Goal: Information Seeking & Learning: Learn about a topic

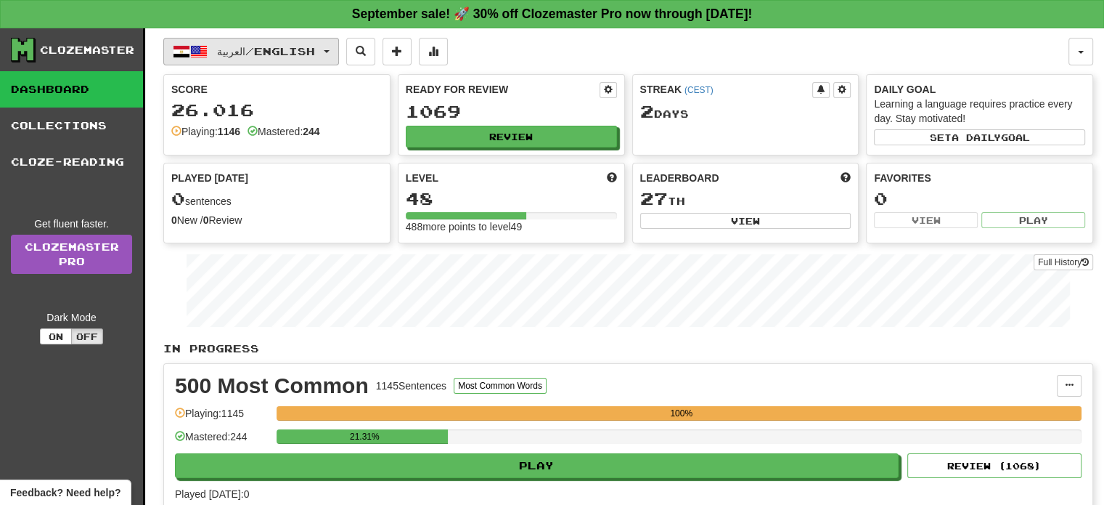
click at [264, 43] on button "العربية / English" at bounding box center [251, 52] width 176 height 28
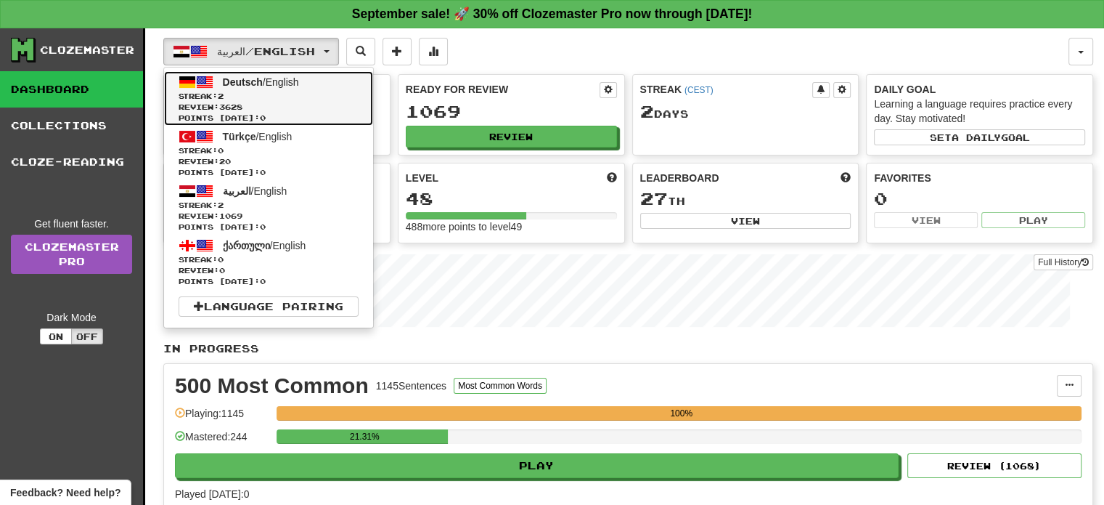
click at [259, 102] on span "Review: 3628" at bounding box center [269, 107] width 180 height 11
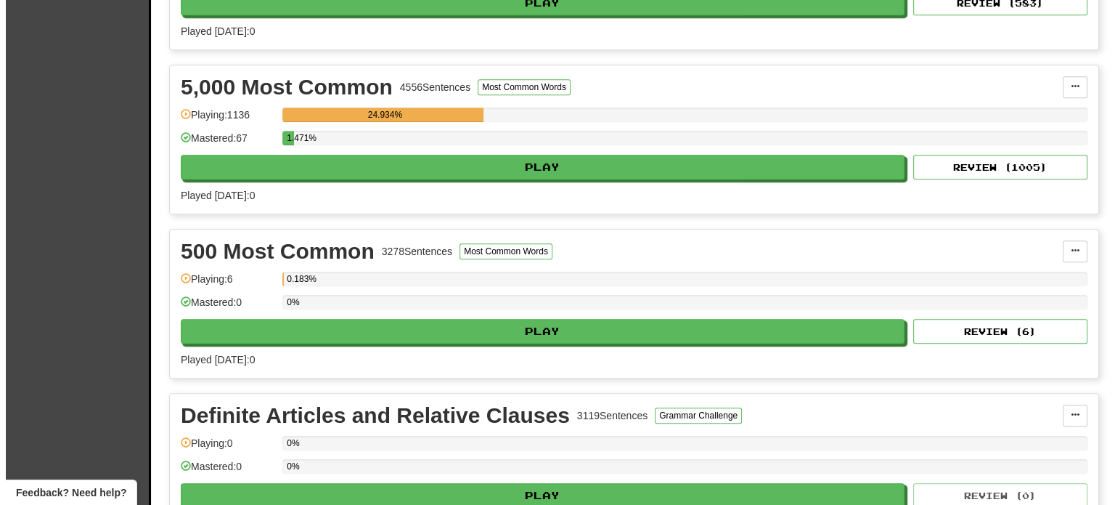
scroll to position [956, 0]
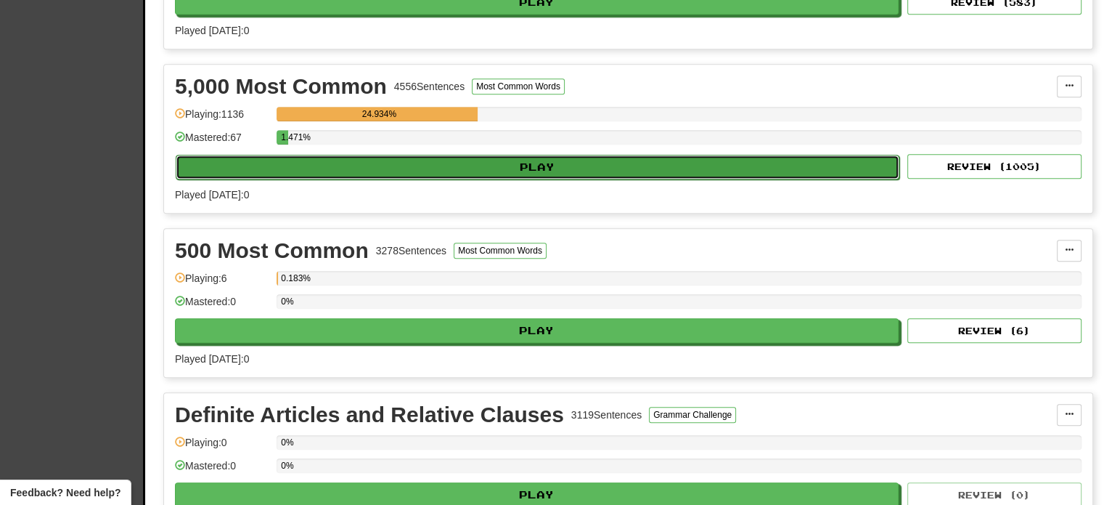
click at [474, 171] on button "Play" at bounding box center [538, 167] width 724 height 25
select select "**"
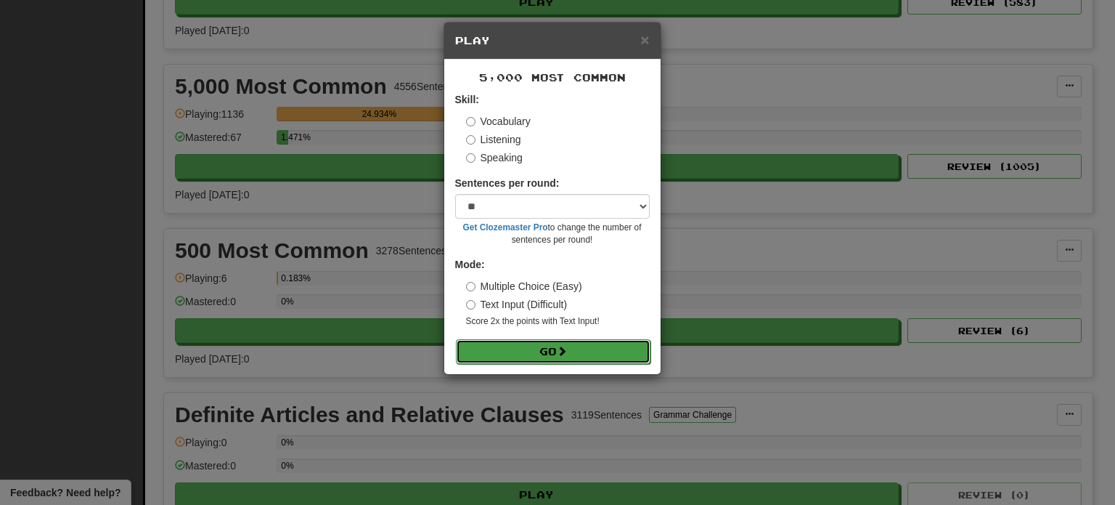
click at [563, 351] on span at bounding box center [562, 351] width 10 height 10
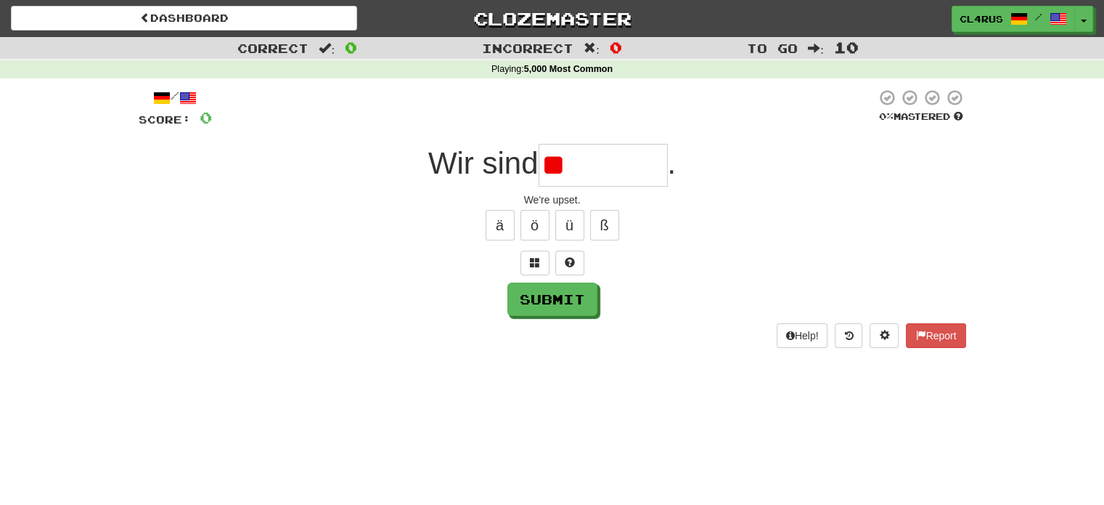
type input "*"
click at [555, 251] on div at bounding box center [553, 263] width 828 height 25
click at [575, 261] on button at bounding box center [570, 263] width 29 height 25
click at [550, 264] on span at bounding box center [553, 262] width 10 height 10
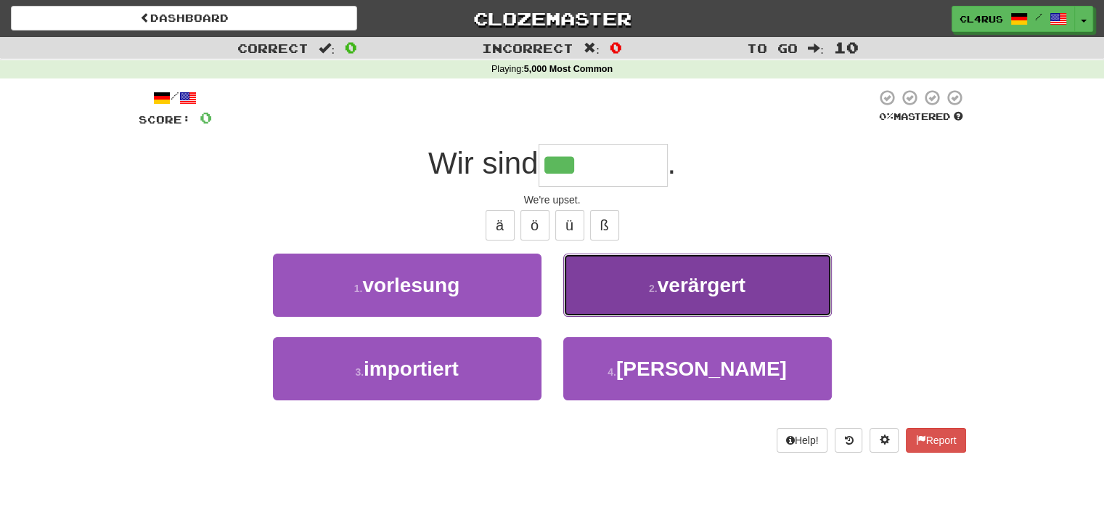
click at [644, 266] on button "2 . verärgert" at bounding box center [697, 284] width 269 height 63
type input "*********"
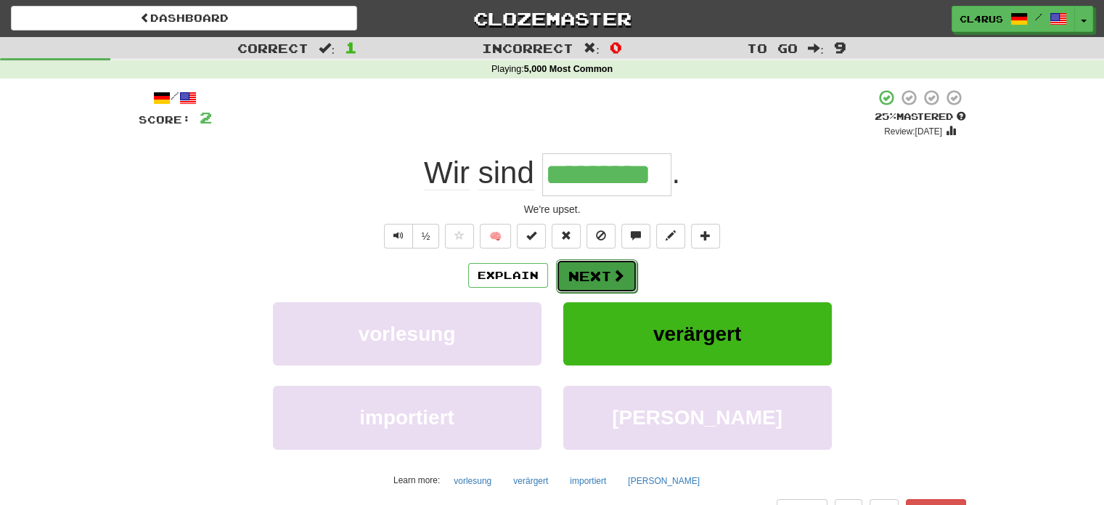
click at [616, 264] on button "Next" at bounding box center [596, 275] width 81 height 33
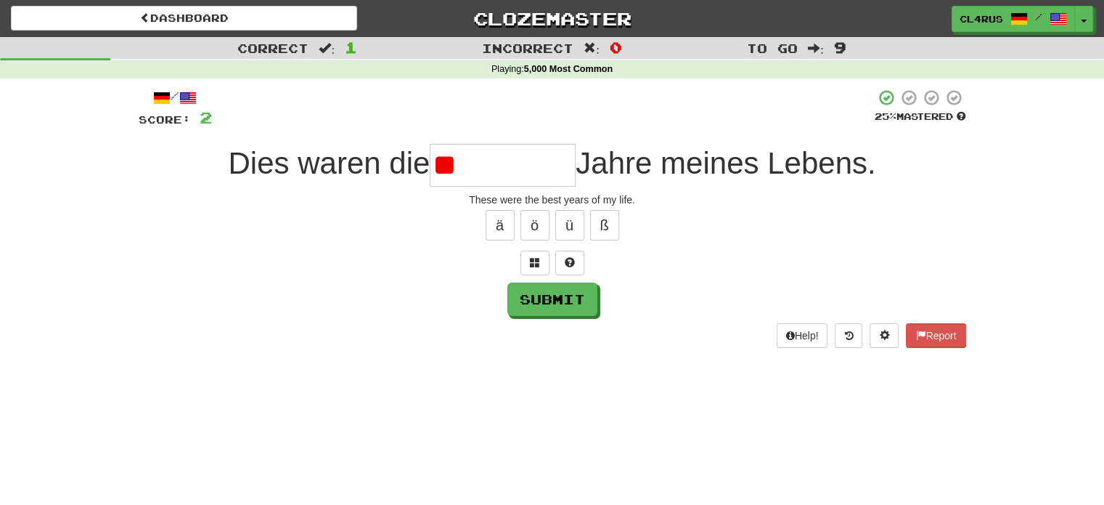
type input "*"
click at [587, 264] on div at bounding box center [553, 263] width 828 height 25
click at [577, 264] on button at bounding box center [570, 263] width 29 height 25
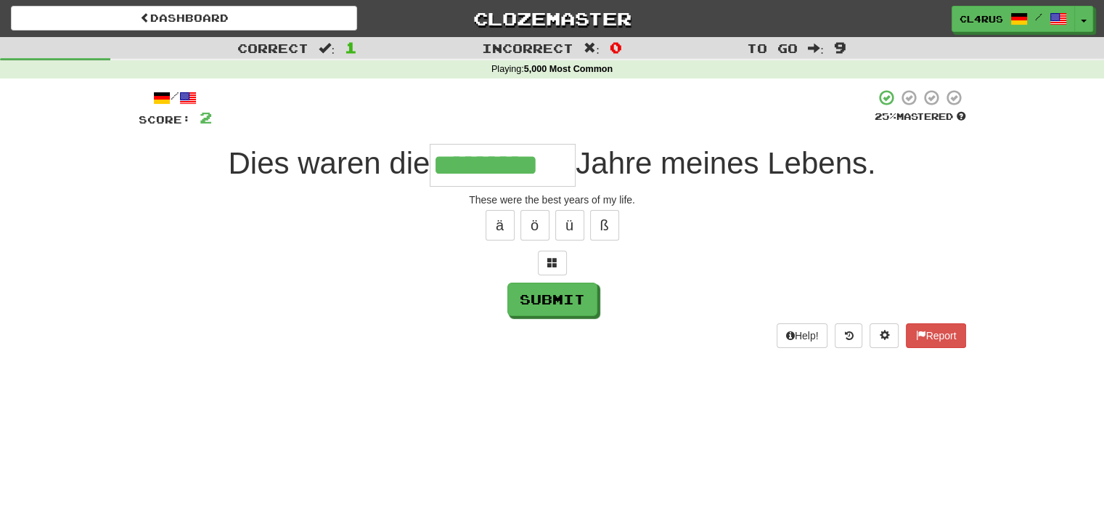
type input "*********"
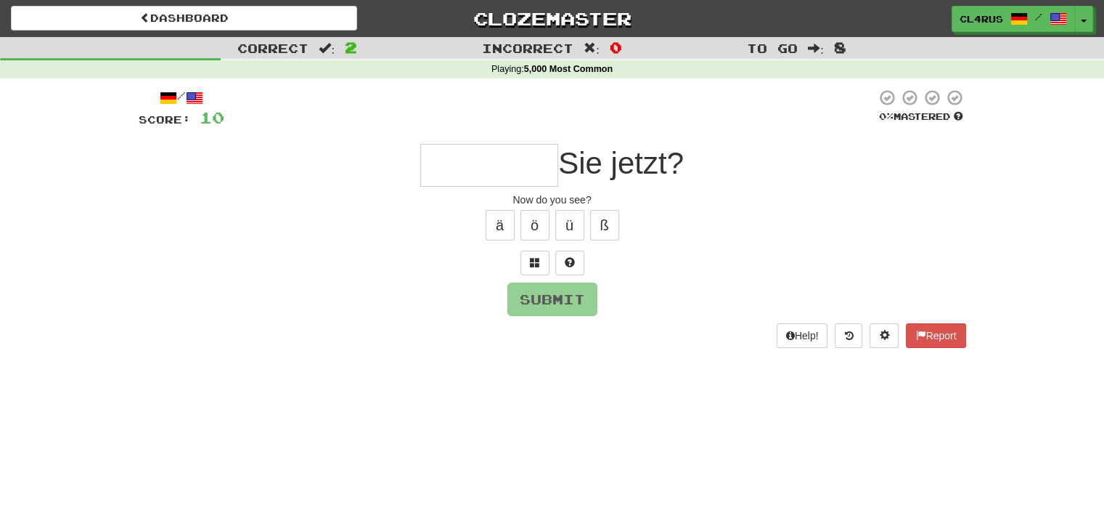
type input "*"
click at [572, 265] on span at bounding box center [570, 262] width 10 height 10
click at [554, 257] on span at bounding box center [553, 262] width 10 height 10
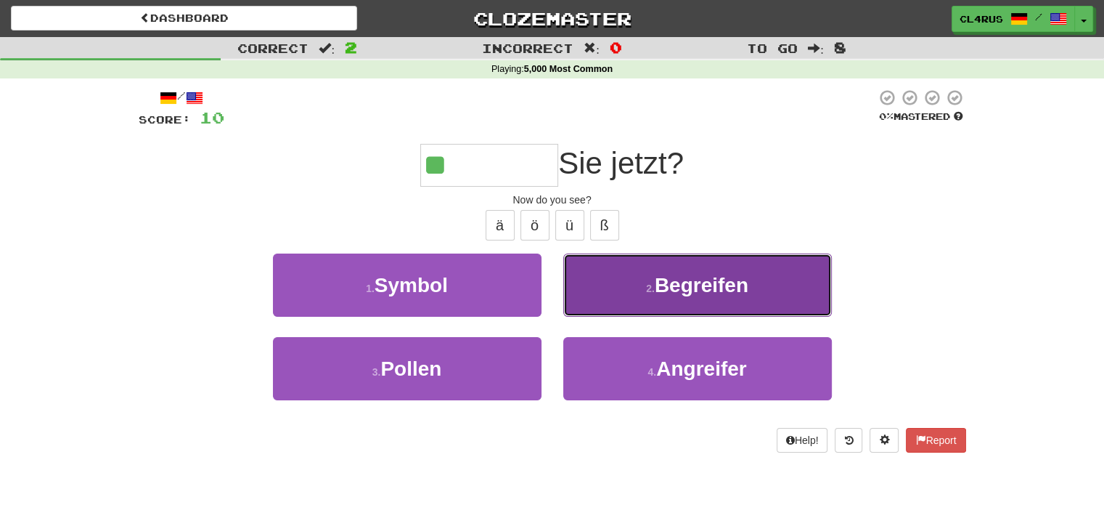
click at [631, 280] on button "2 . Begreifen" at bounding box center [697, 284] width 269 height 63
type input "*********"
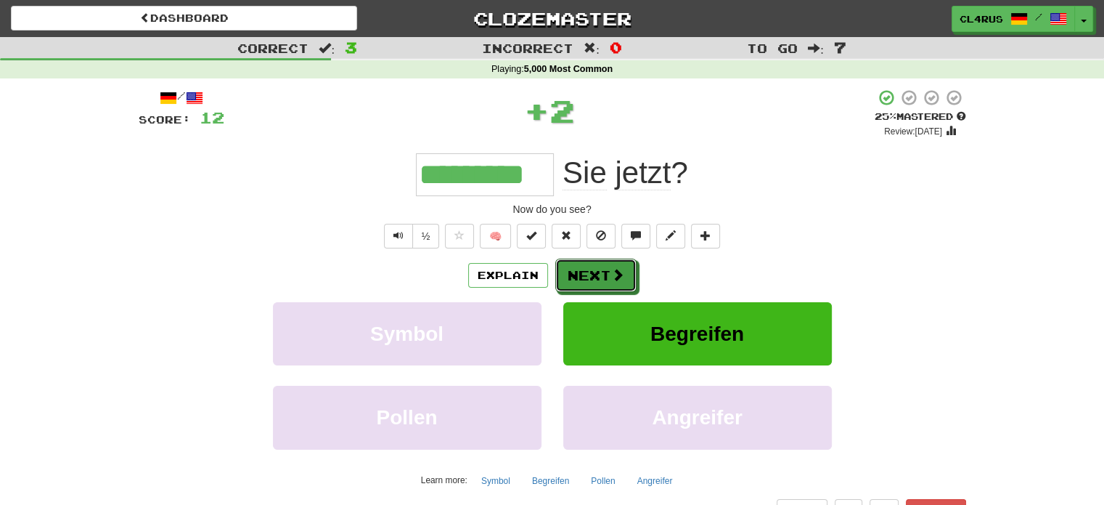
click at [631, 280] on button "Next" at bounding box center [596, 275] width 81 height 33
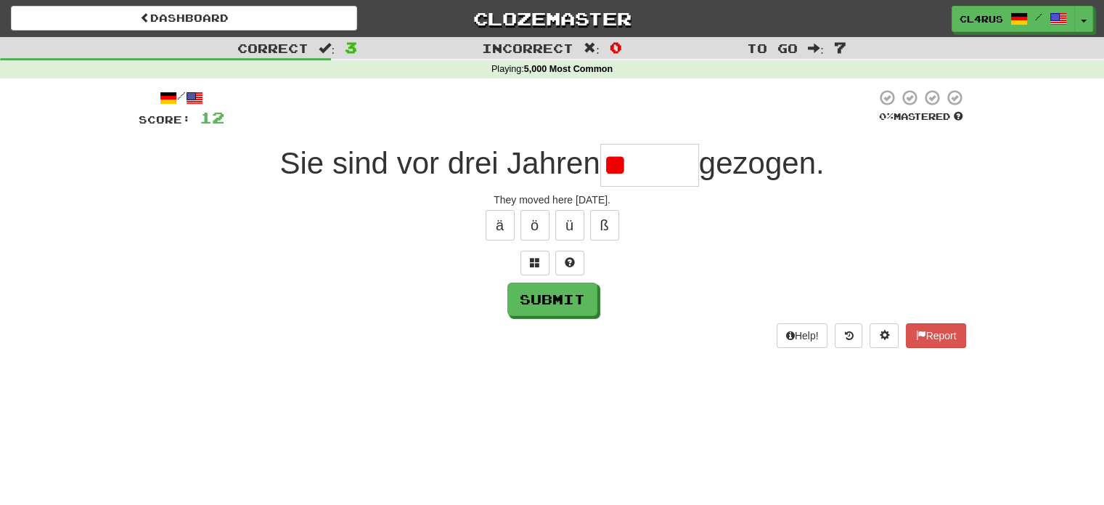
type input "*"
click at [577, 265] on button at bounding box center [570, 263] width 29 height 25
type input "*******"
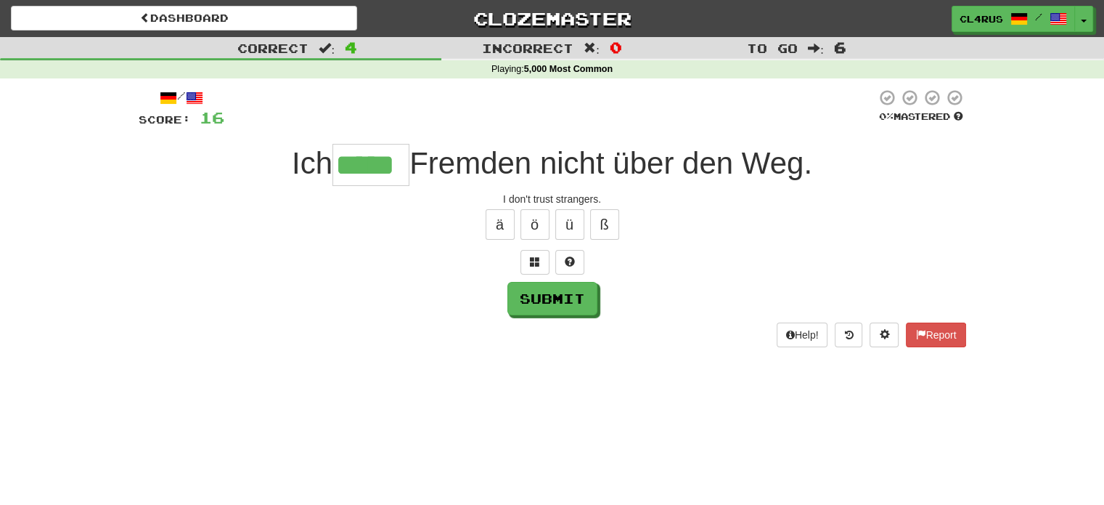
type input "*****"
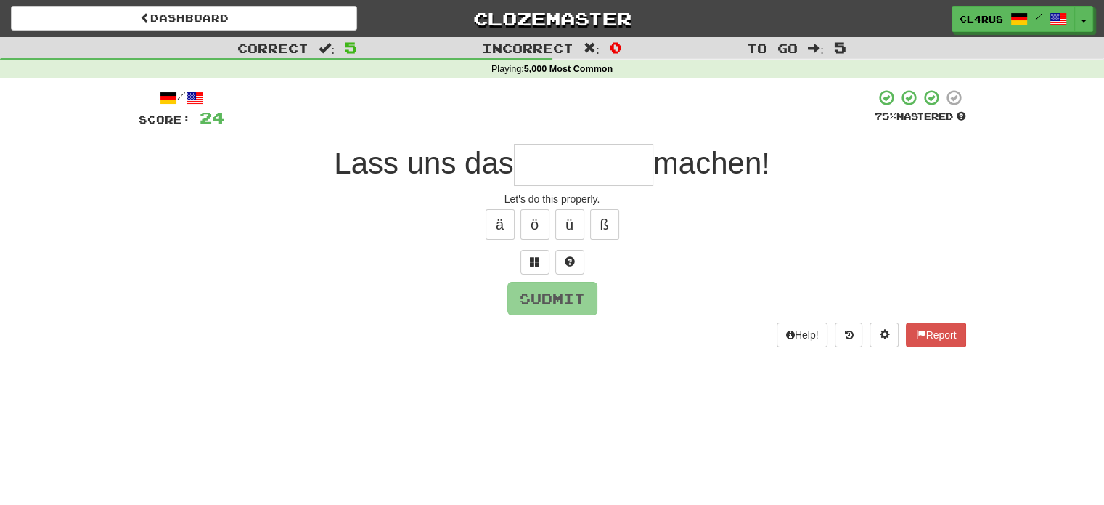
type input "*"
click at [565, 256] on span at bounding box center [570, 261] width 10 height 10
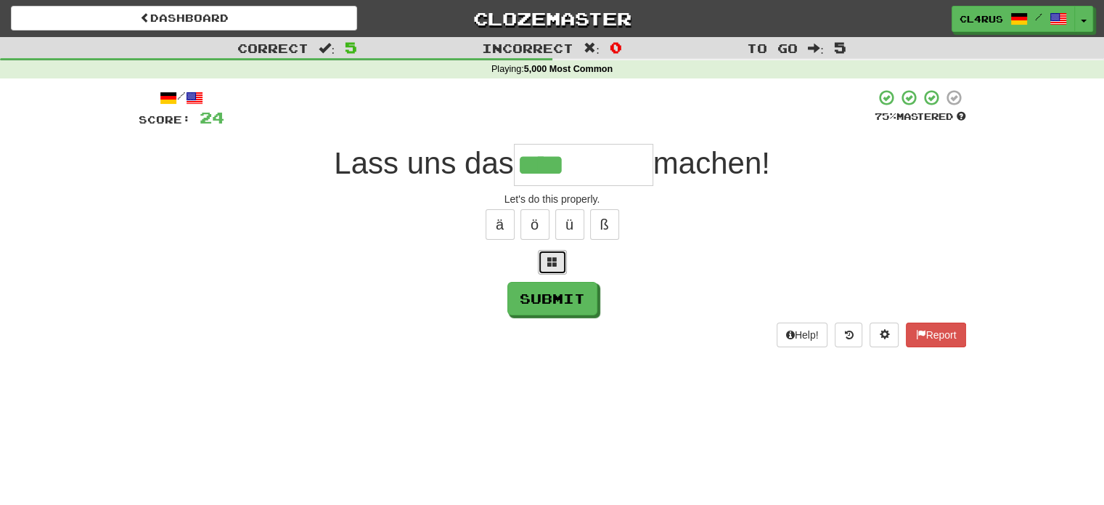
click at [563, 266] on button at bounding box center [552, 262] width 29 height 25
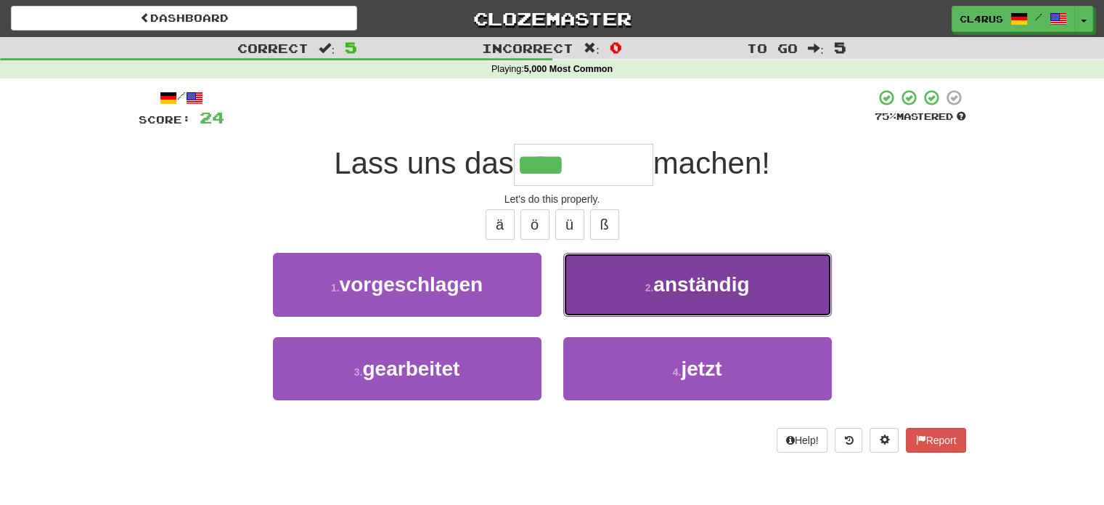
click at [638, 272] on button "2 . anständig" at bounding box center [697, 284] width 269 height 63
type input "*********"
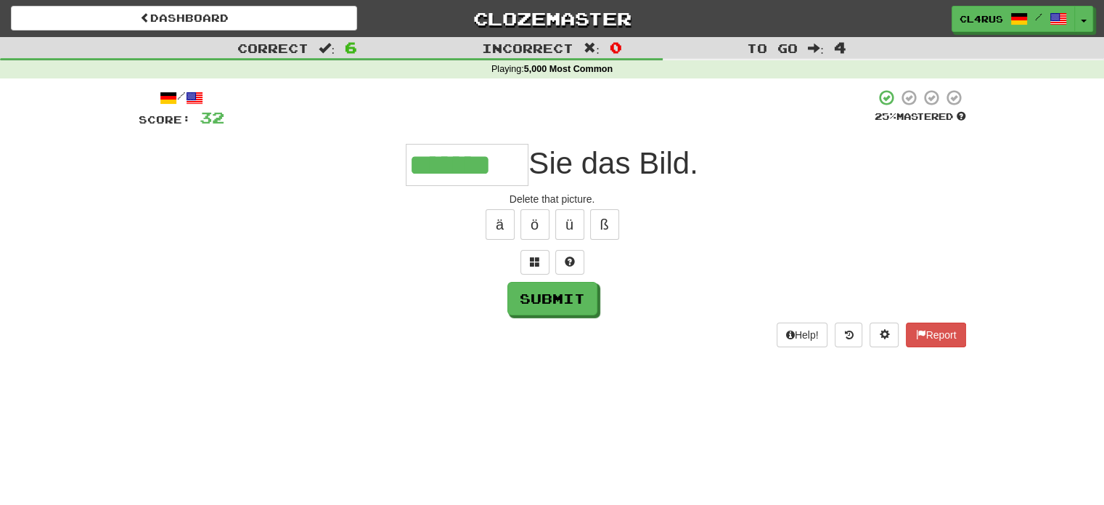
type input "*******"
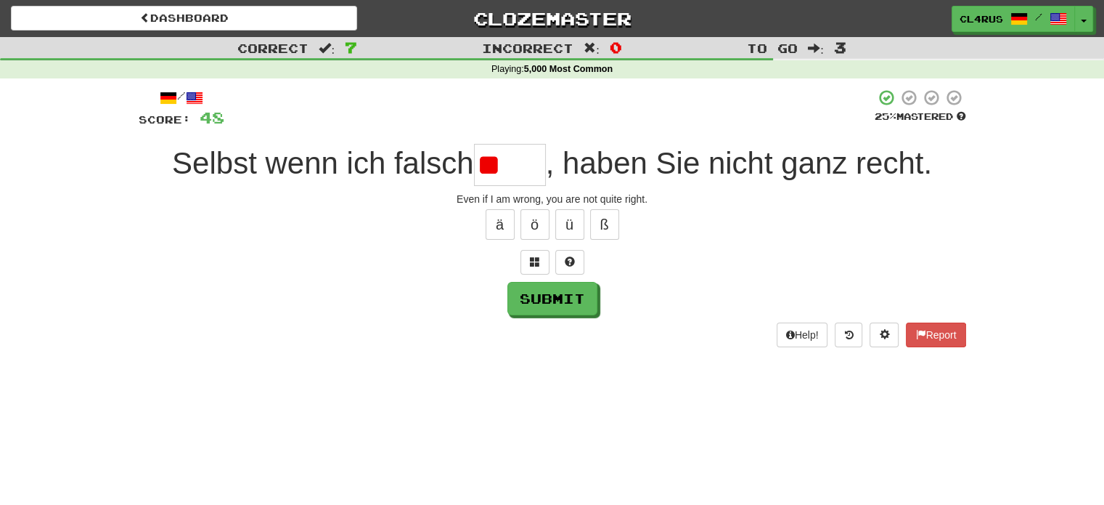
type input "*"
click at [565, 265] on span at bounding box center [570, 261] width 10 height 10
type input "*****"
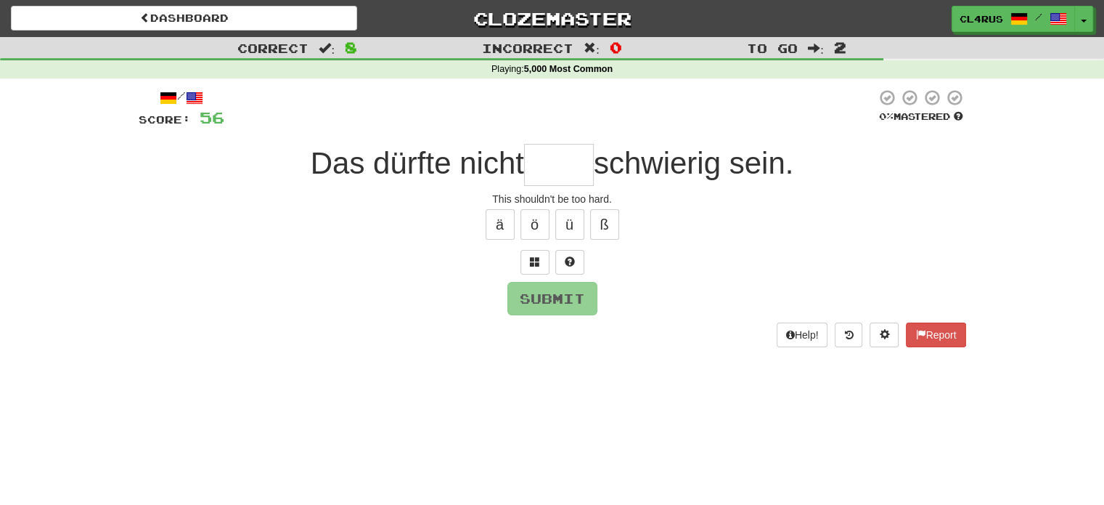
type input "*"
click at [565, 265] on span at bounding box center [570, 261] width 10 height 10
click at [546, 253] on button at bounding box center [552, 262] width 29 height 25
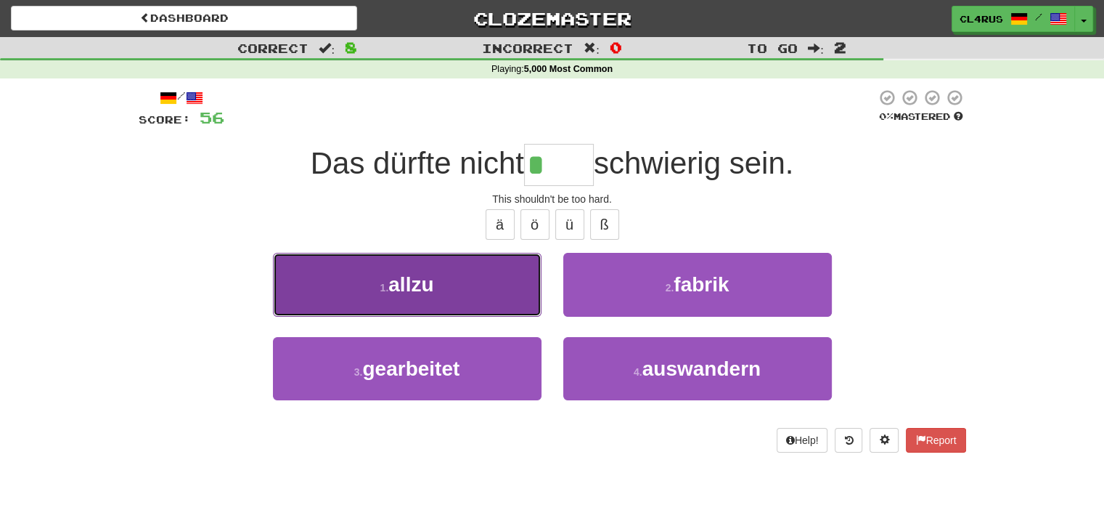
click at [494, 293] on button "1 . allzu" at bounding box center [407, 284] width 269 height 63
type input "*****"
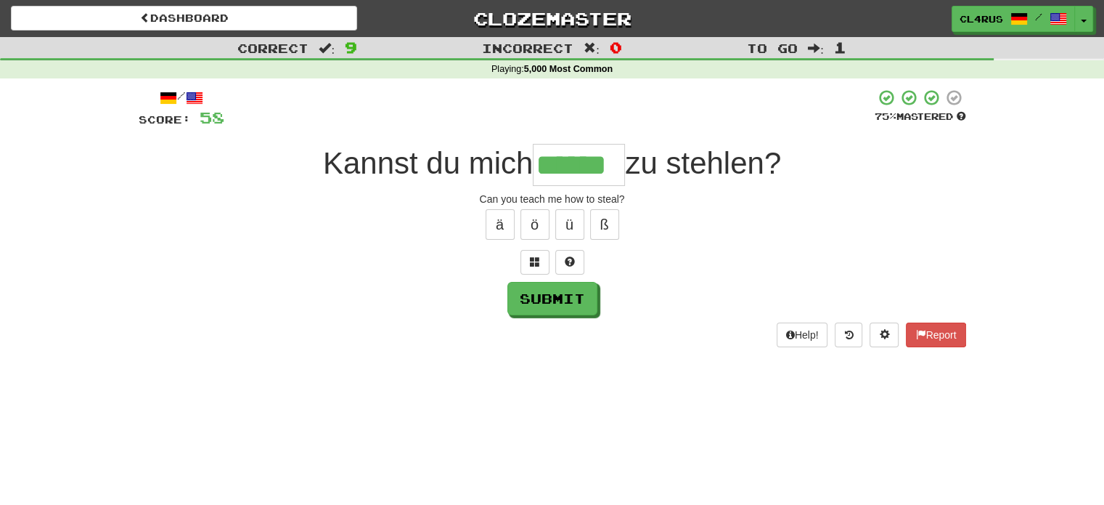
type input "******"
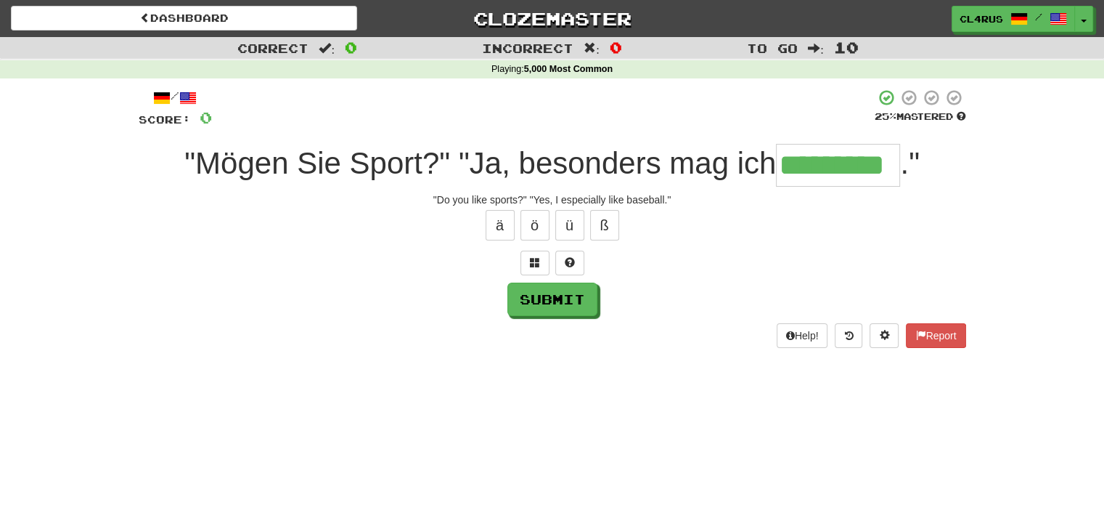
type input "********"
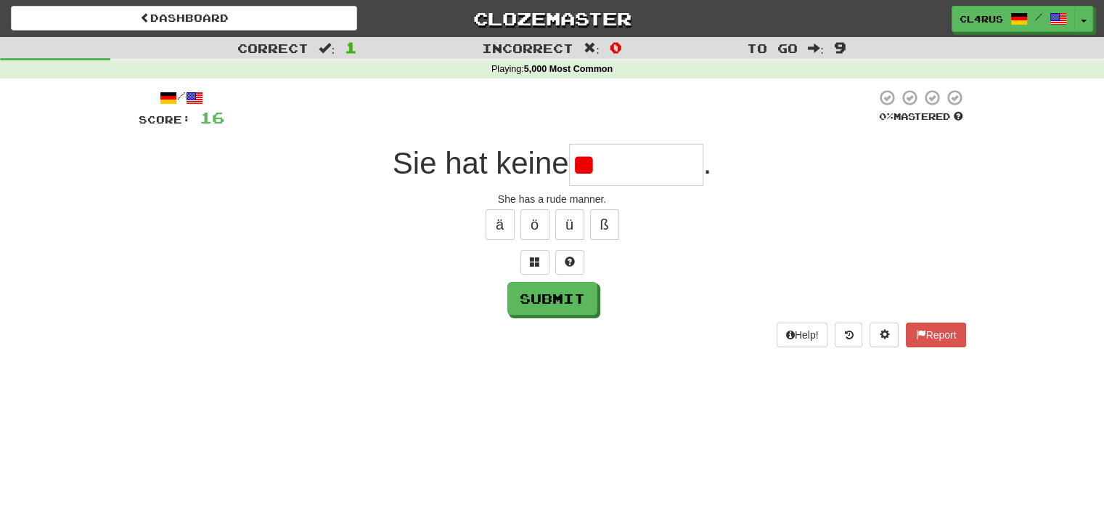
type input "*"
click at [581, 258] on button at bounding box center [570, 262] width 29 height 25
click at [563, 269] on button at bounding box center [552, 262] width 29 height 25
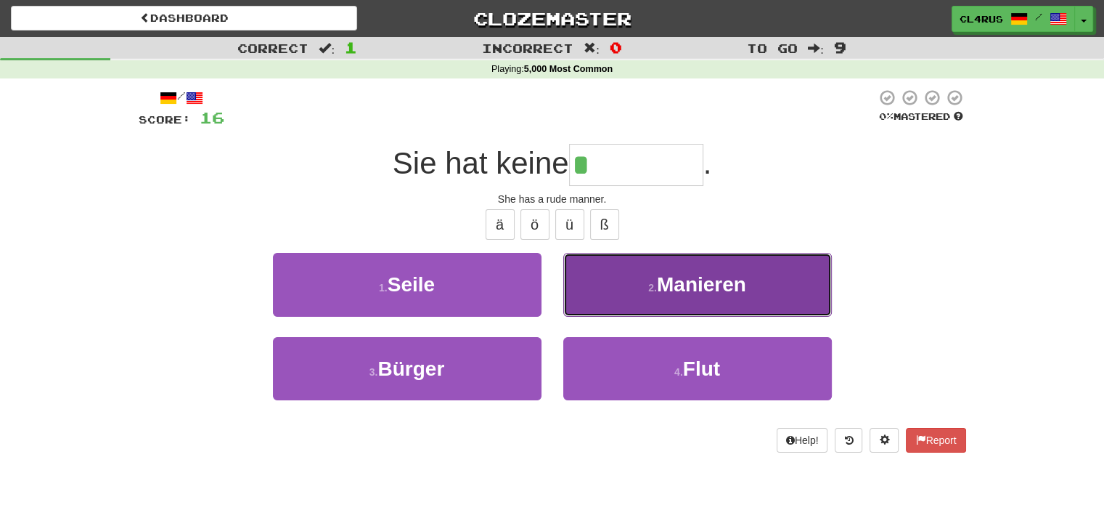
click at [645, 296] on button "2 . Manieren" at bounding box center [697, 284] width 269 height 63
type input "********"
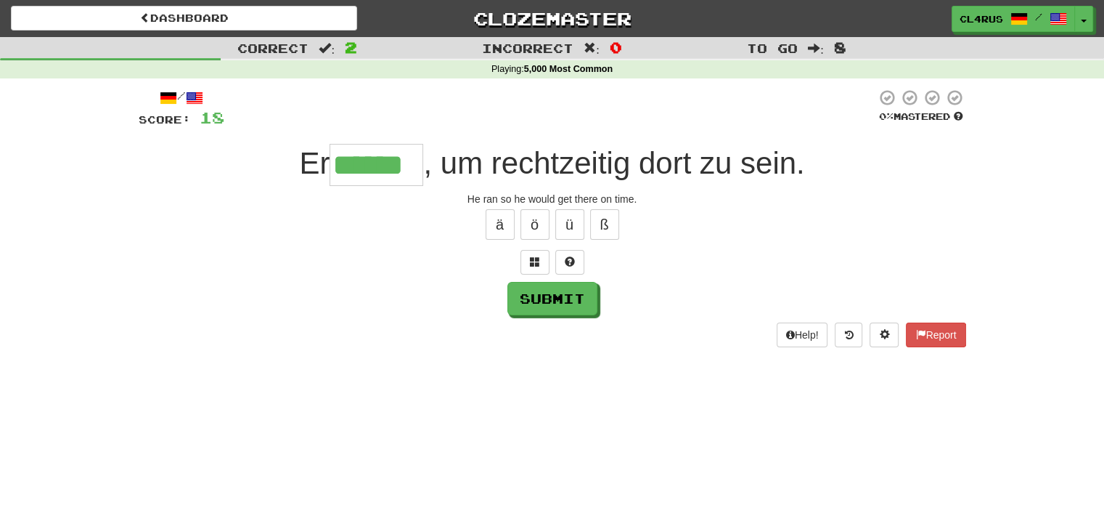
type input "******"
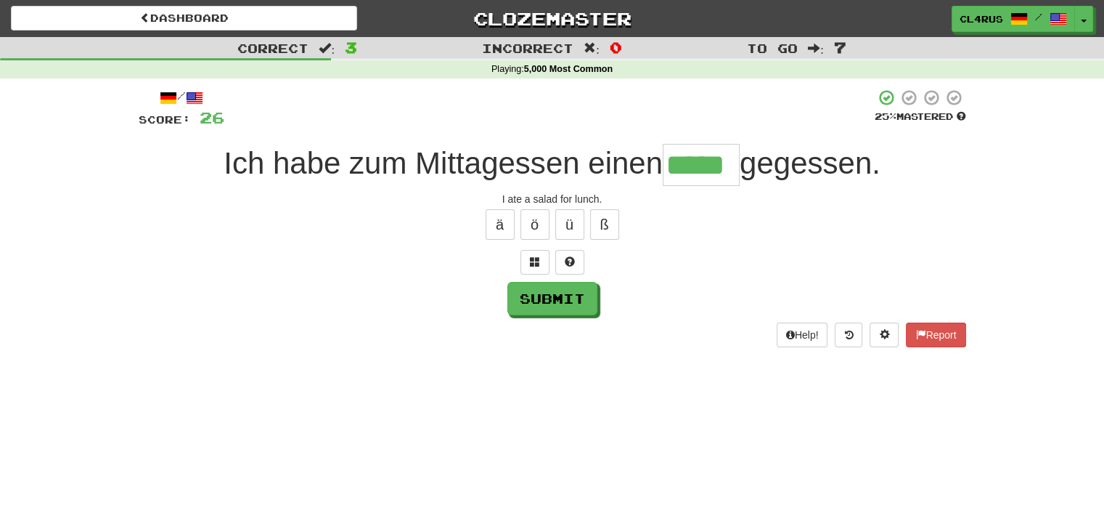
type input "*****"
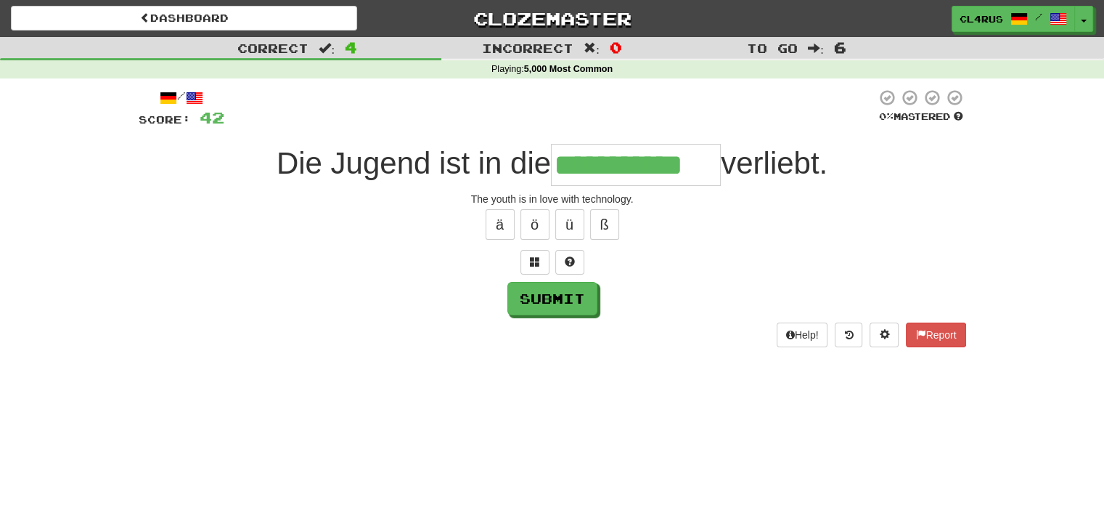
type input "**********"
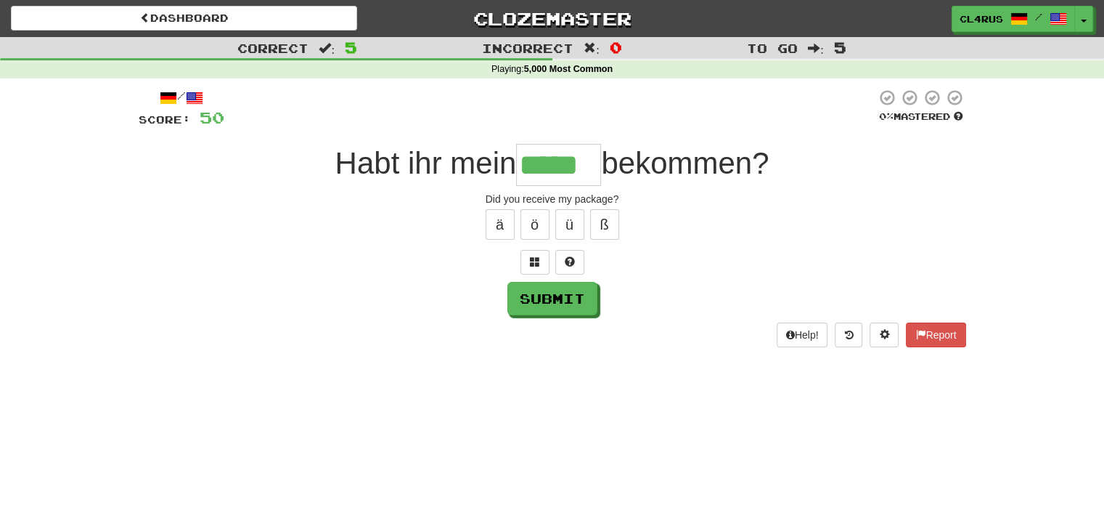
type input "*****"
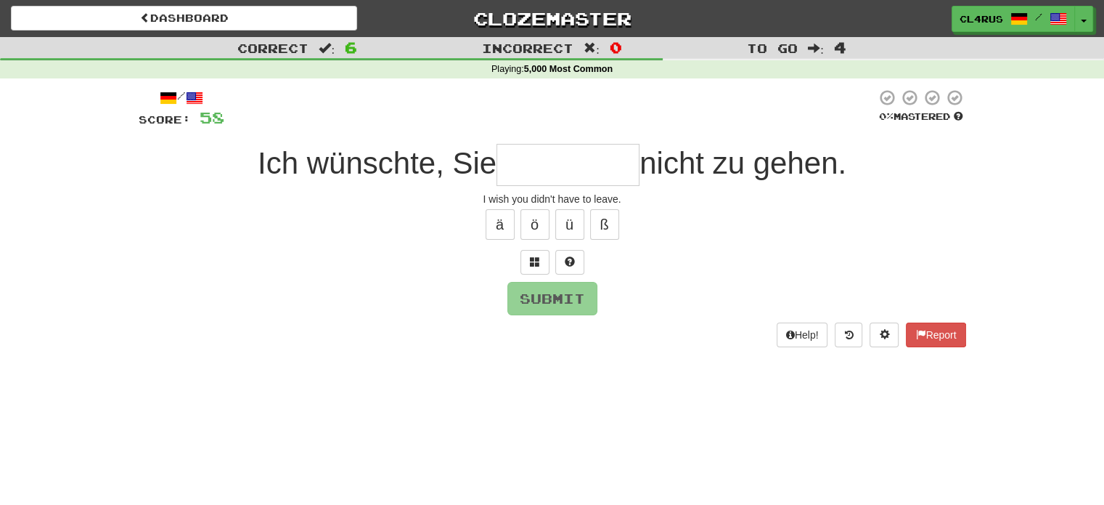
type input "*"
click at [578, 264] on button at bounding box center [570, 262] width 29 height 25
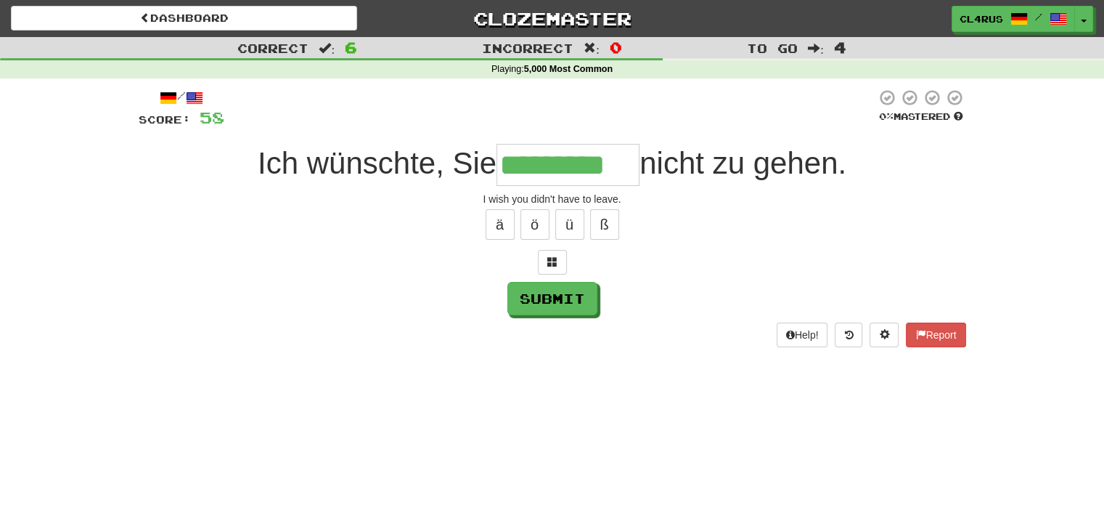
type input "*********"
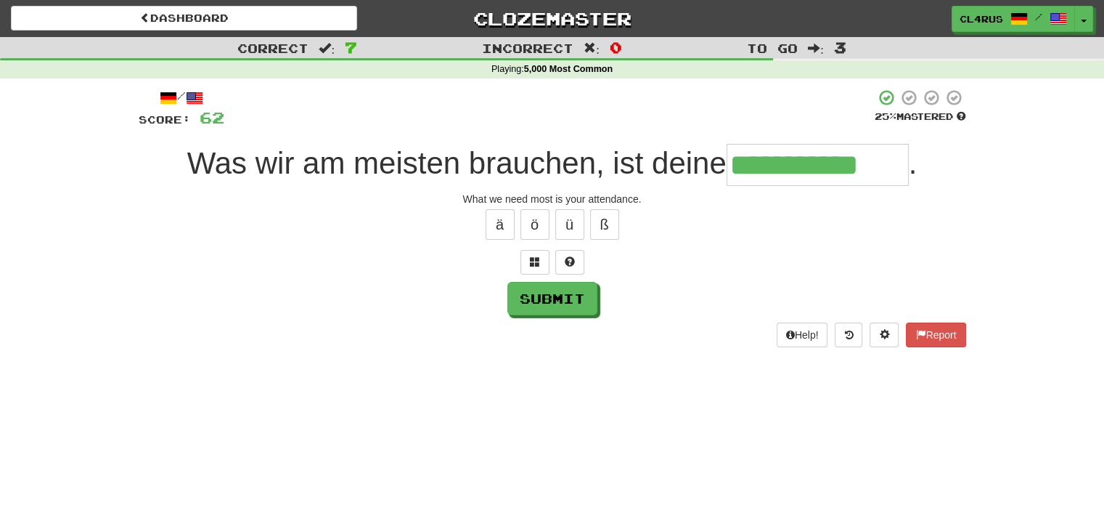
type input "**********"
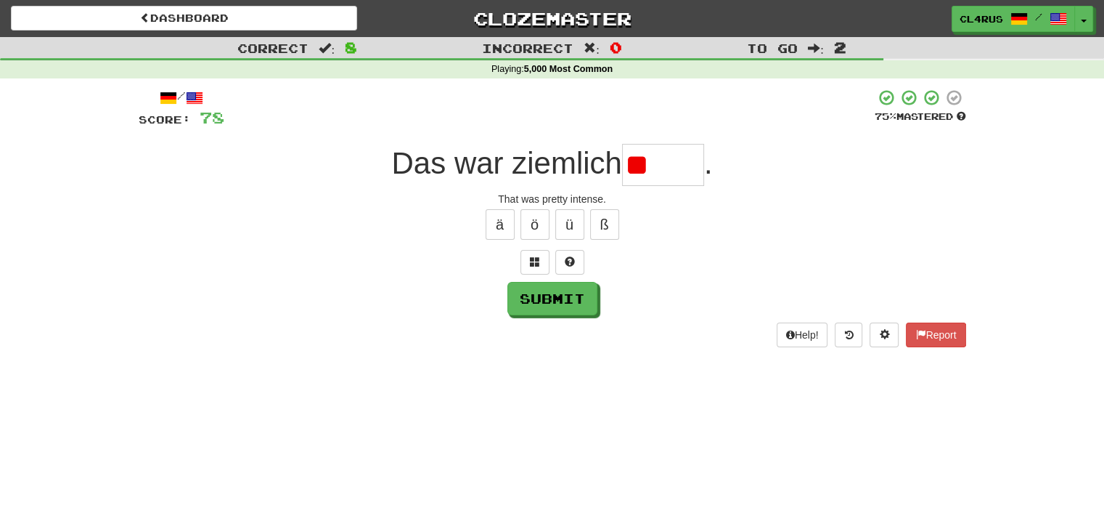
type input "*"
click at [582, 258] on button at bounding box center [570, 262] width 29 height 25
click at [552, 259] on span at bounding box center [553, 261] width 10 height 10
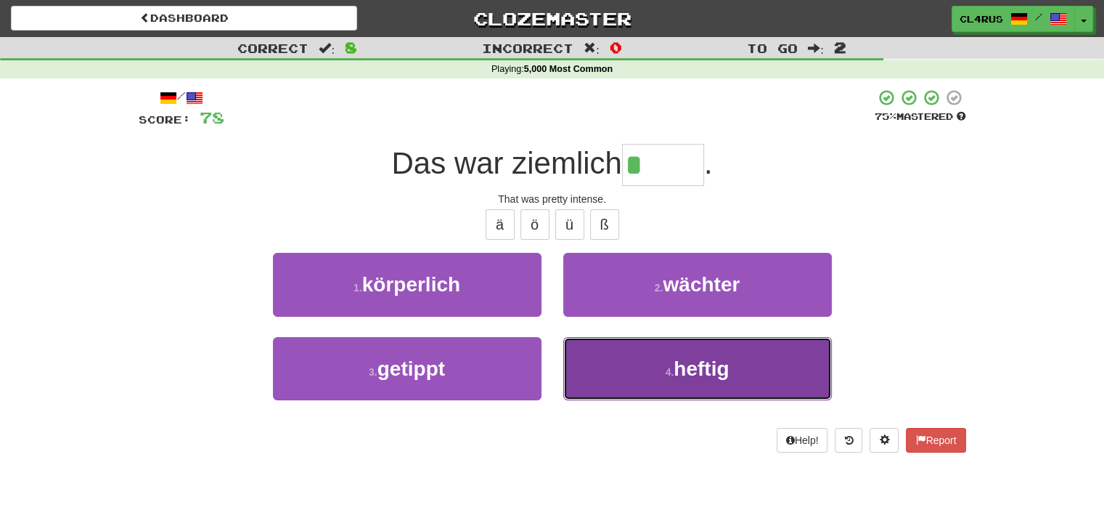
click at [667, 352] on button "4 . heftig" at bounding box center [697, 368] width 269 height 63
type input "******"
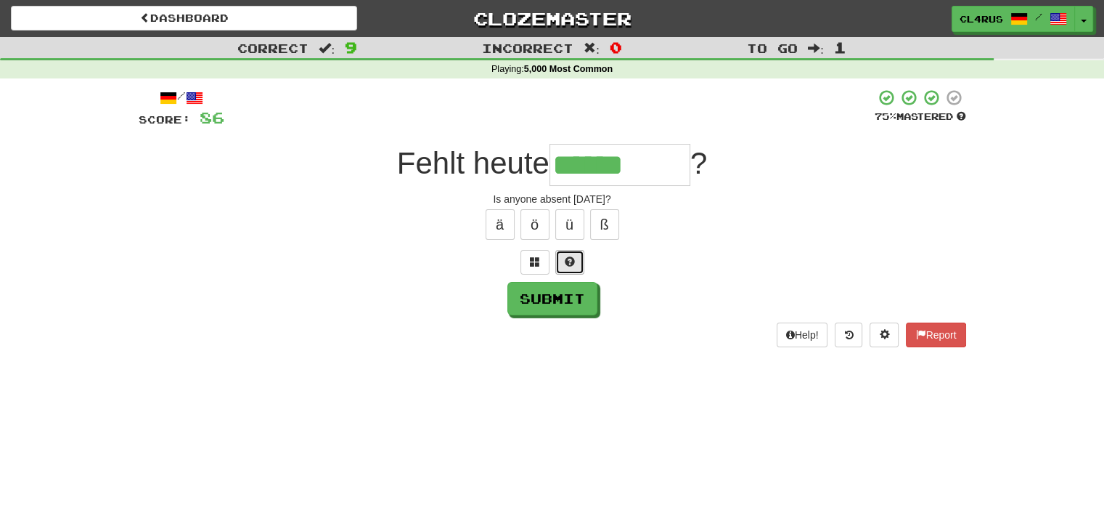
click at [580, 254] on button at bounding box center [570, 262] width 29 height 25
type input "*********"
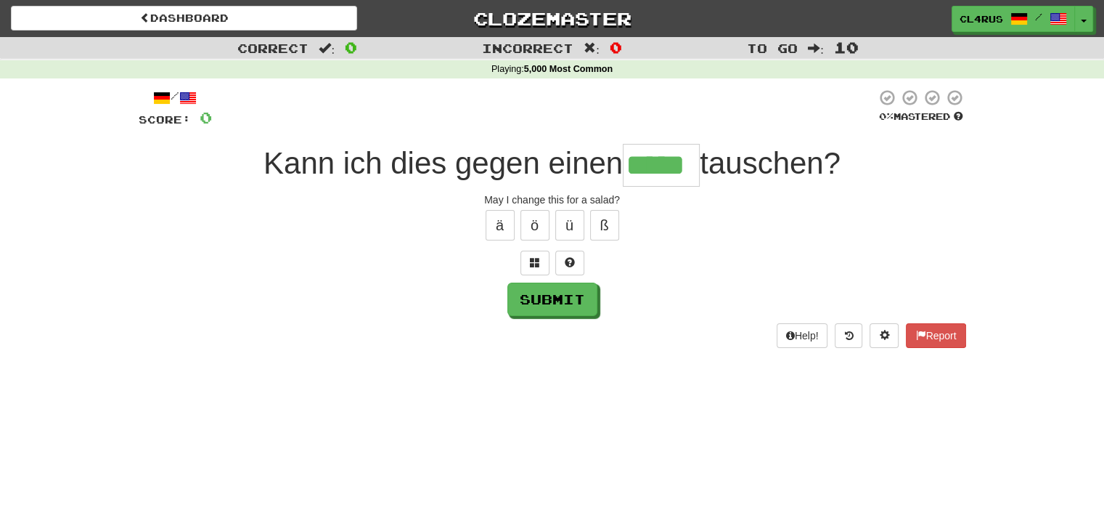
type input "*****"
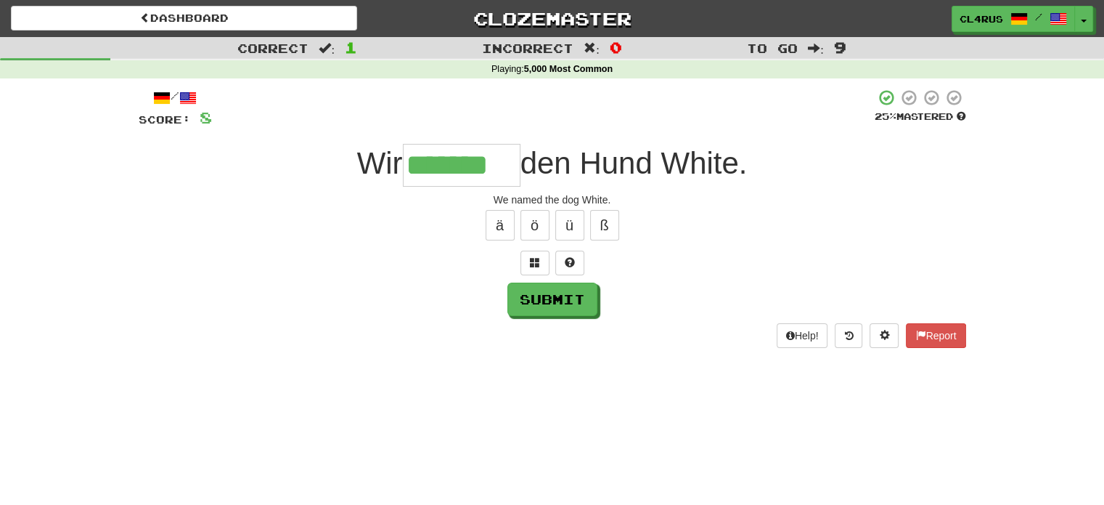
type input "*******"
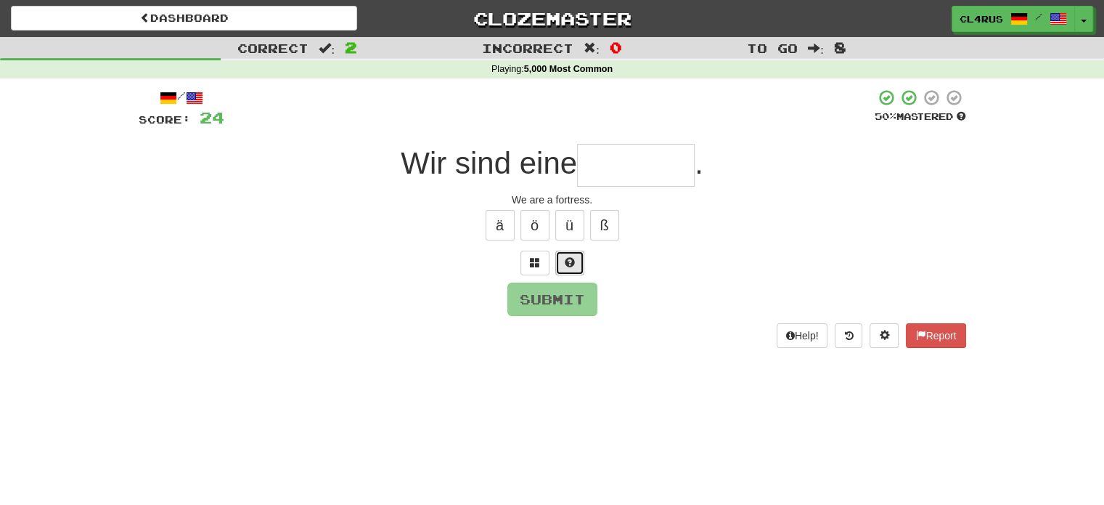
click at [572, 265] on span at bounding box center [570, 262] width 10 height 10
click at [572, 265] on div at bounding box center [553, 263] width 828 height 25
click at [556, 265] on span at bounding box center [553, 262] width 10 height 10
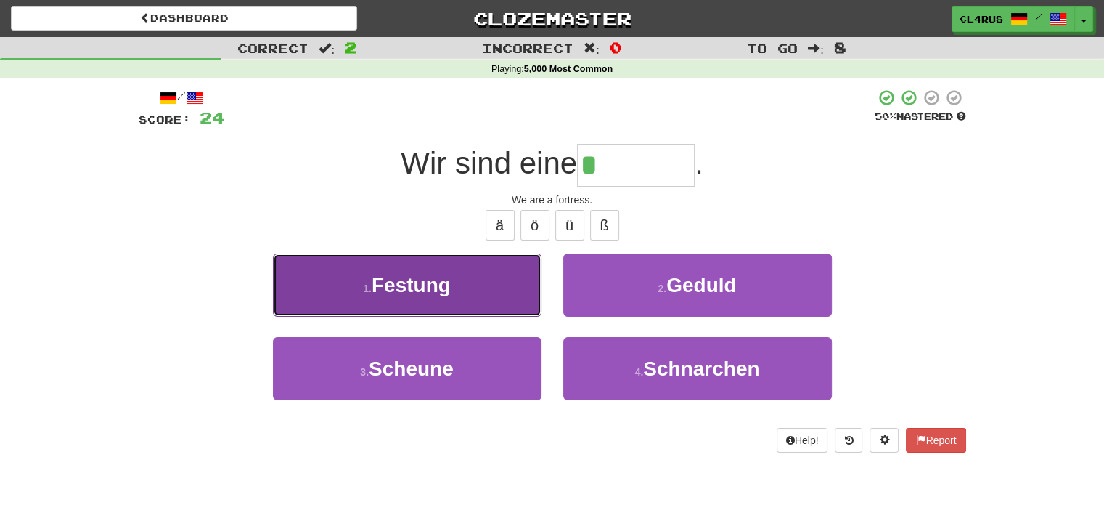
click at [475, 287] on button "1 . Festung" at bounding box center [407, 284] width 269 height 63
type input "*******"
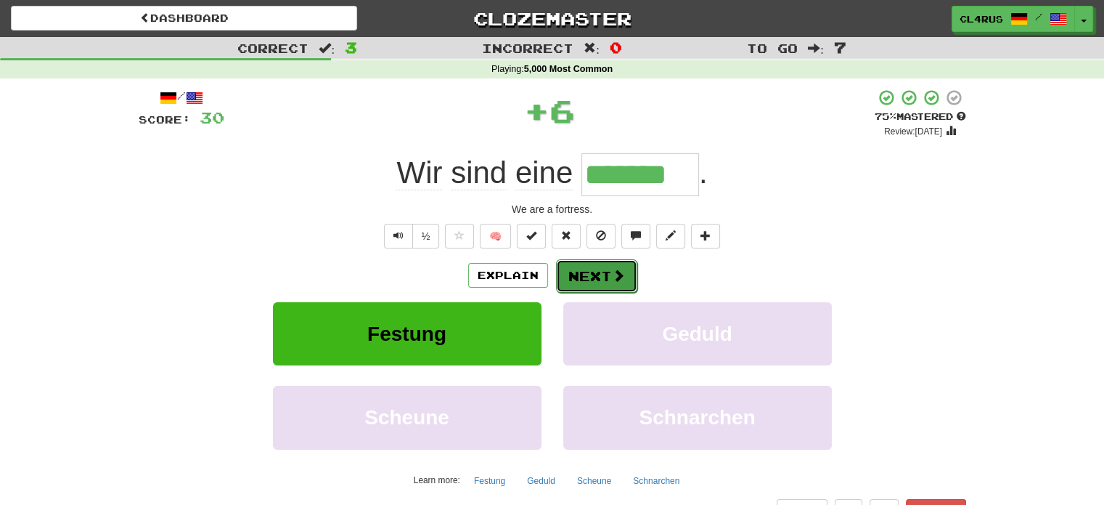
click at [581, 286] on button "Next" at bounding box center [596, 275] width 81 height 33
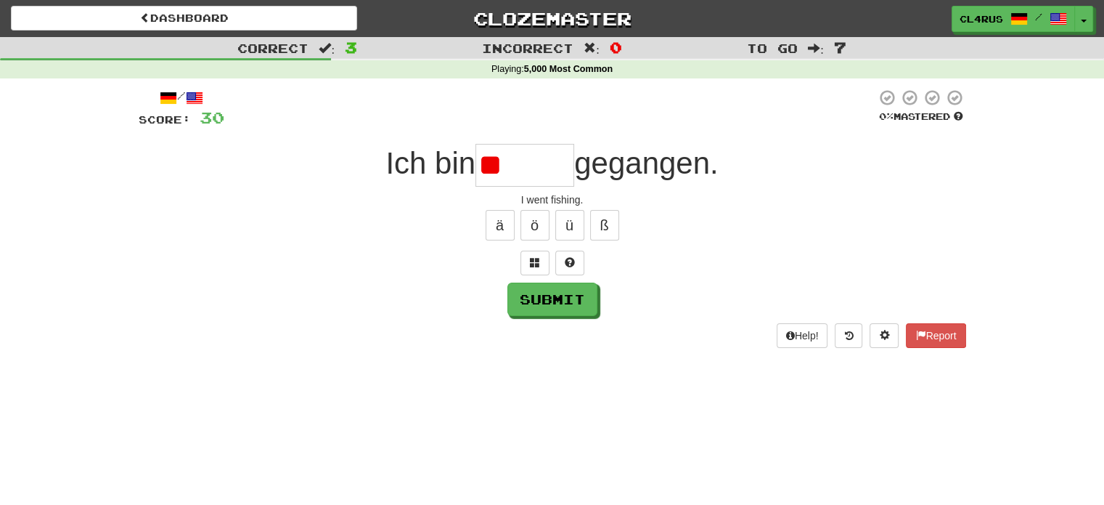
type input "*"
click at [575, 262] on button at bounding box center [570, 263] width 29 height 25
type input "******"
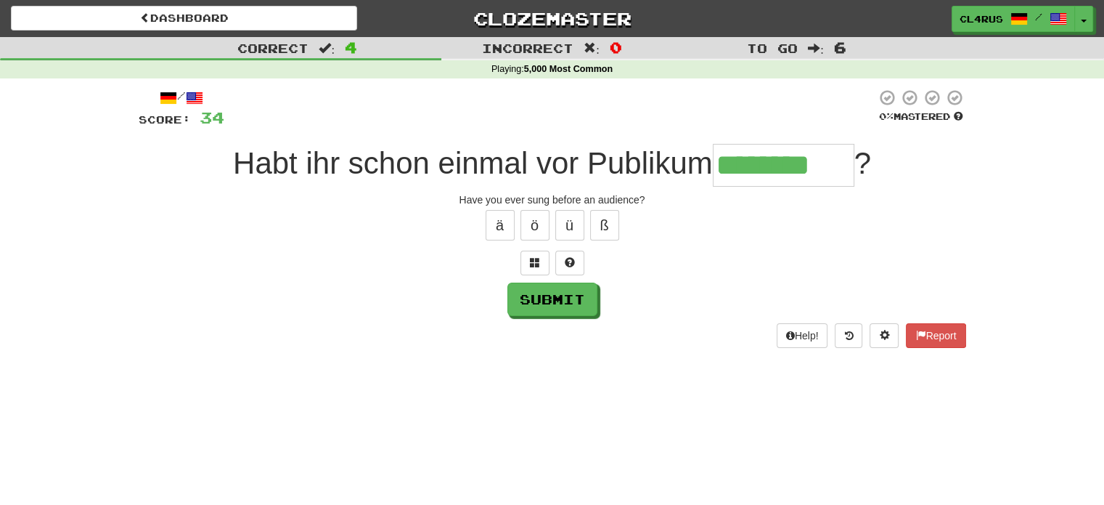
type input "********"
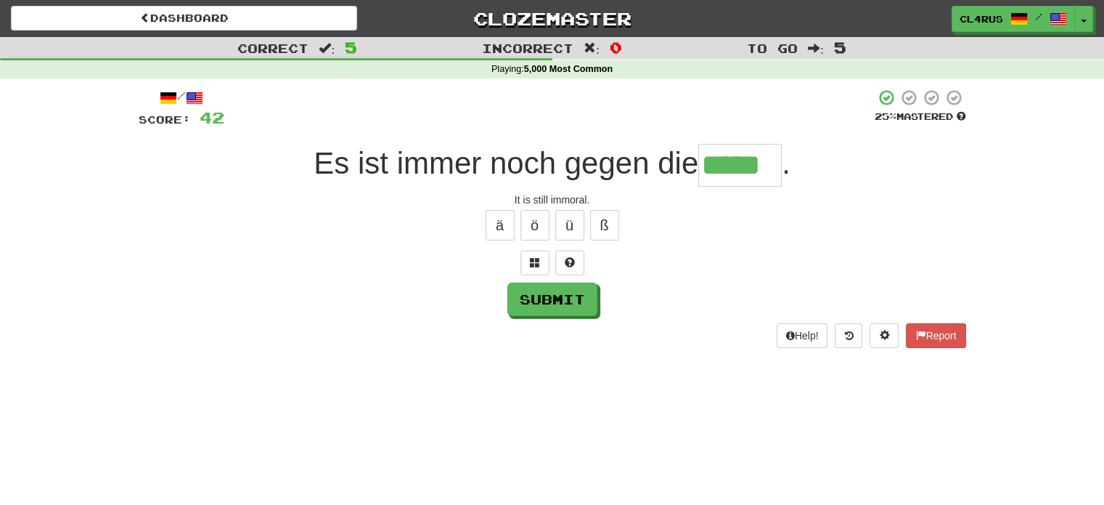
type input "*****"
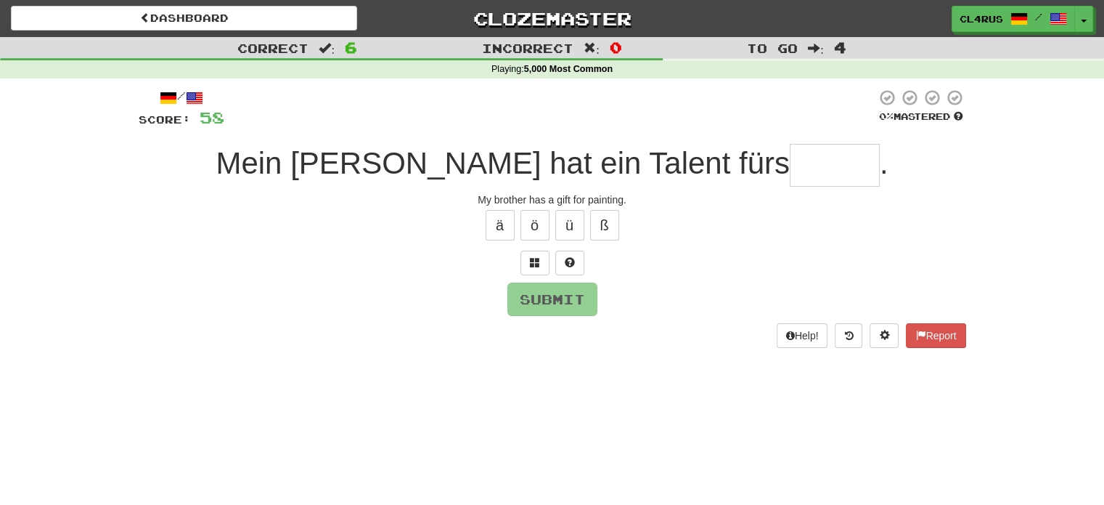
type input "*"
type input "*****"
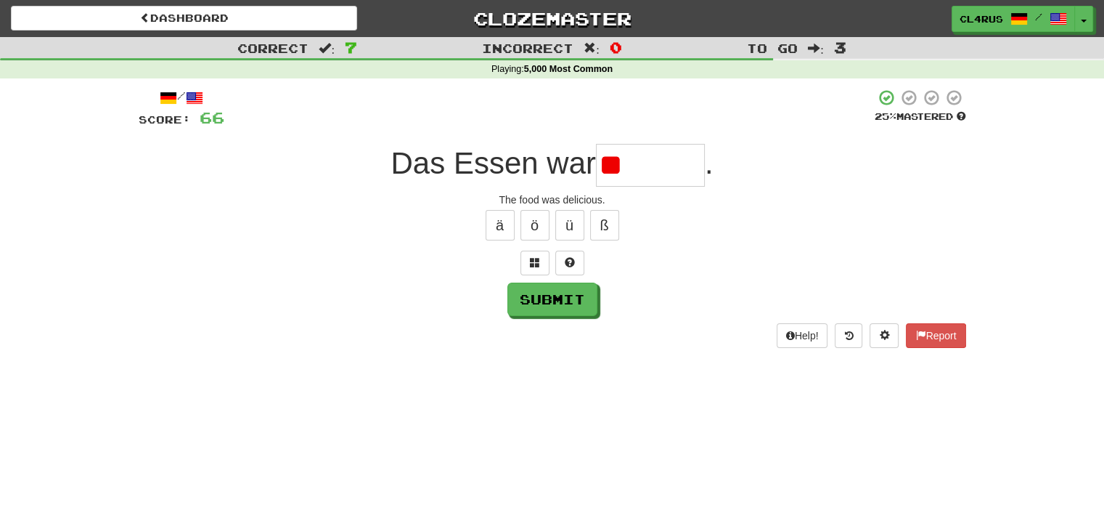
type input "*"
click at [585, 262] on div at bounding box center [553, 263] width 828 height 25
click at [566, 260] on span at bounding box center [570, 262] width 10 height 10
click at [561, 268] on button at bounding box center [552, 263] width 29 height 25
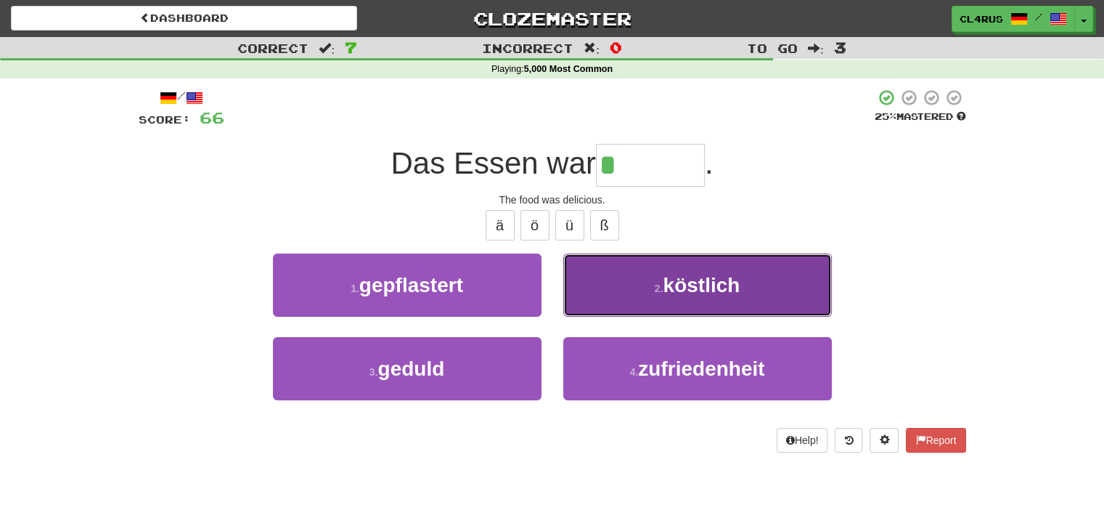
click at [674, 280] on span "köstlich" at bounding box center [701, 285] width 77 height 23
type input "********"
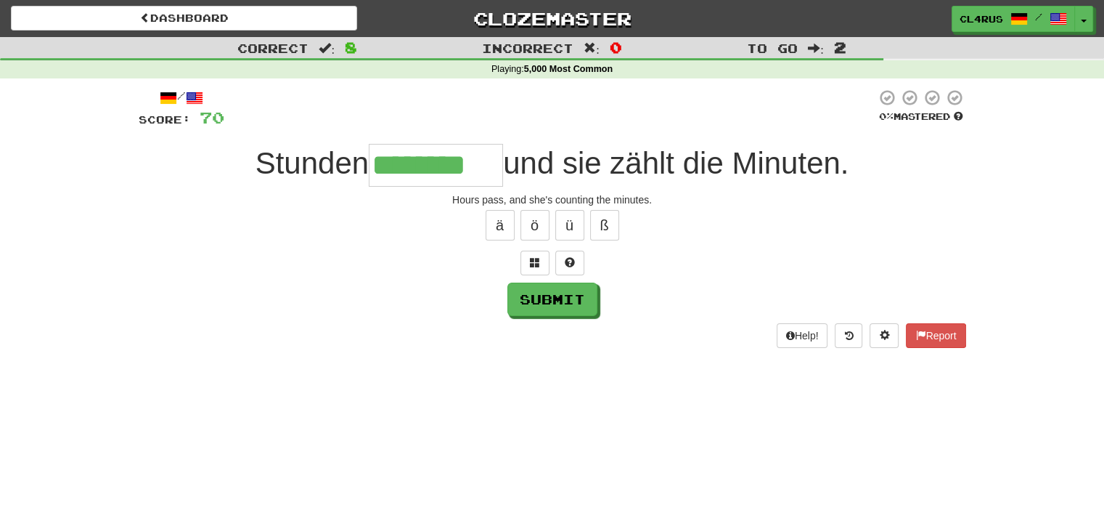
type input "********"
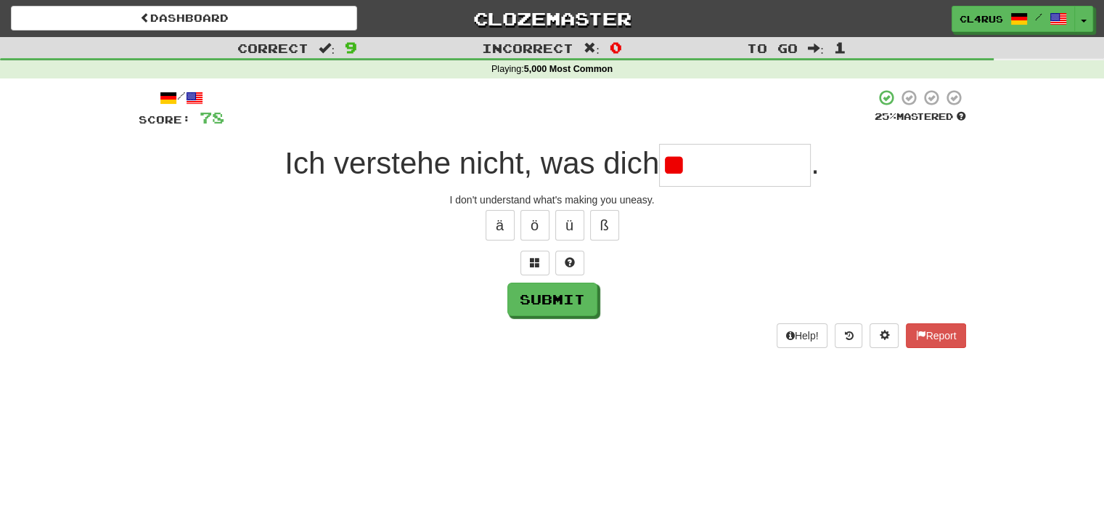
type input "*"
click at [580, 261] on button at bounding box center [570, 263] width 29 height 25
click at [0, 261] on div "Correct : 9 Incorrect : 0 To go : 1 Playing : 5,000 Most Common / Score: 78 25 …" at bounding box center [552, 202] width 1104 height 331
click at [696, 185] on input "*" at bounding box center [735, 165] width 152 height 43
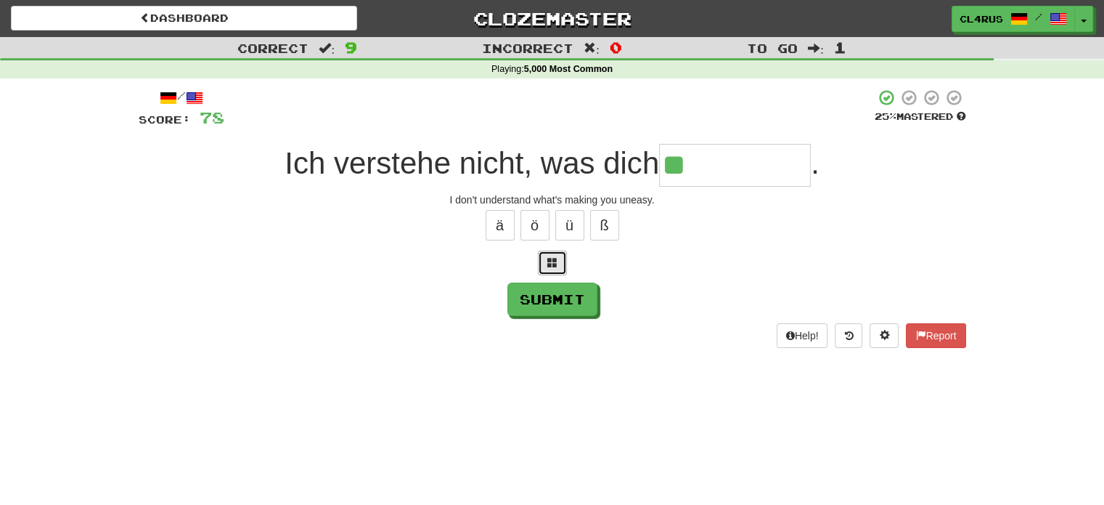
click at [556, 259] on span at bounding box center [553, 262] width 10 height 10
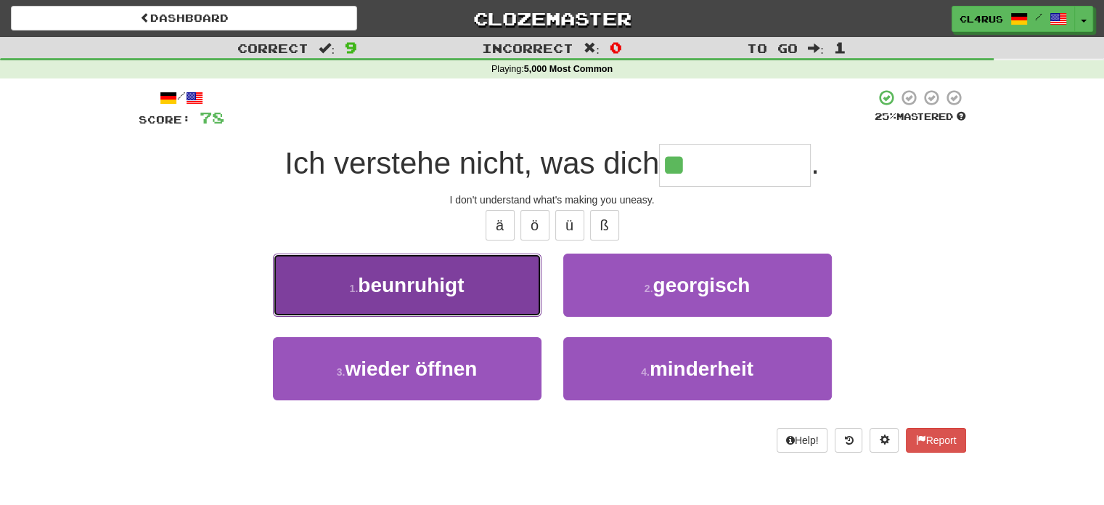
click at [491, 277] on button "1 . beunruhigt" at bounding box center [407, 284] width 269 height 63
type input "**********"
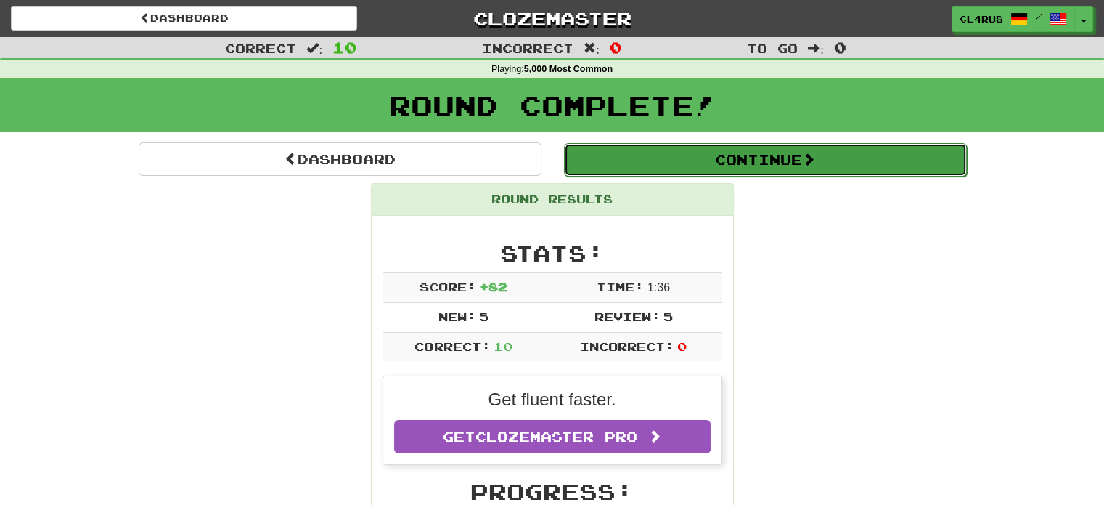
click at [692, 154] on button "Continue" at bounding box center [765, 159] width 403 height 33
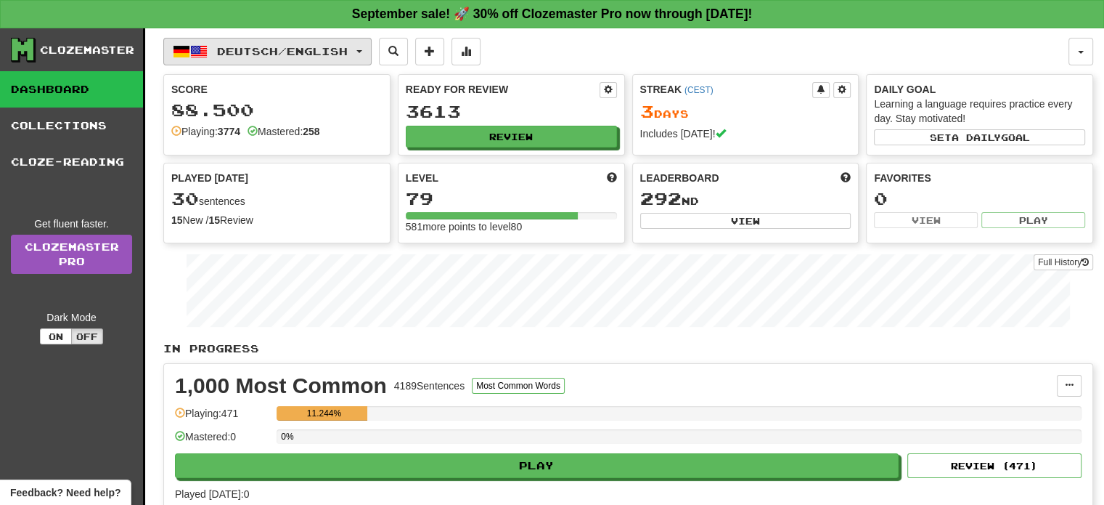
click at [273, 46] on span "Deutsch / English" at bounding box center [282, 51] width 131 height 12
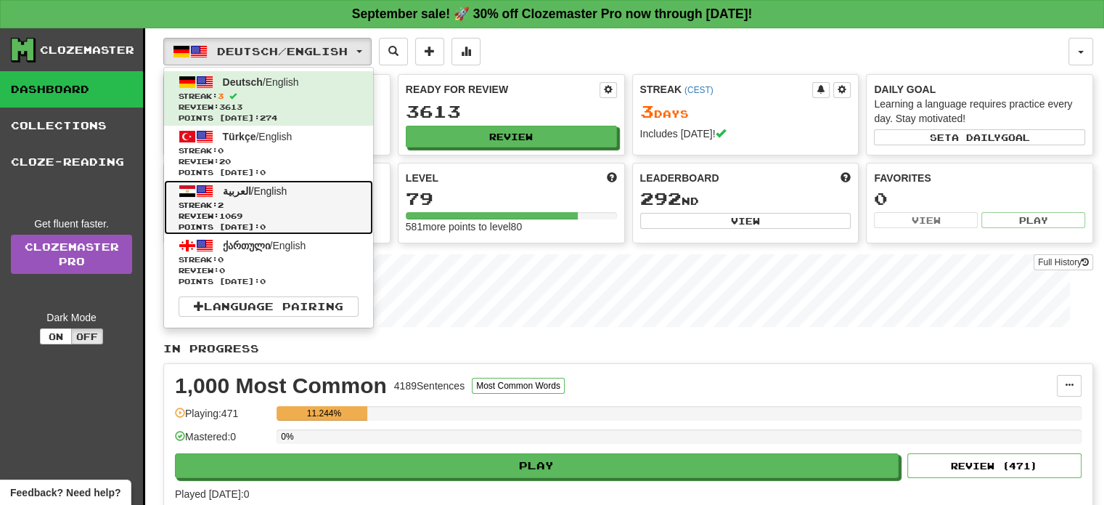
click at [265, 185] on span "العربية / English" at bounding box center [255, 191] width 65 height 12
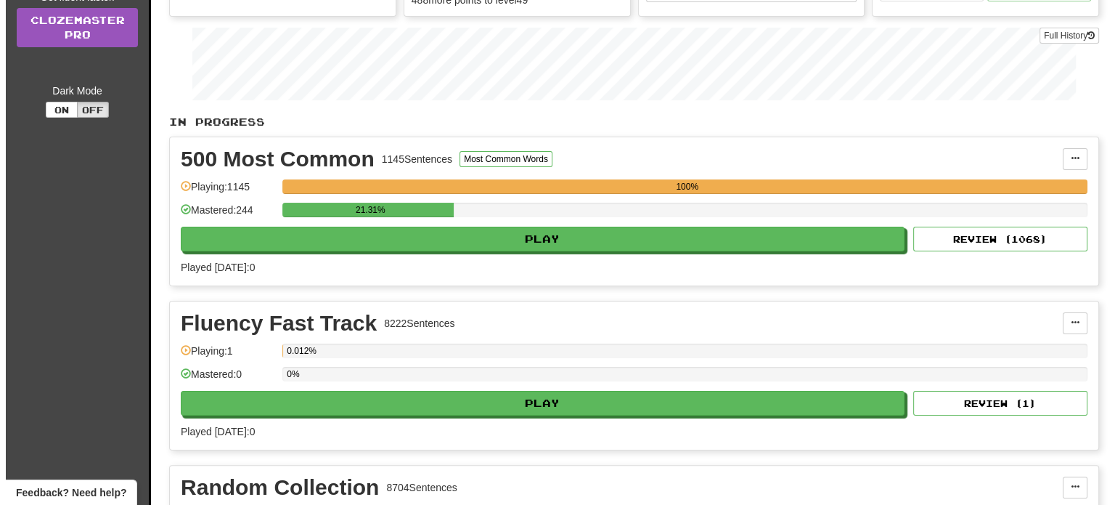
scroll to position [272, 0]
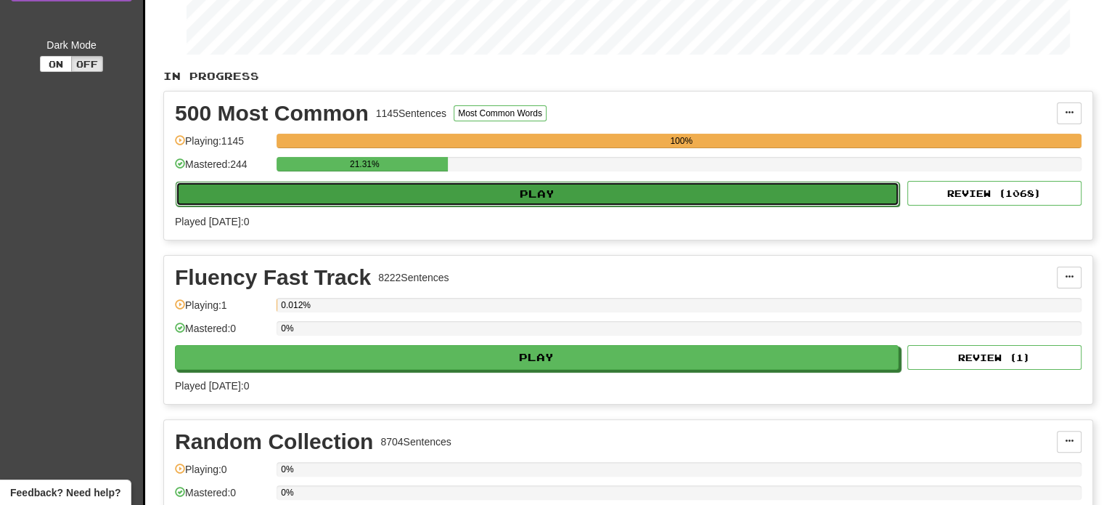
click at [428, 192] on button "Play" at bounding box center [538, 194] width 724 height 25
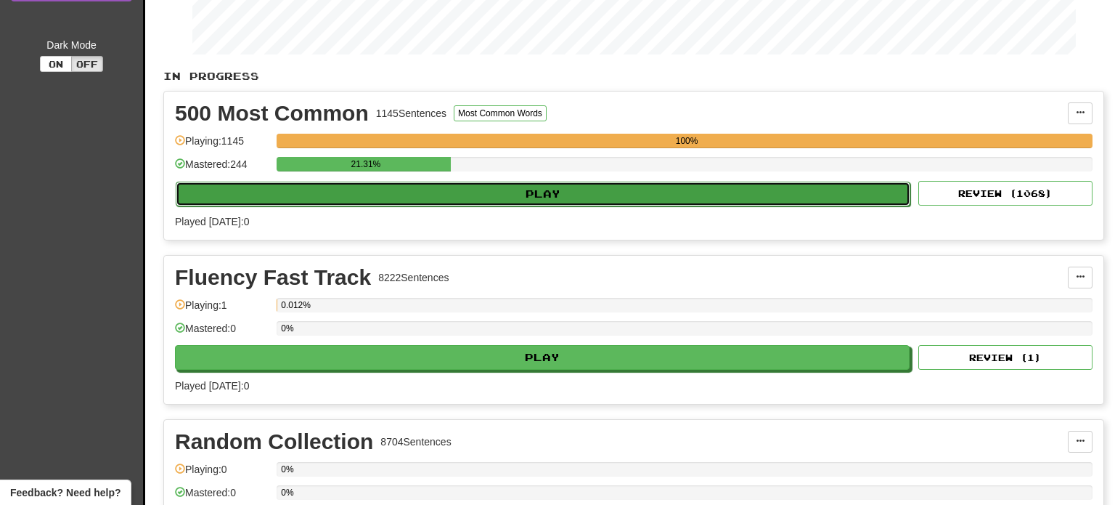
select select "**"
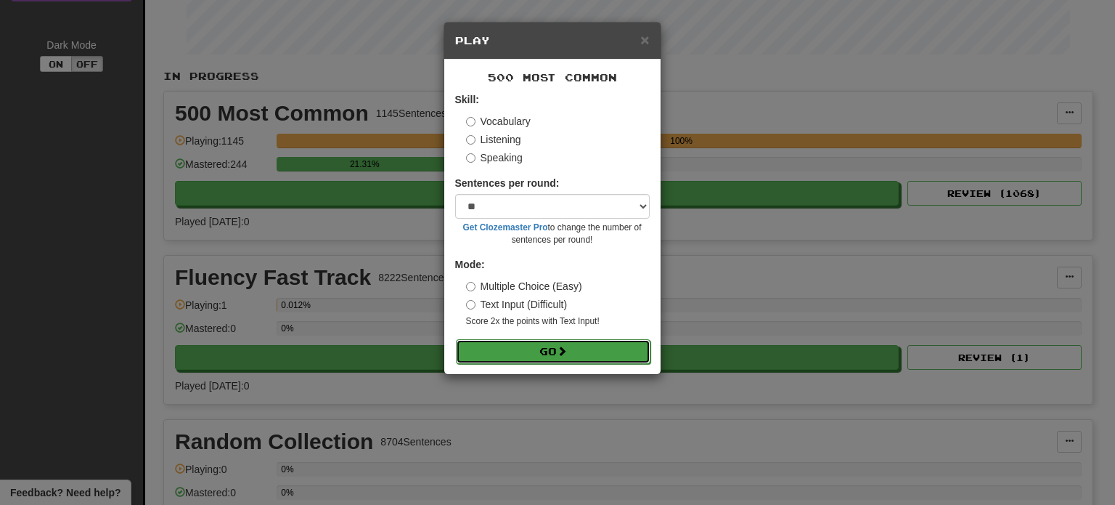
click at [552, 357] on button "Go" at bounding box center [553, 351] width 195 height 25
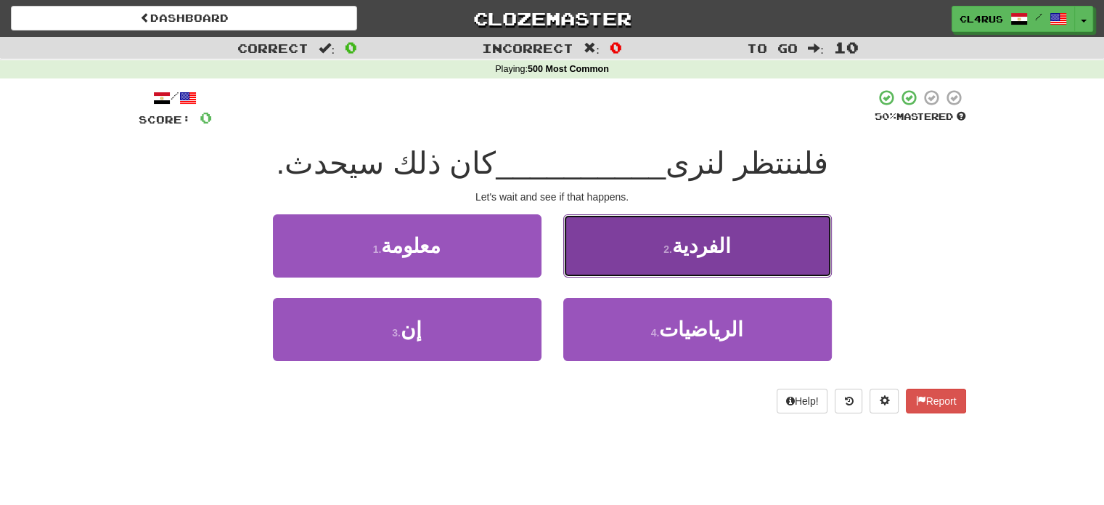
click at [618, 263] on button "2 . الفردية" at bounding box center [697, 245] width 269 height 63
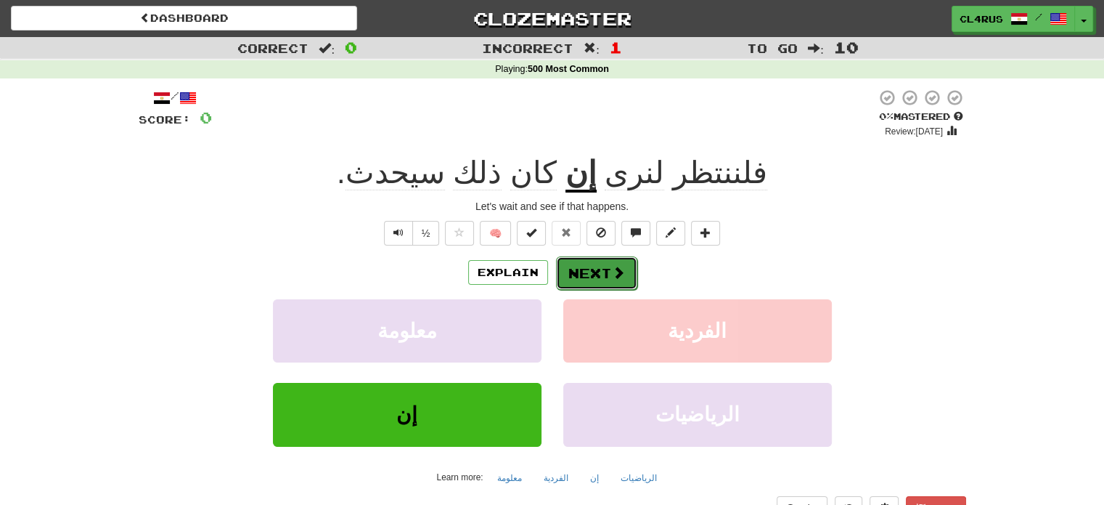
click at [613, 266] on span at bounding box center [618, 272] width 13 height 13
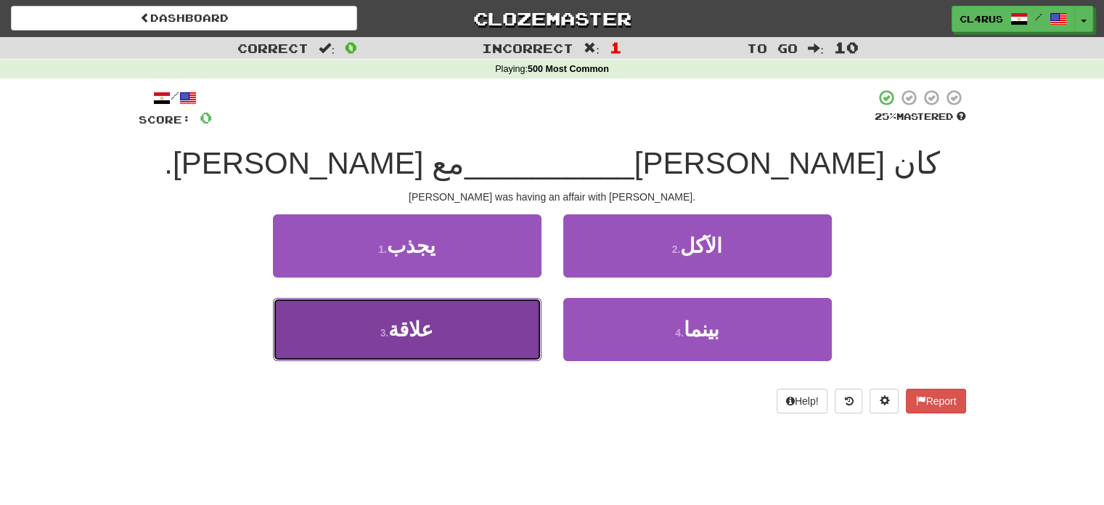
click at [495, 328] on button "3 . علاقة" at bounding box center [407, 329] width 269 height 63
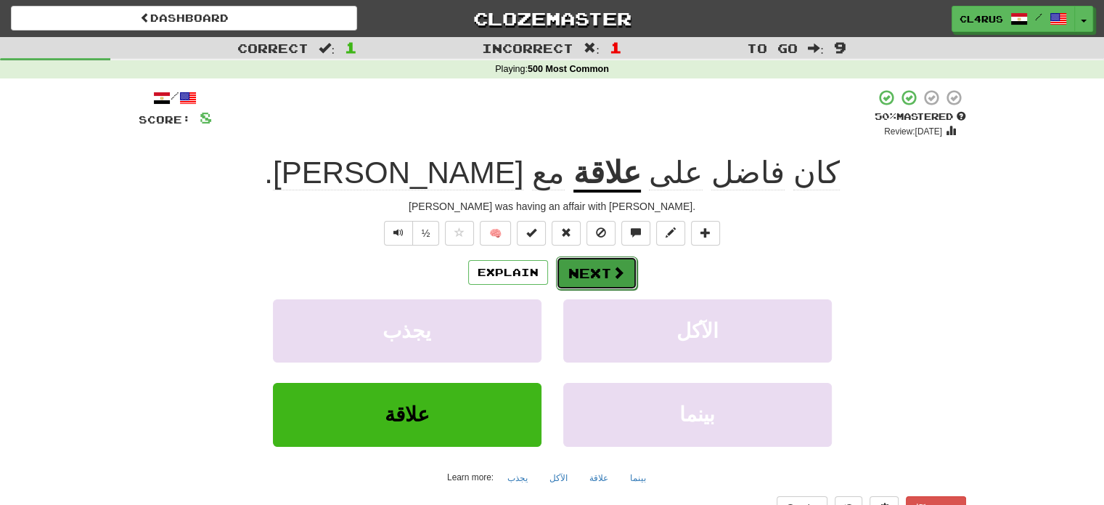
click at [608, 269] on button "Next" at bounding box center [596, 272] width 81 height 33
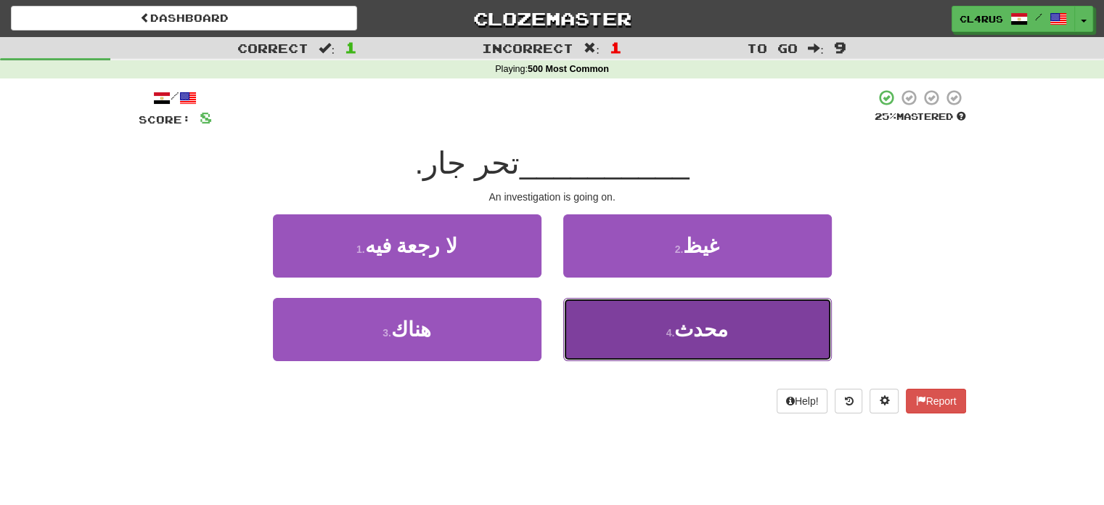
click at [659, 317] on button "4 . [DEMOGRAPHIC_DATA]" at bounding box center [697, 329] width 269 height 63
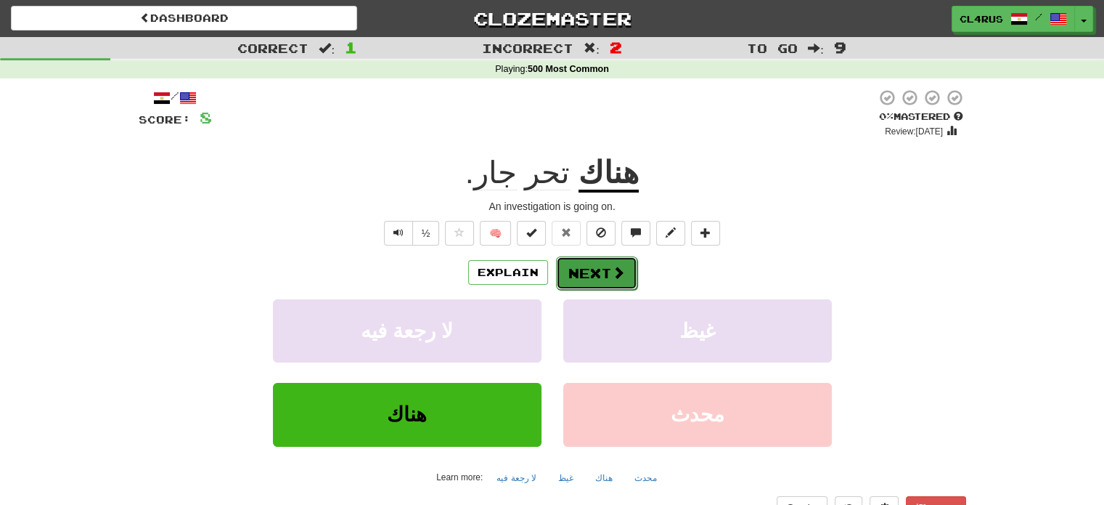
click at [604, 272] on button "Next" at bounding box center [596, 272] width 81 height 33
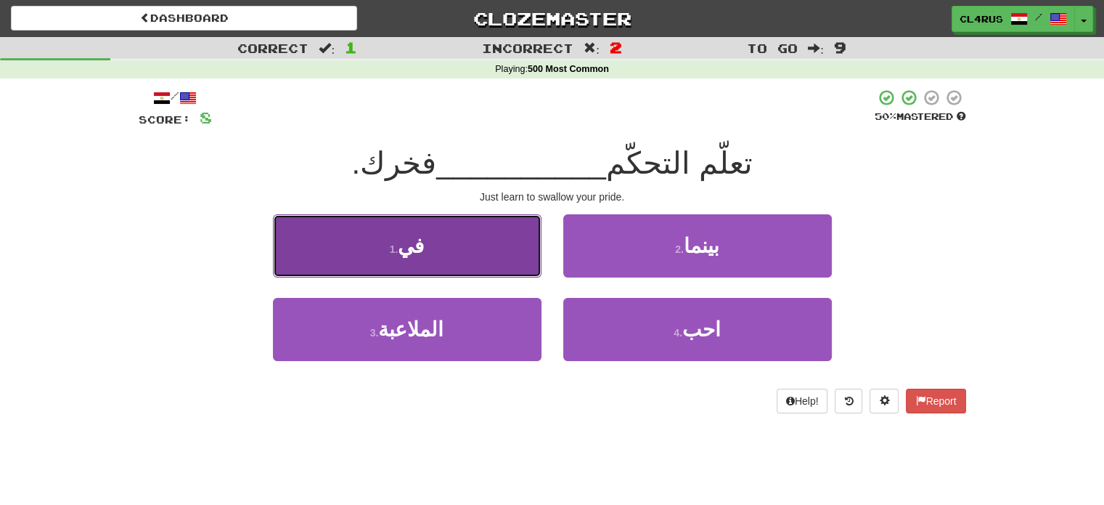
click at [428, 262] on button "1 . في" at bounding box center [407, 245] width 269 height 63
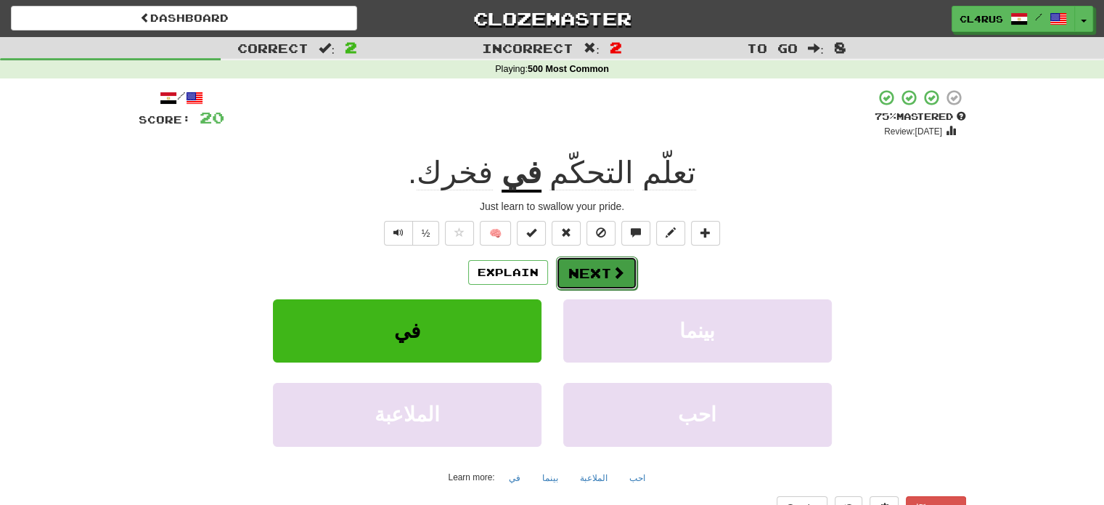
click at [571, 277] on button "Next" at bounding box center [596, 272] width 81 height 33
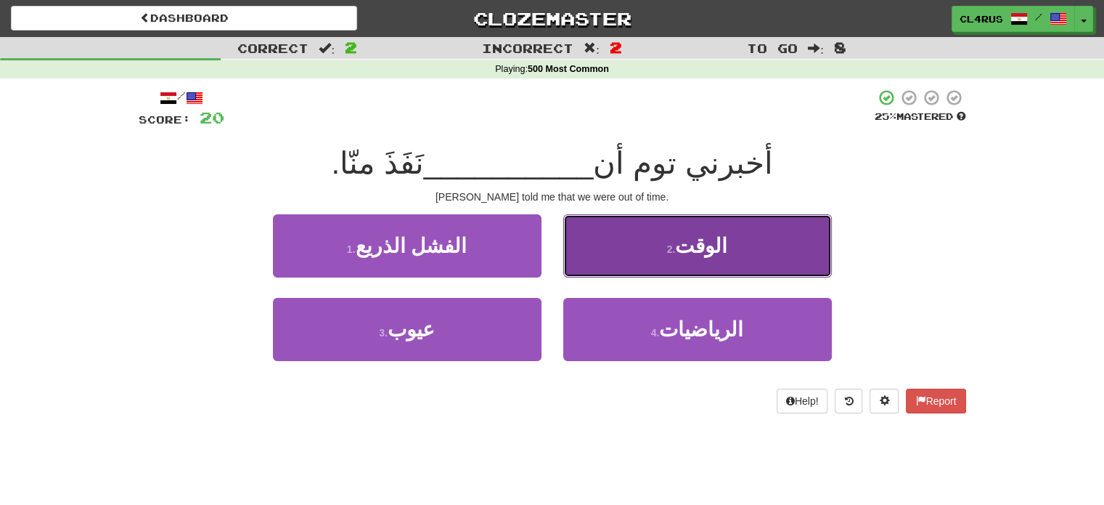
click at [667, 252] on button "2 . الوقت" at bounding box center [697, 245] width 269 height 63
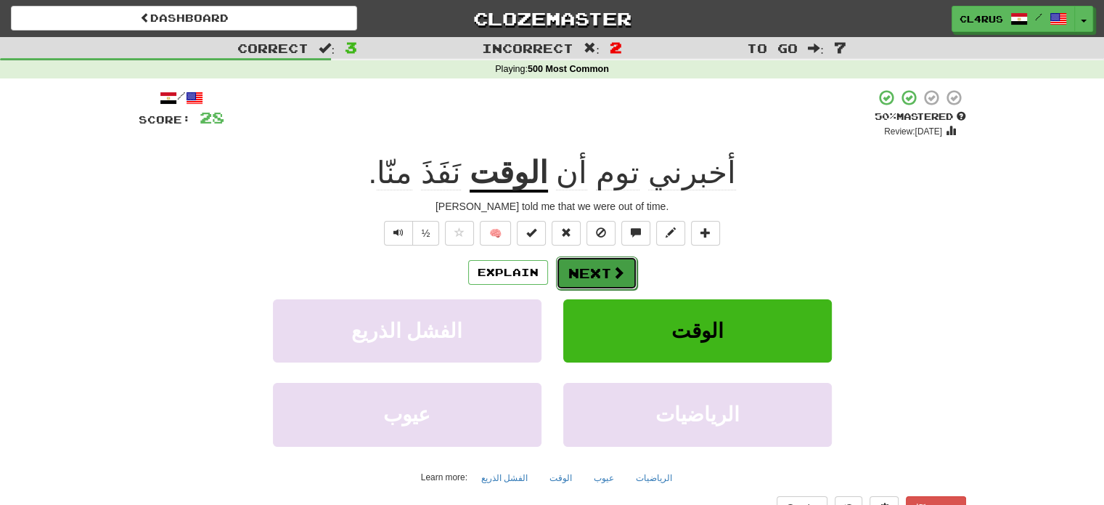
click at [605, 264] on button "Next" at bounding box center [596, 272] width 81 height 33
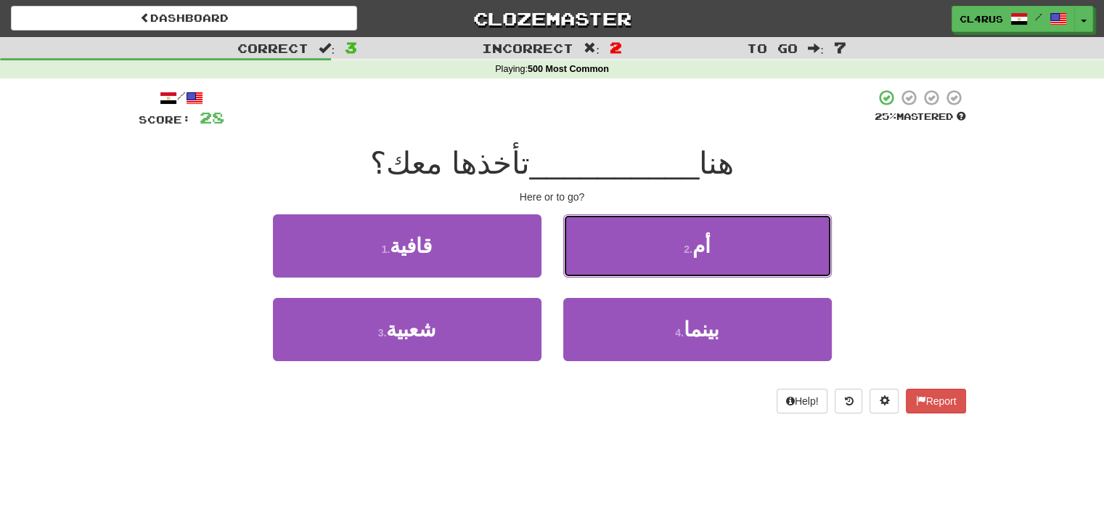
click at [605, 264] on button "2 . أم" at bounding box center [697, 245] width 269 height 63
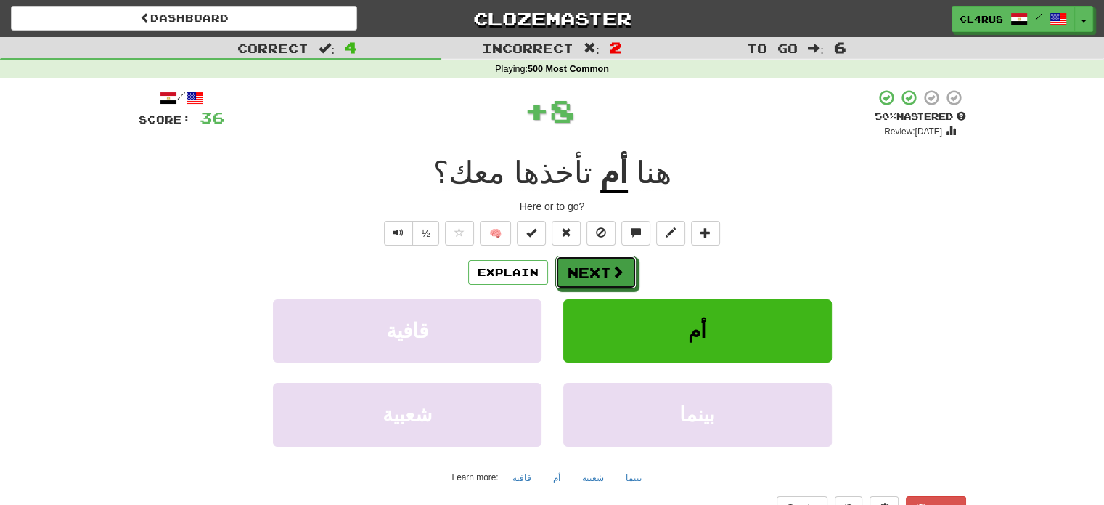
click at [605, 264] on button "Next" at bounding box center [596, 272] width 81 height 33
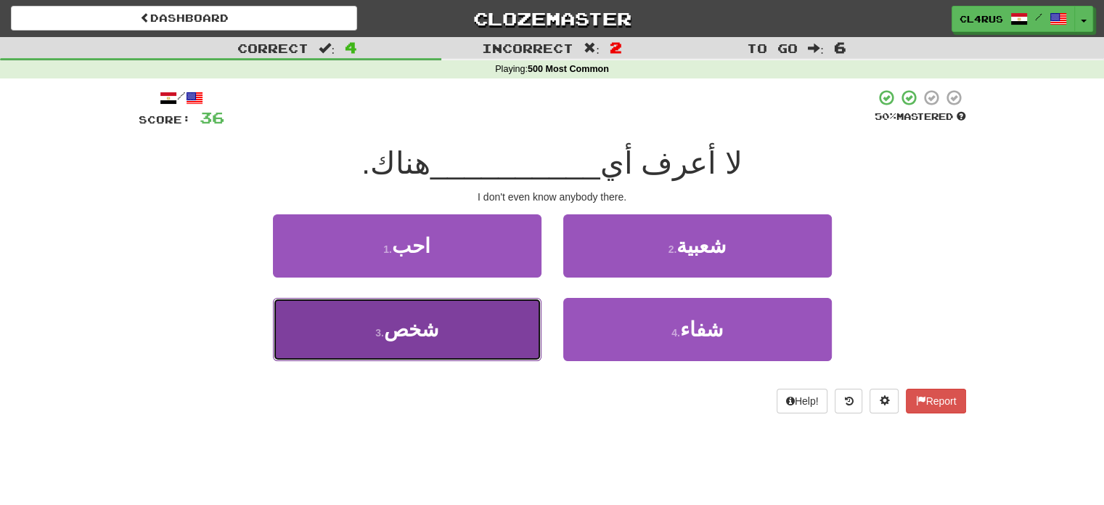
click at [462, 315] on button "3 . شخص" at bounding box center [407, 329] width 269 height 63
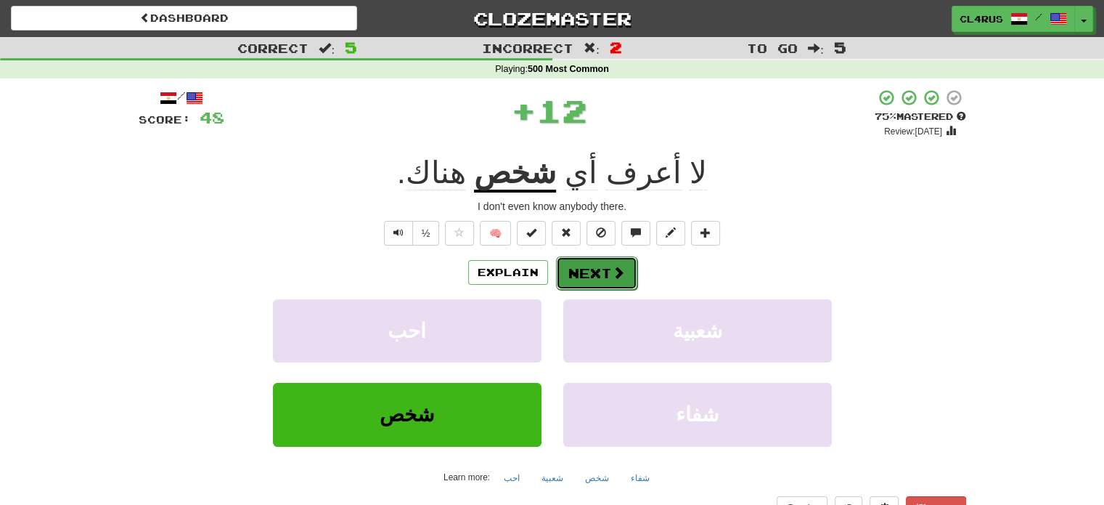
click at [613, 280] on button "Next" at bounding box center [596, 272] width 81 height 33
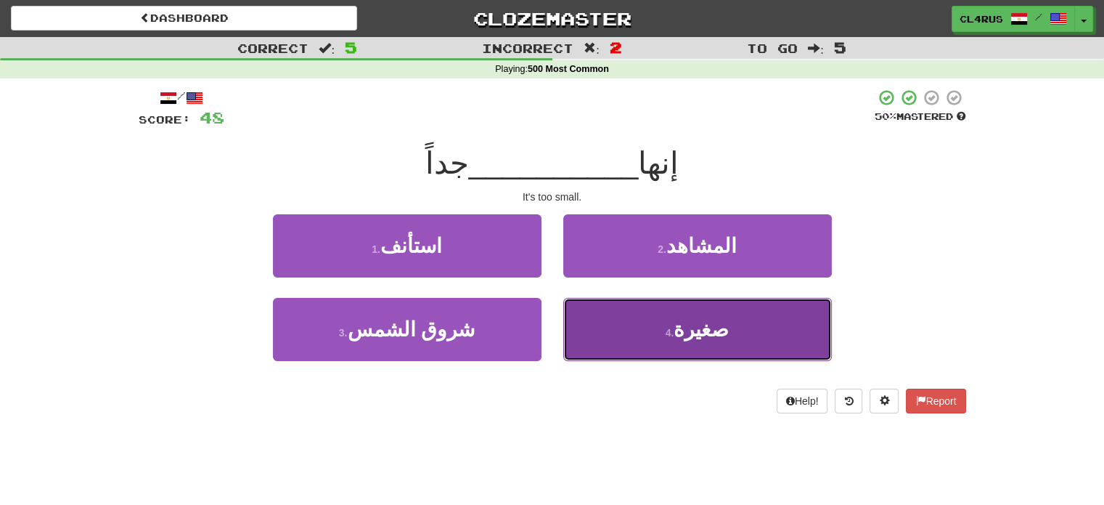
click at [698, 346] on button "4 . صغيرة" at bounding box center [697, 329] width 269 height 63
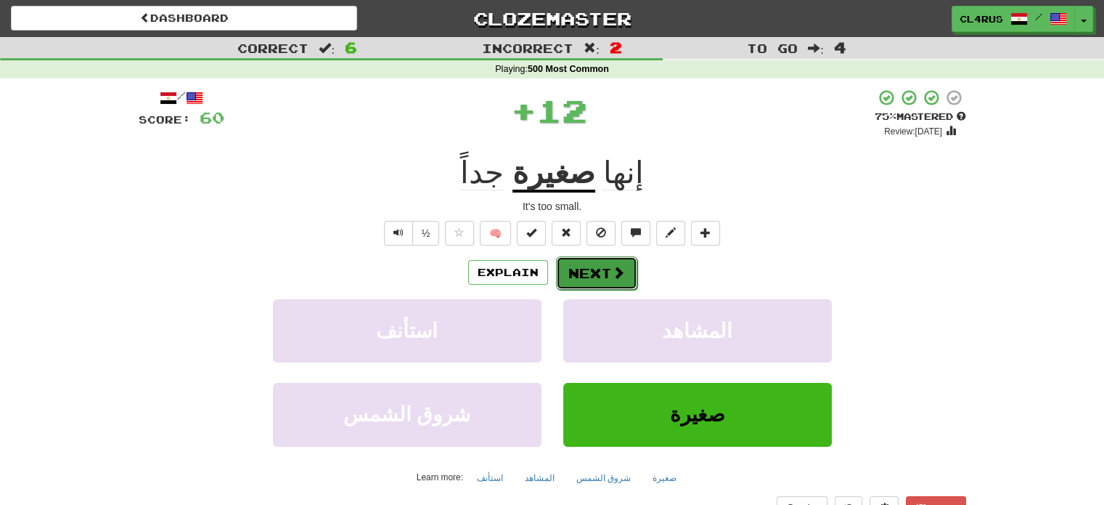
click at [585, 277] on button "Next" at bounding box center [596, 272] width 81 height 33
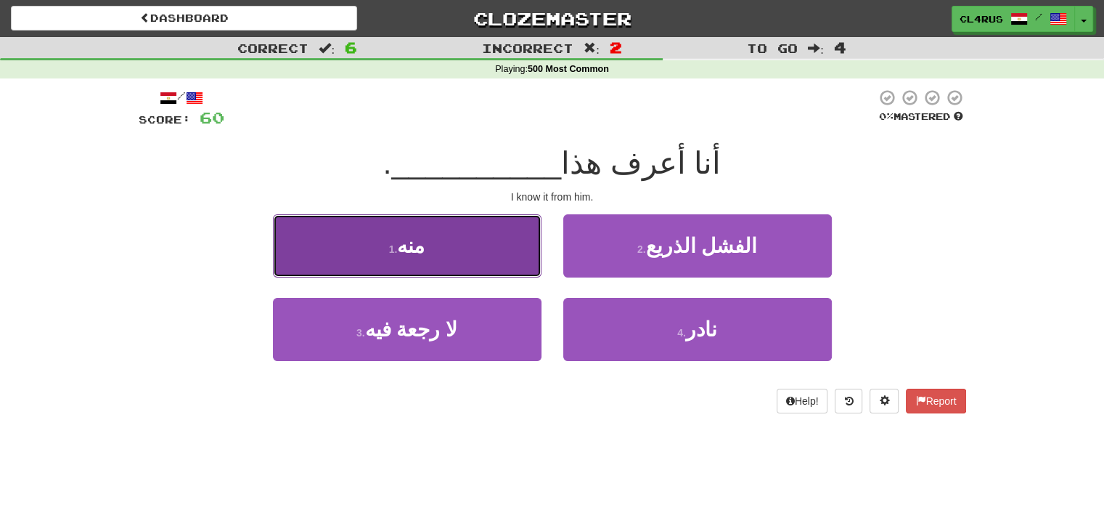
click at [434, 242] on button "1 . منه" at bounding box center [407, 245] width 269 height 63
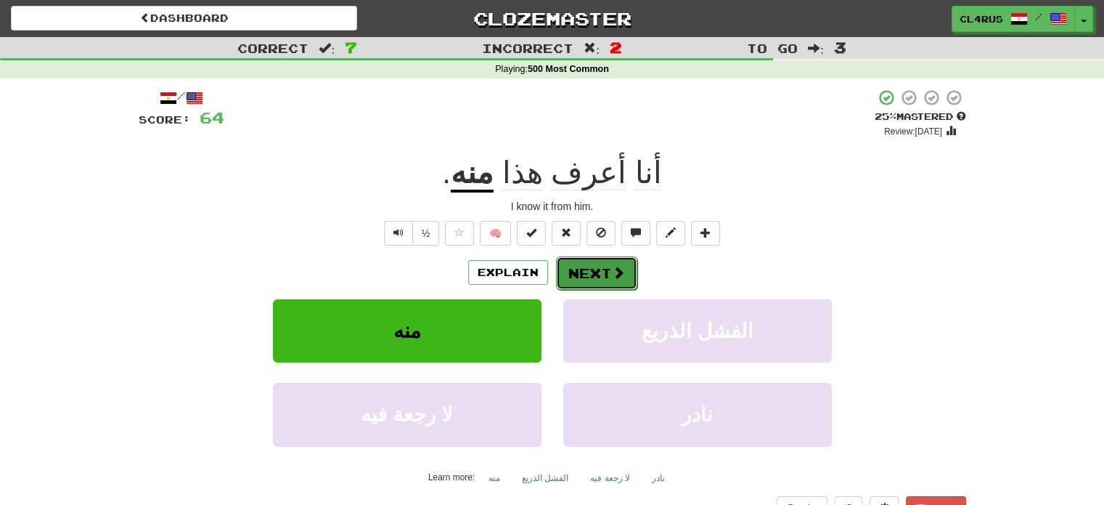
click at [588, 282] on button "Next" at bounding box center [596, 272] width 81 height 33
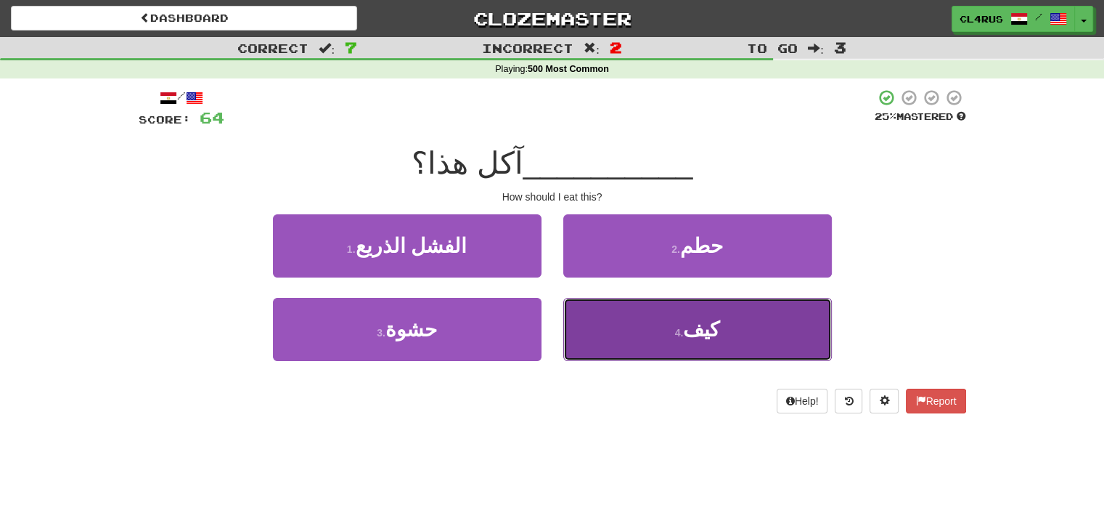
click at [660, 336] on button "4 . كيف" at bounding box center [697, 329] width 269 height 63
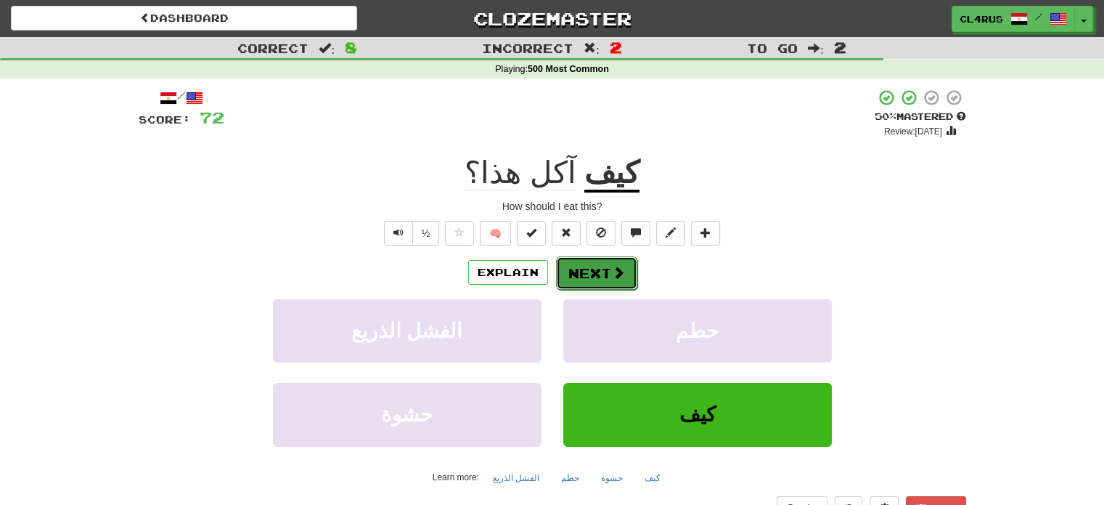
click at [607, 280] on button "Next" at bounding box center [596, 272] width 81 height 33
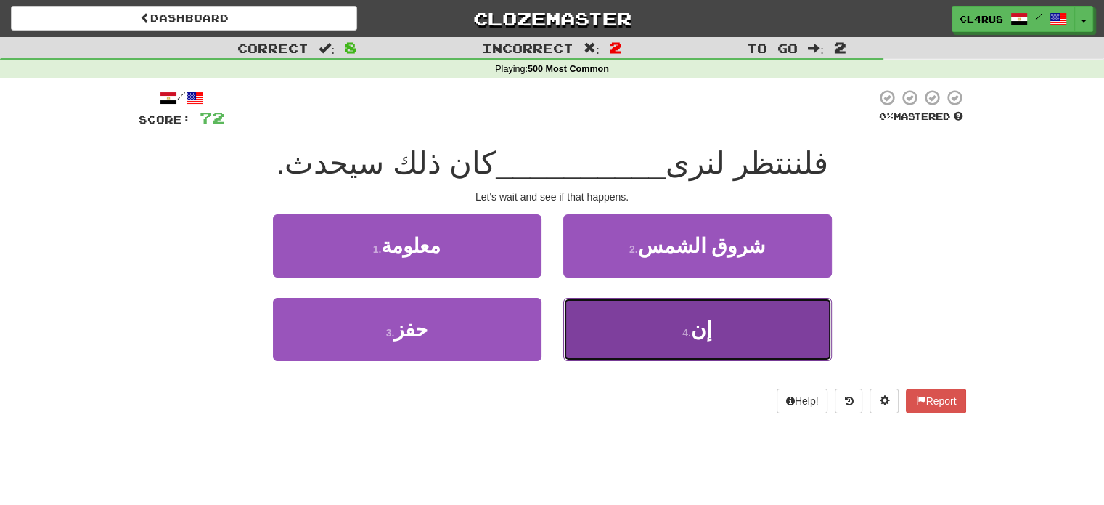
click at [651, 323] on button "4 . إن" at bounding box center [697, 329] width 269 height 63
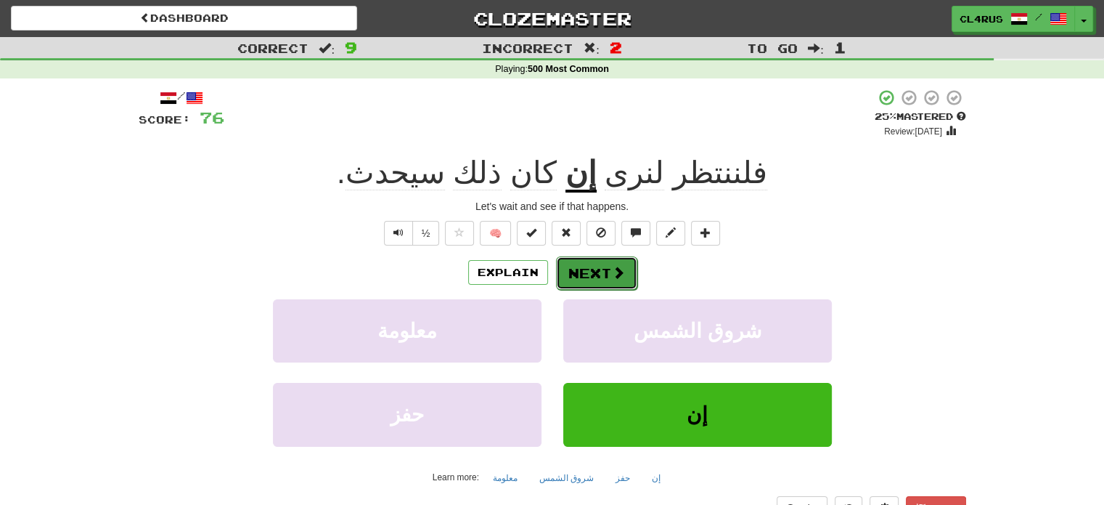
click at [619, 279] on span at bounding box center [618, 272] width 13 height 13
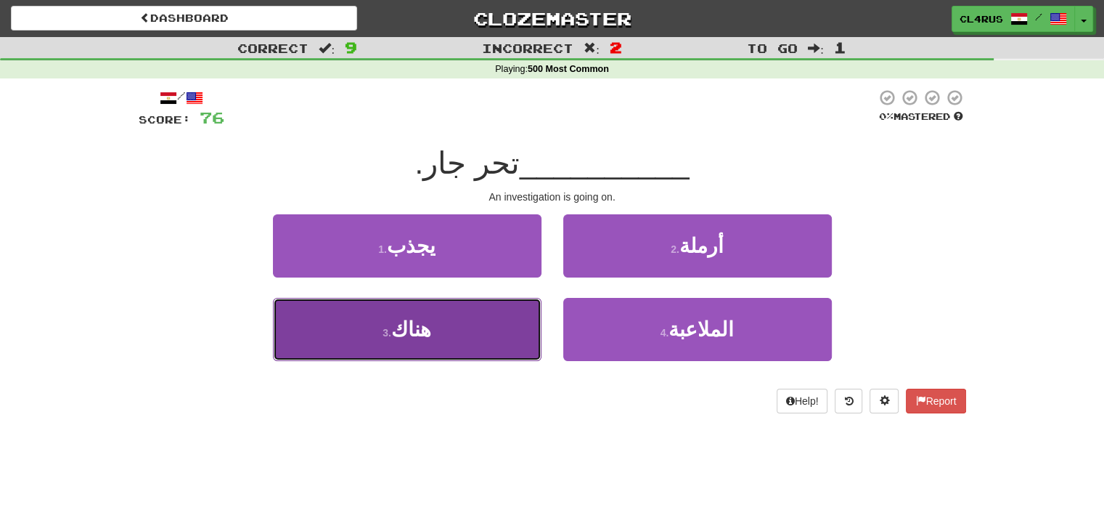
click at [496, 353] on button "3 . هناك" at bounding box center [407, 329] width 269 height 63
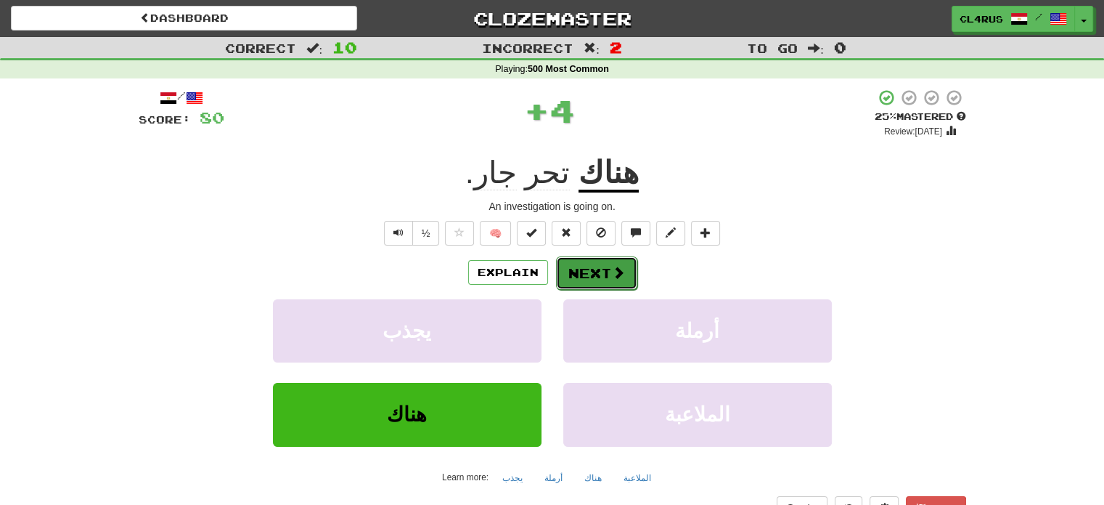
click at [598, 276] on button "Next" at bounding box center [596, 272] width 81 height 33
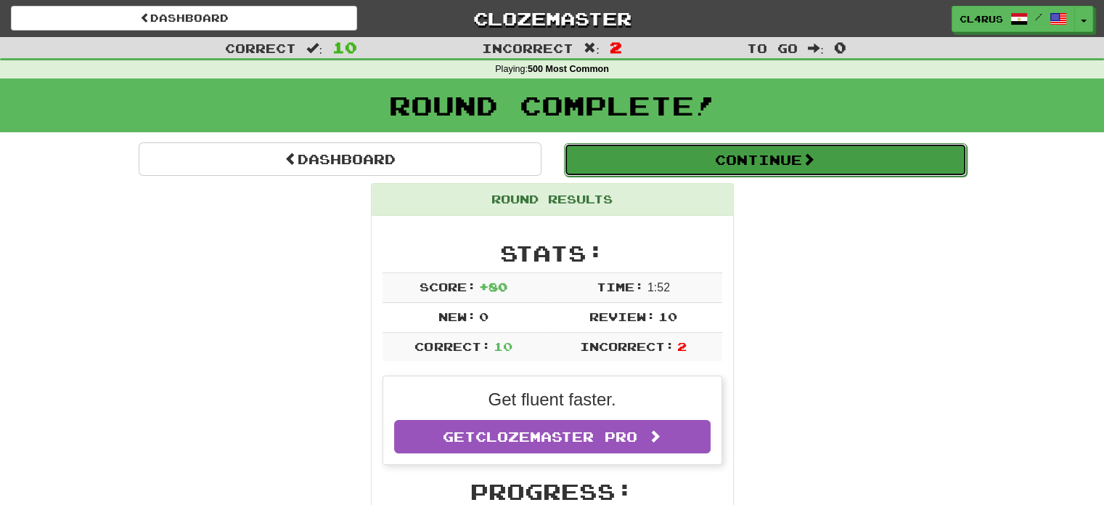
click at [701, 167] on button "Continue" at bounding box center [765, 159] width 403 height 33
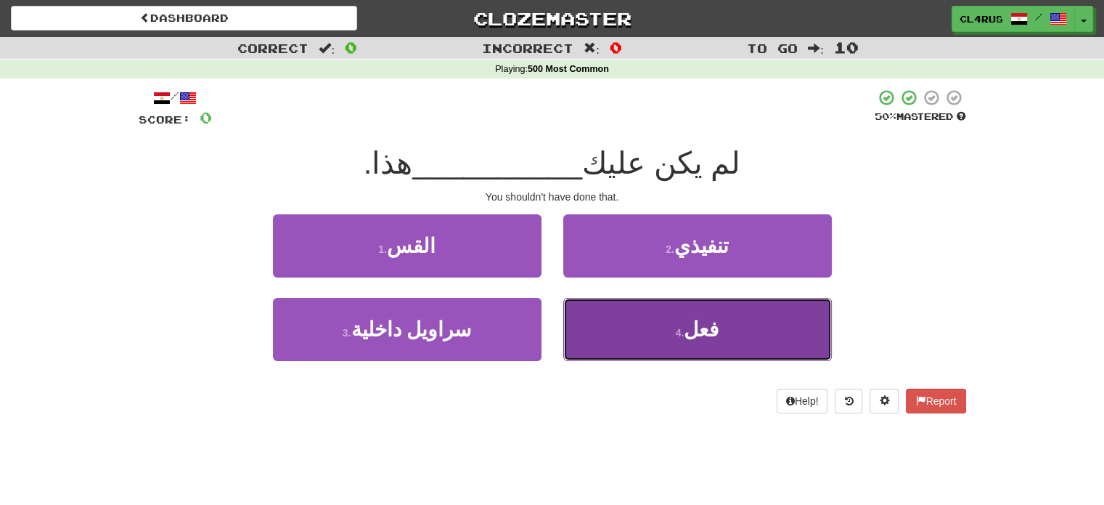
click at [670, 330] on button "4 . فعل" at bounding box center [697, 329] width 269 height 63
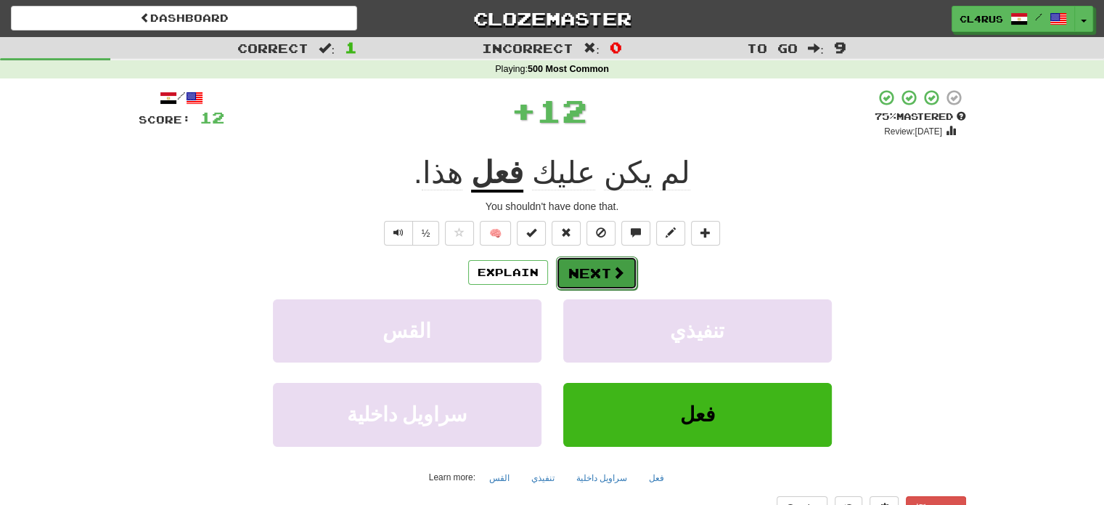
click at [627, 275] on button "Next" at bounding box center [596, 272] width 81 height 33
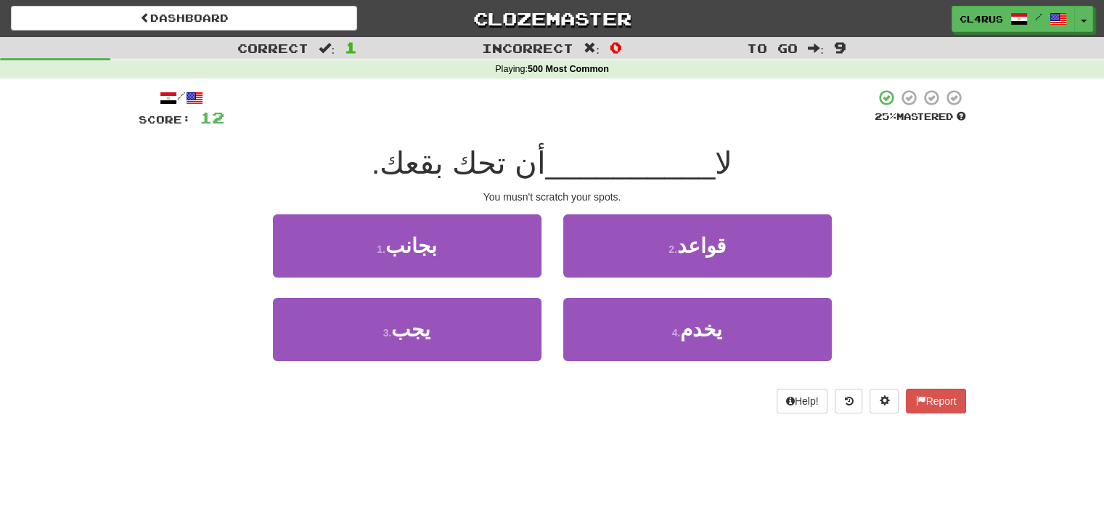
click at [0, 325] on div "Correct : 1 Incorrect : 0 To go : 9 Playing : 500 Most Common / Score: 12 25 % …" at bounding box center [552, 235] width 1104 height 396
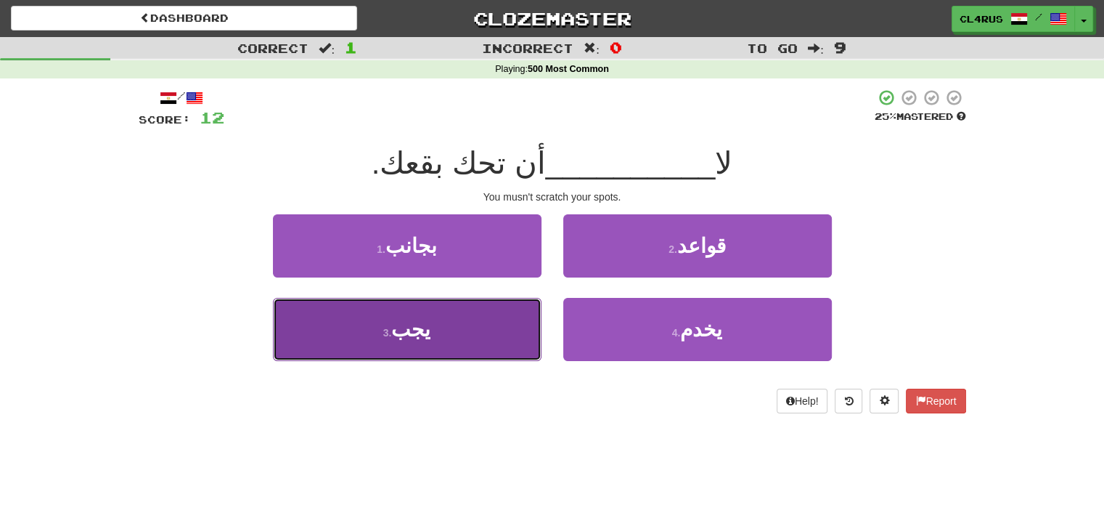
click at [358, 338] on button "3 . يجب" at bounding box center [407, 329] width 269 height 63
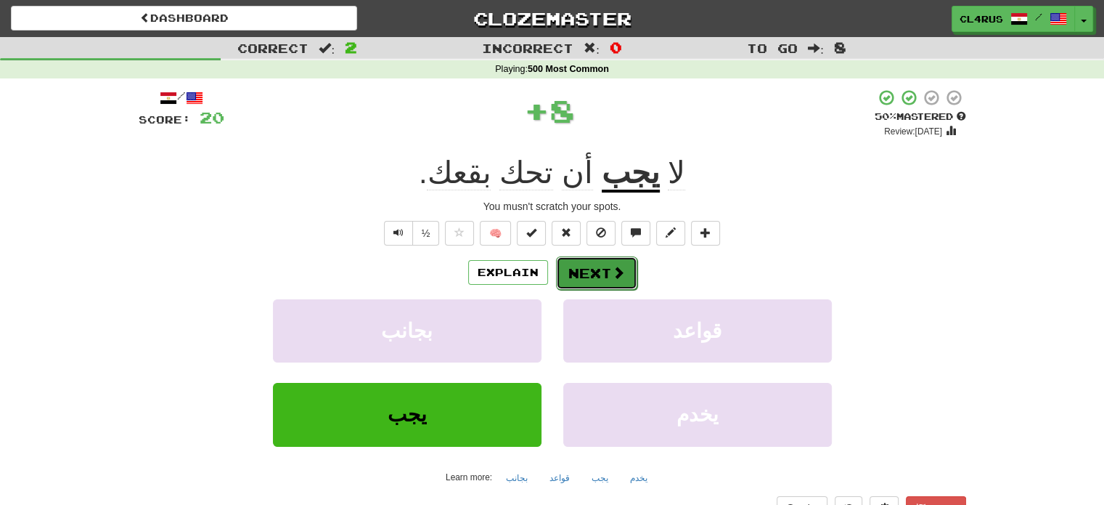
click at [604, 262] on button "Next" at bounding box center [596, 272] width 81 height 33
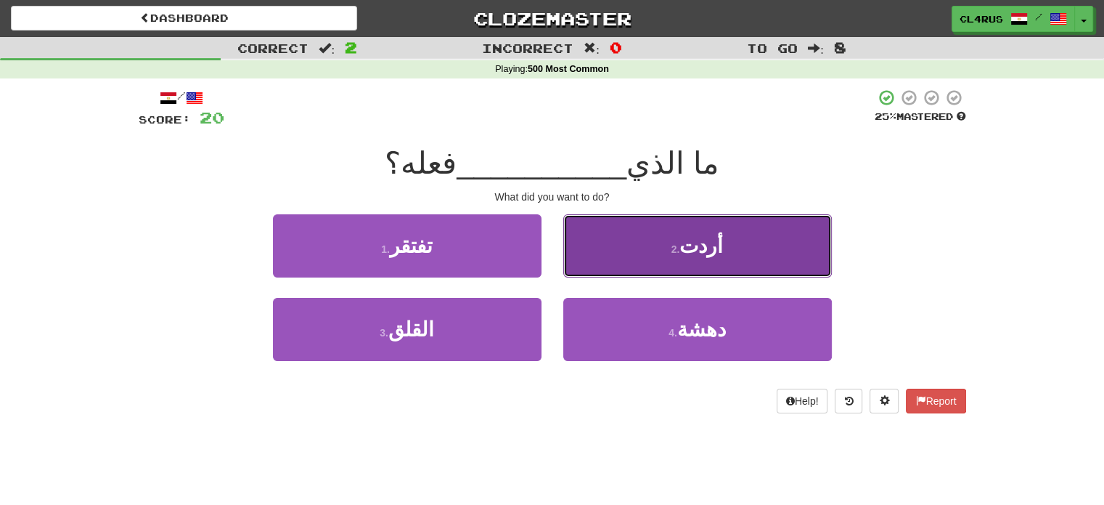
click at [616, 261] on button "2 . أردت" at bounding box center [697, 245] width 269 height 63
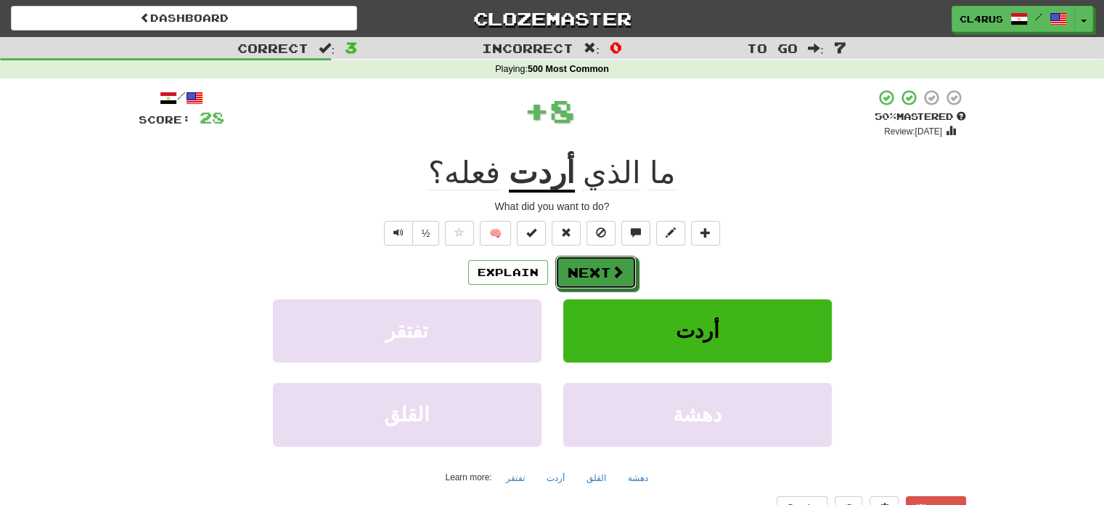
click at [616, 261] on button "Next" at bounding box center [596, 272] width 81 height 33
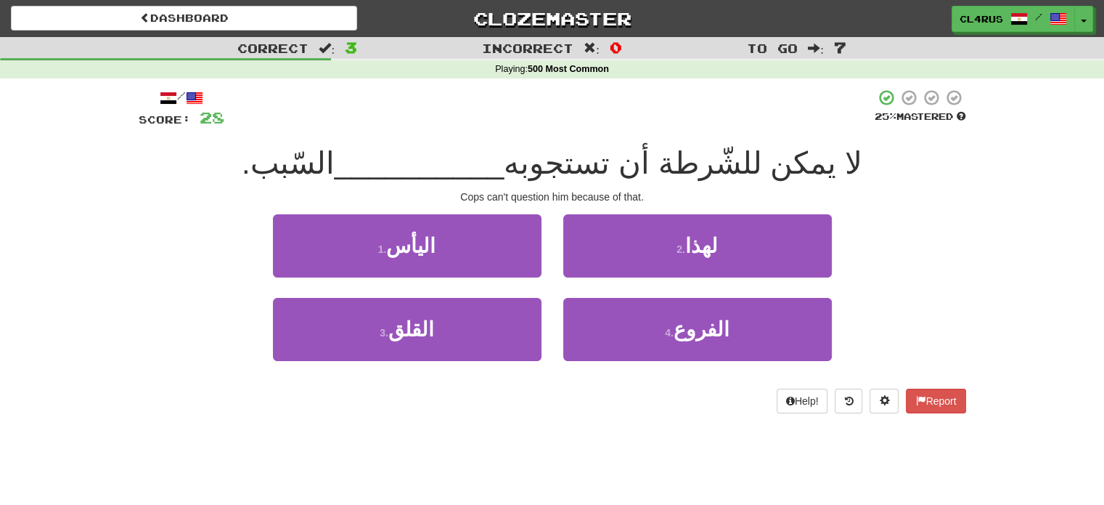
click at [65, 314] on div "Correct : 3 Incorrect : 0 To go : 7 Playing : 500 Most Common / Score: 28 25 % …" at bounding box center [552, 235] width 1104 height 396
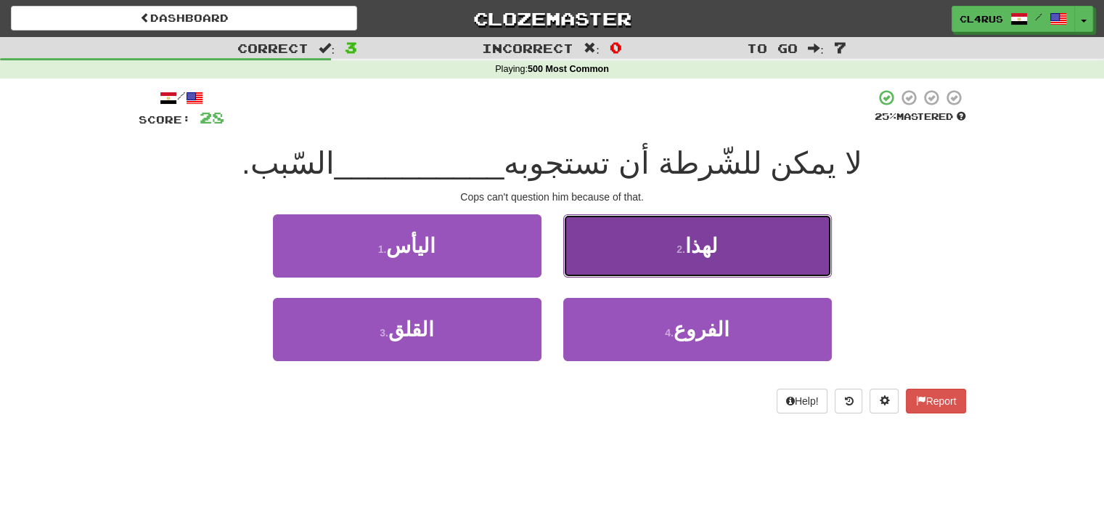
click at [640, 266] on button "2 . لهذا" at bounding box center [697, 245] width 269 height 63
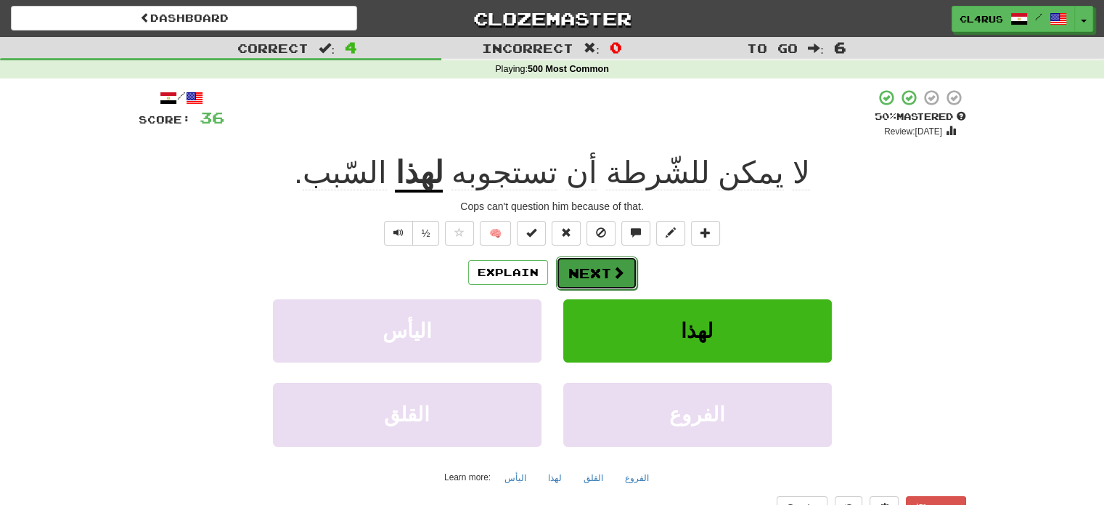
click at [592, 267] on button "Next" at bounding box center [596, 272] width 81 height 33
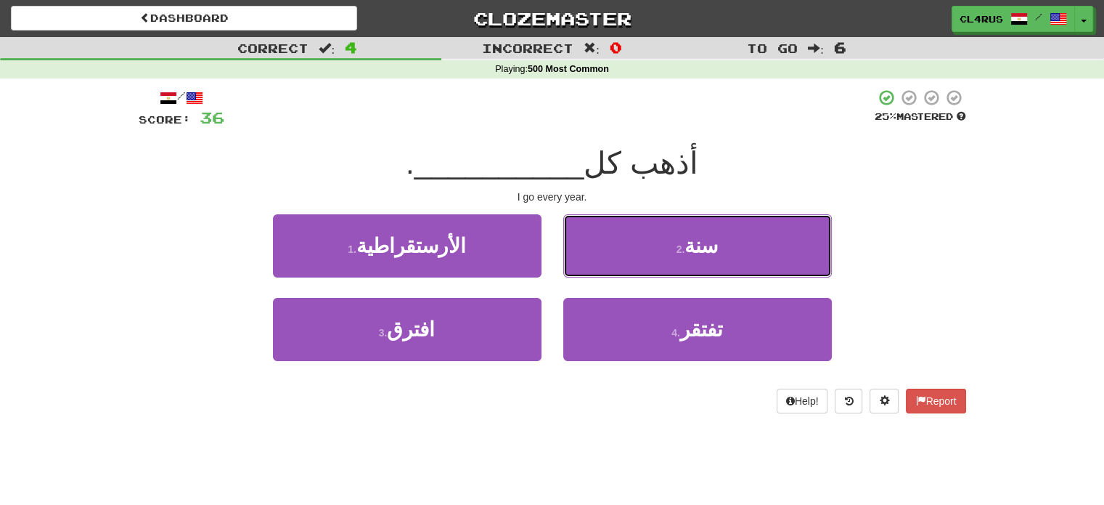
click at [592, 267] on button "2 . سنة" at bounding box center [697, 245] width 269 height 63
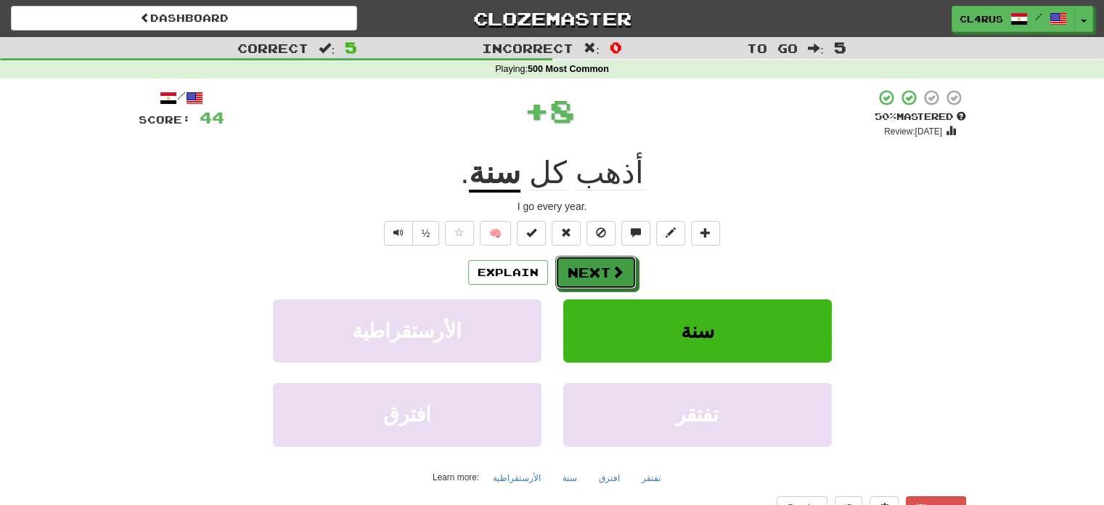
click at [592, 267] on button "Next" at bounding box center [596, 272] width 81 height 33
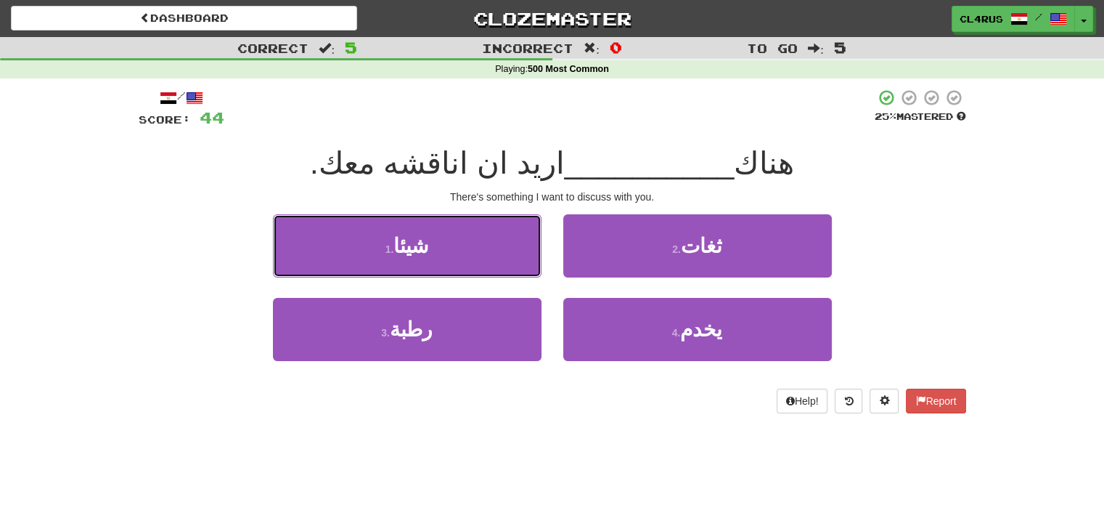
click at [488, 254] on button "1 . شيئا" at bounding box center [407, 245] width 269 height 63
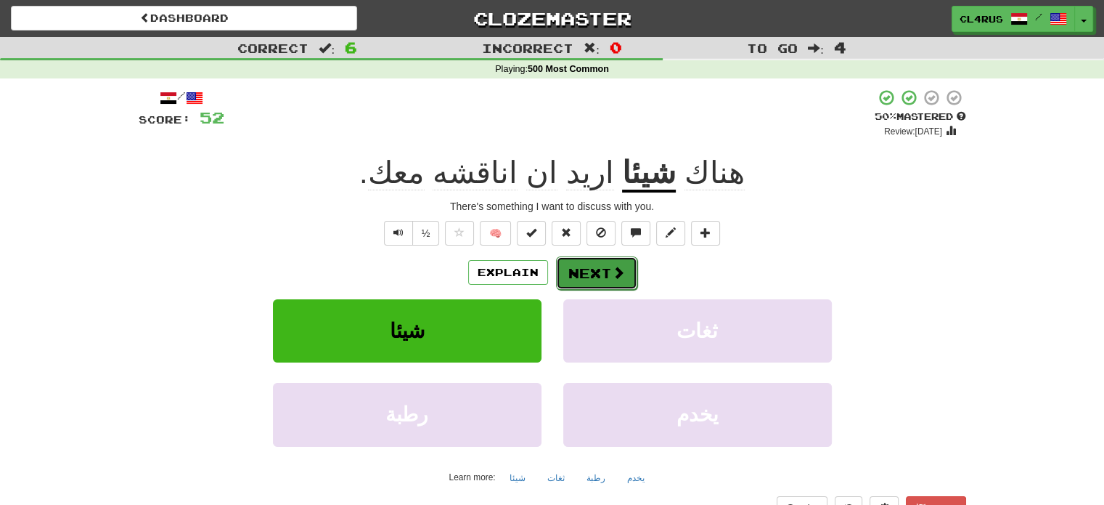
click at [596, 263] on button "Next" at bounding box center [596, 272] width 81 height 33
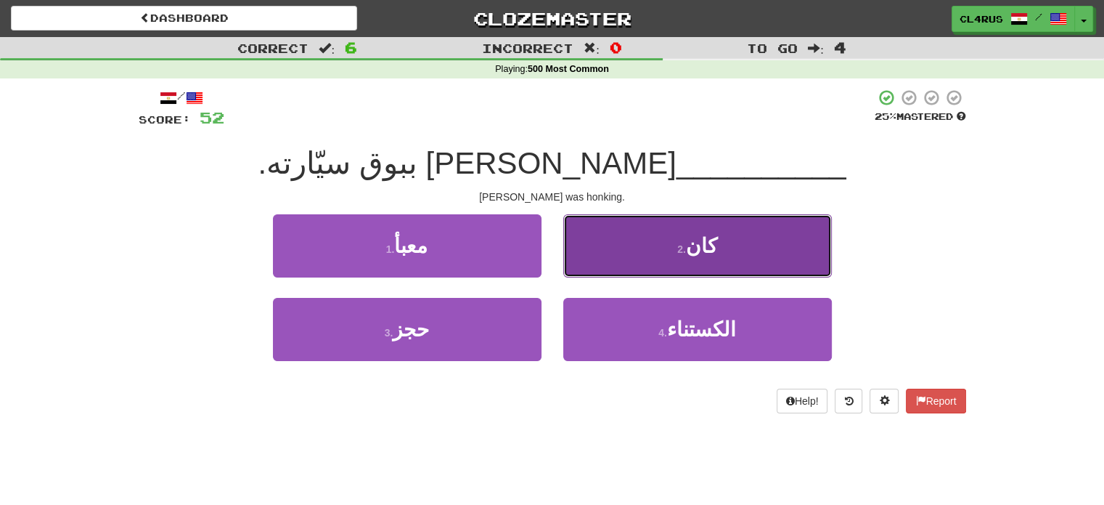
click at [614, 261] on button "2 . كان" at bounding box center [697, 245] width 269 height 63
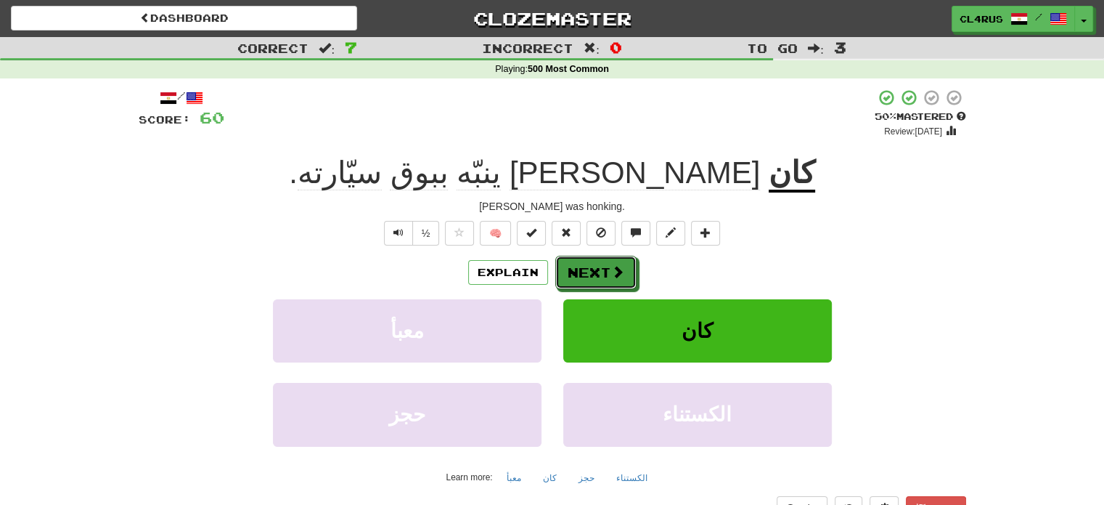
click at [614, 261] on button "Next" at bounding box center [596, 272] width 81 height 33
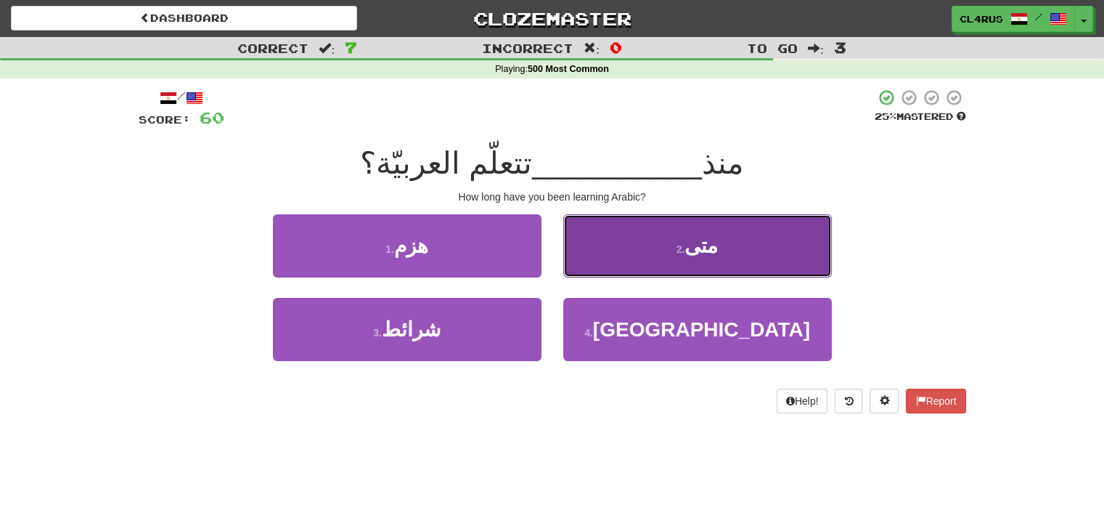
click at [670, 235] on button "2 . متى" at bounding box center [697, 245] width 269 height 63
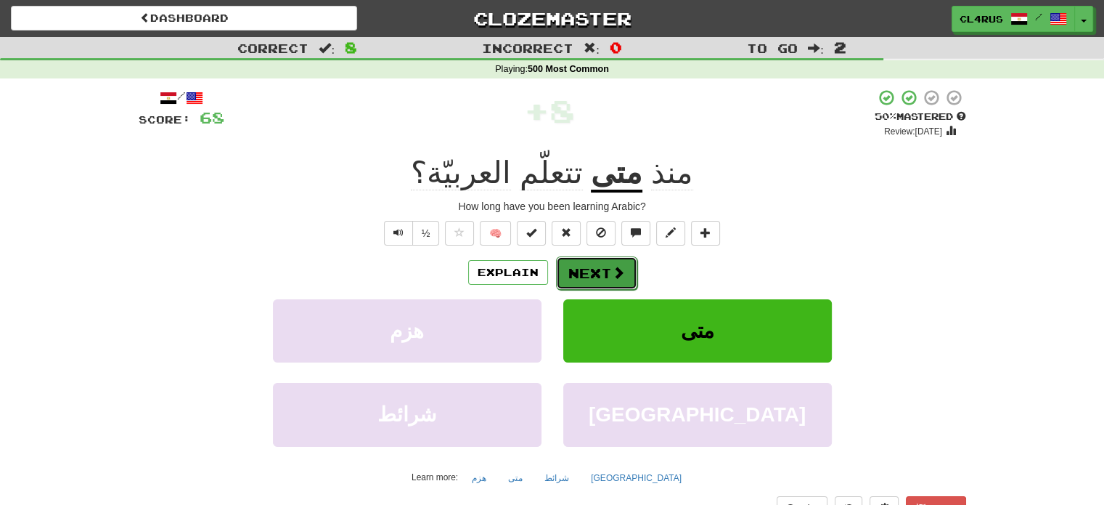
click at [582, 285] on button "Next" at bounding box center [596, 272] width 81 height 33
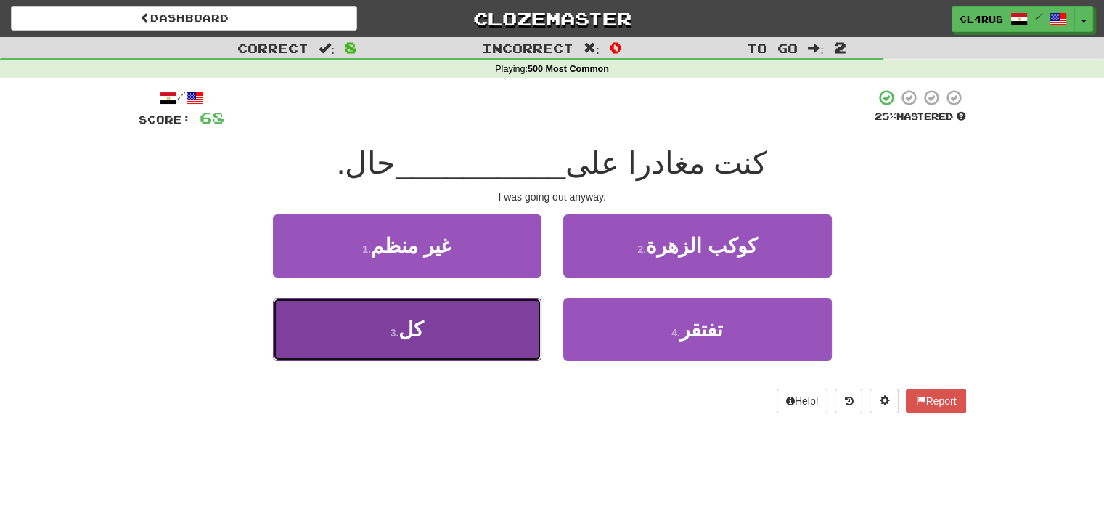
click at [492, 324] on button "3 . كل" at bounding box center [407, 329] width 269 height 63
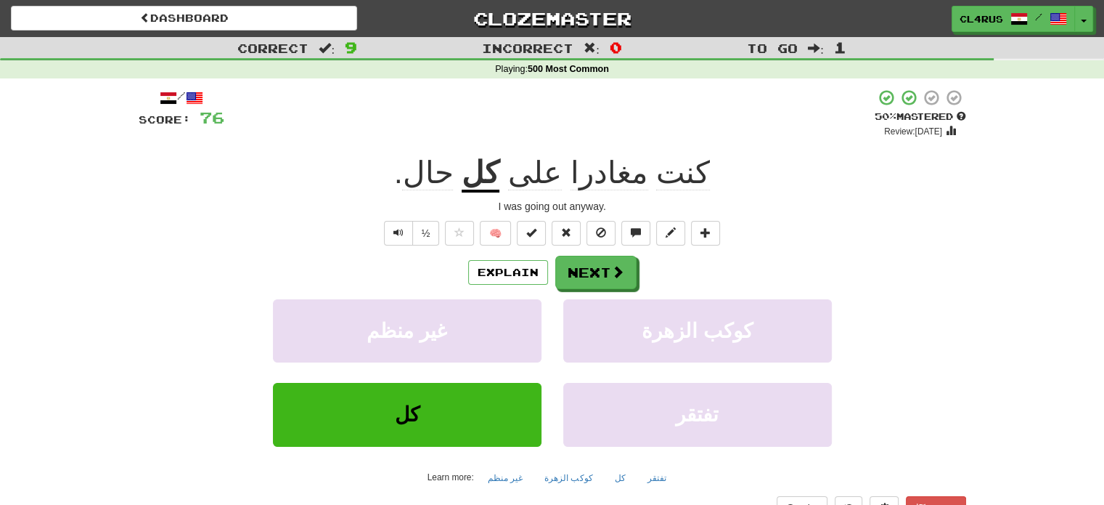
click at [635, 261] on div "Explain Next" at bounding box center [553, 272] width 828 height 33
click at [606, 272] on button "Next" at bounding box center [596, 272] width 81 height 33
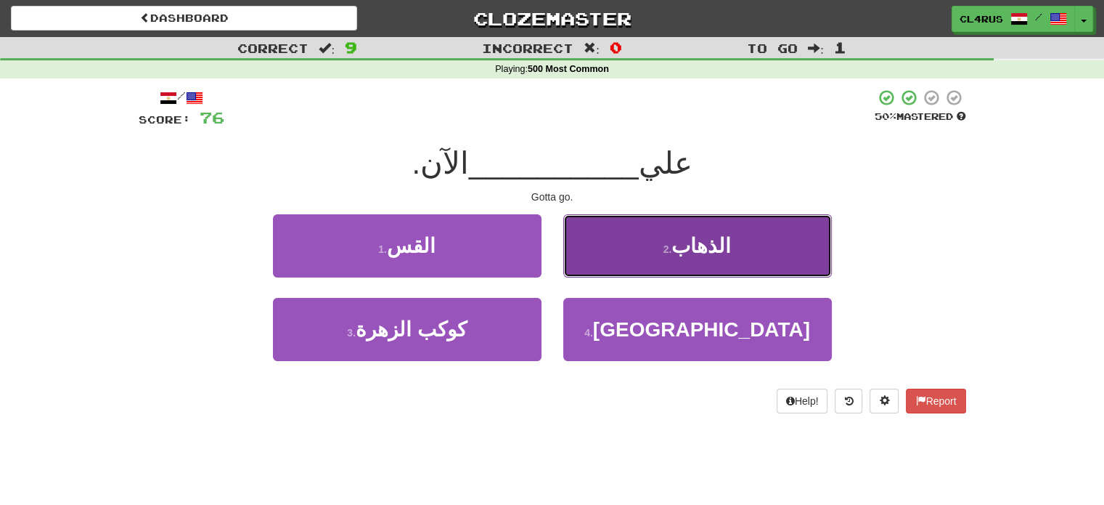
click at [654, 251] on button "2 . الذهاب" at bounding box center [697, 245] width 269 height 63
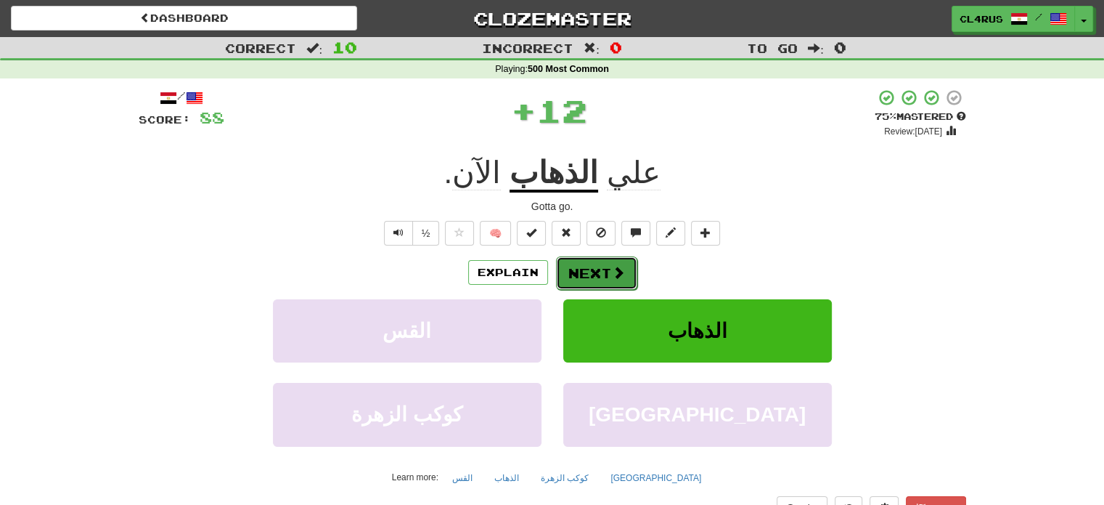
click at [589, 273] on button "Next" at bounding box center [596, 272] width 81 height 33
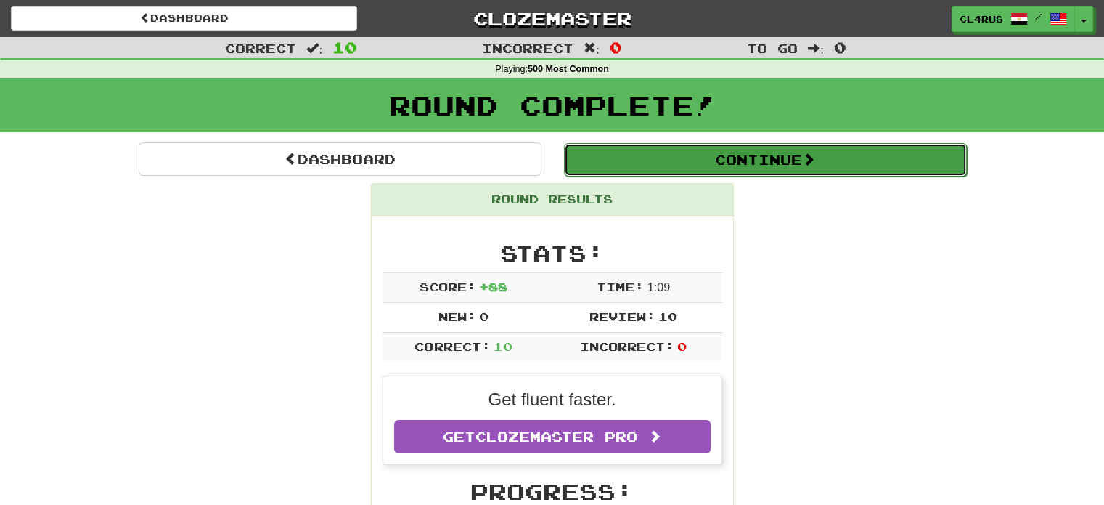
click at [694, 174] on button "Continue" at bounding box center [765, 159] width 403 height 33
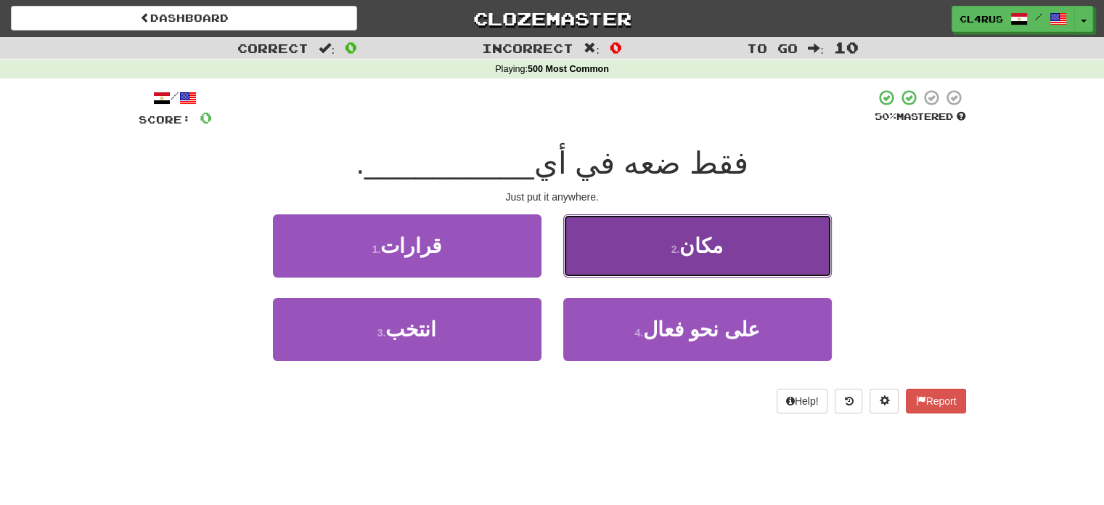
click at [685, 275] on button "2 . مكان" at bounding box center [697, 245] width 269 height 63
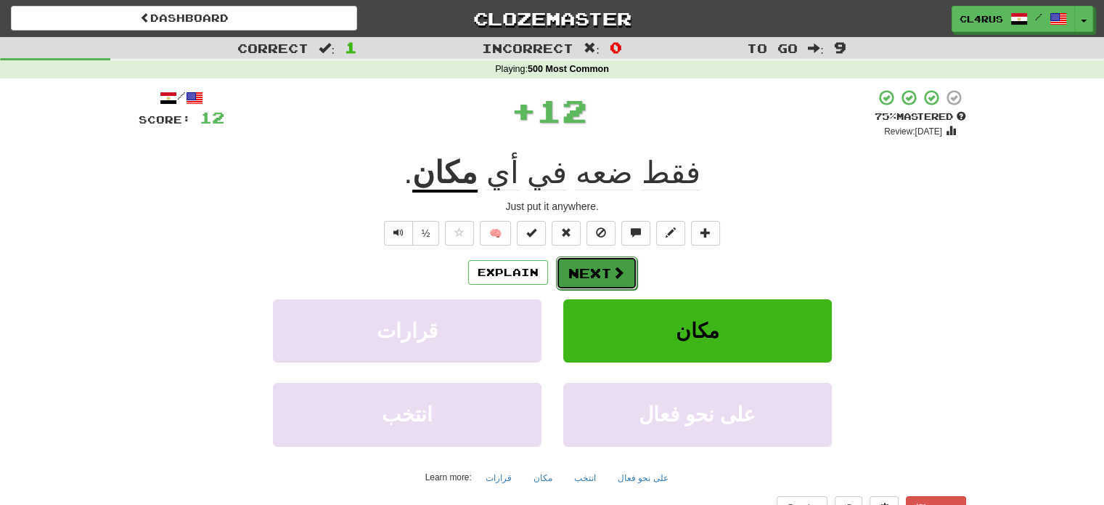
click at [612, 277] on span at bounding box center [618, 272] width 13 height 13
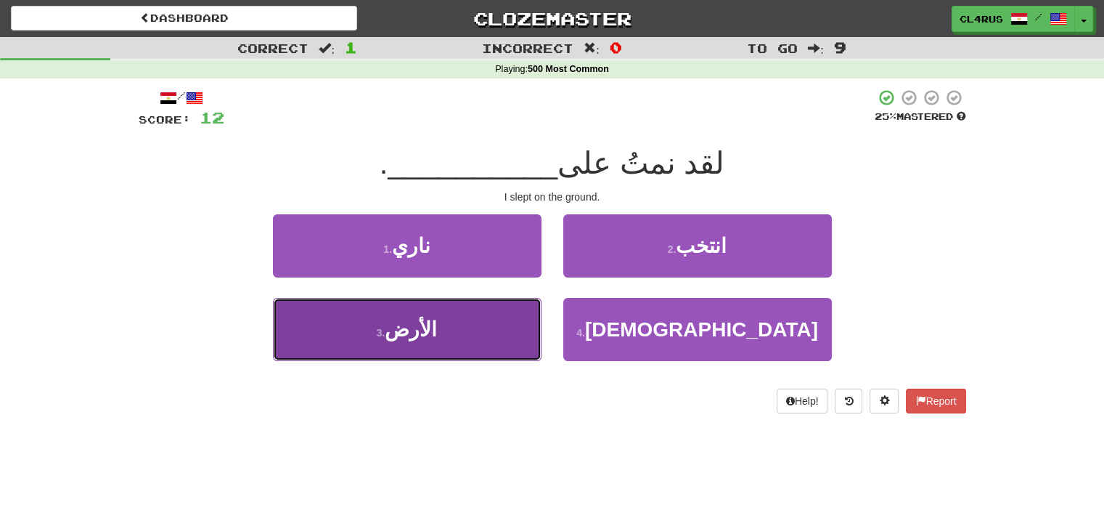
click at [471, 331] on button "3 . الأرض" at bounding box center [407, 329] width 269 height 63
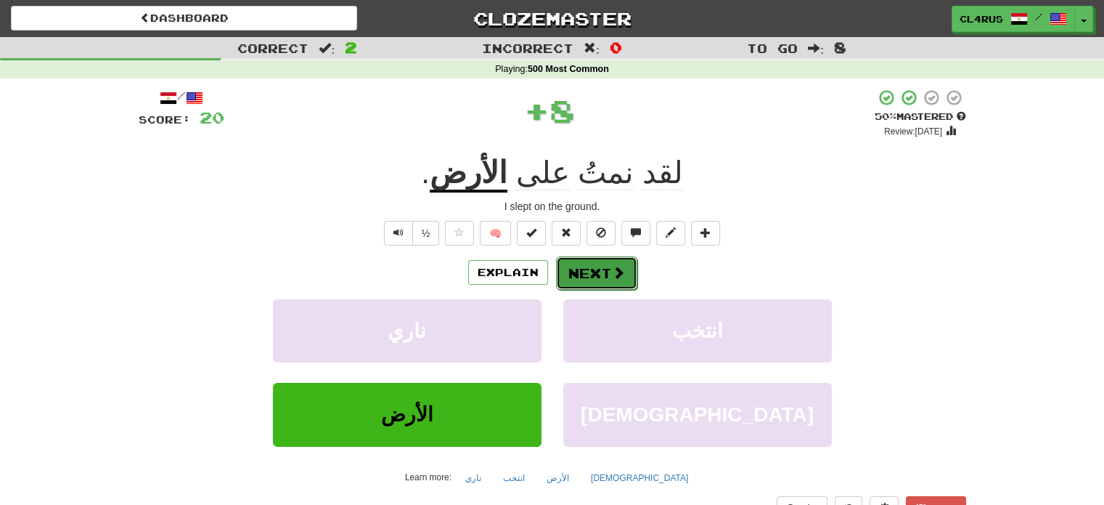
click at [622, 272] on span at bounding box center [618, 272] width 13 height 13
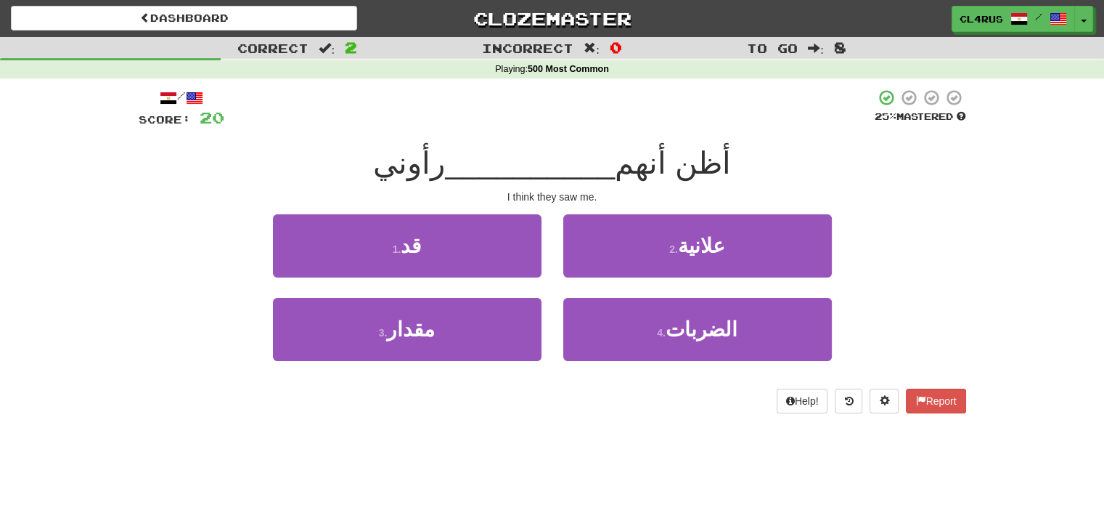
click at [479, 280] on div "1 . قد" at bounding box center [407, 256] width 290 height 84
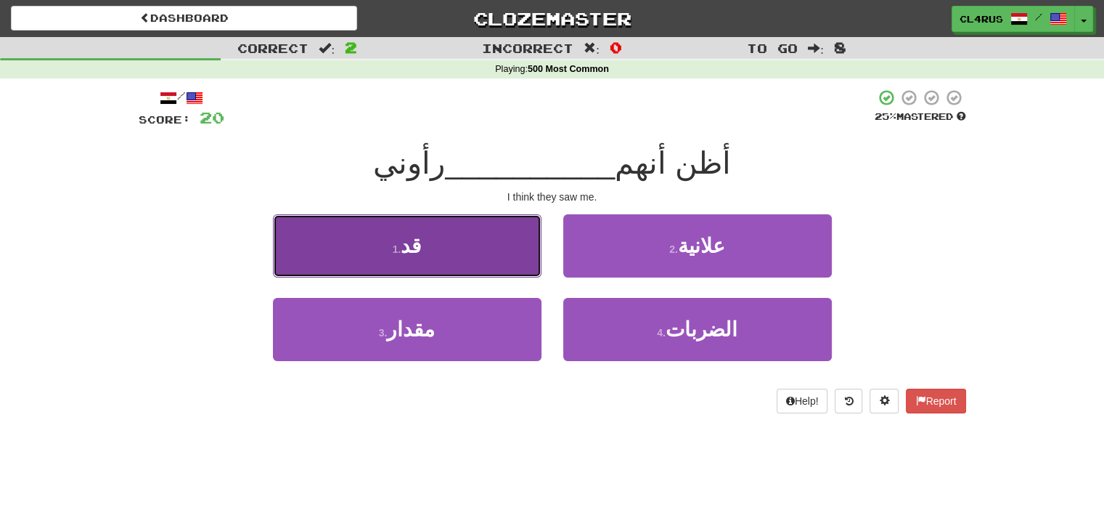
click at [424, 240] on button "1 . قد" at bounding box center [407, 245] width 269 height 63
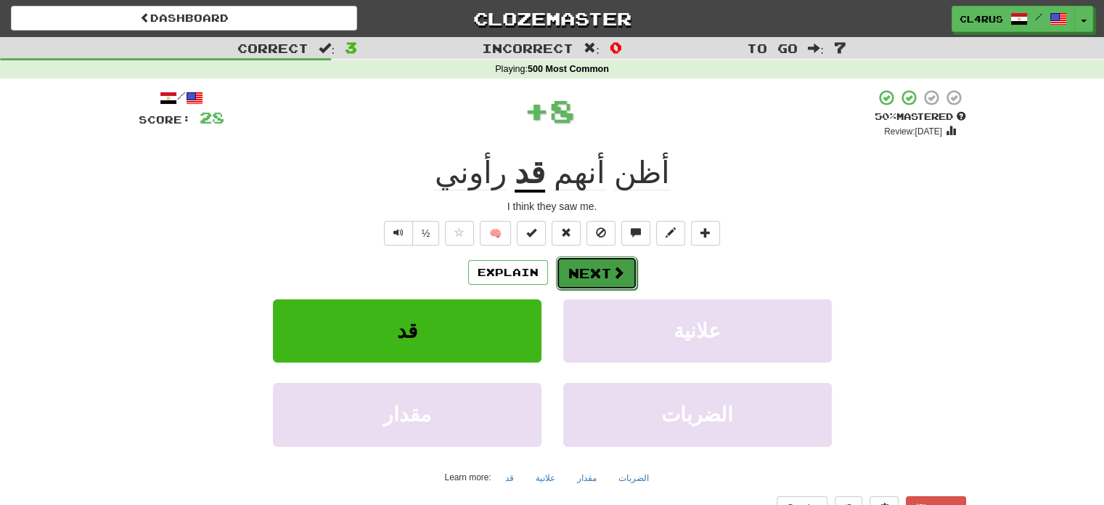
click at [600, 282] on button "Next" at bounding box center [596, 272] width 81 height 33
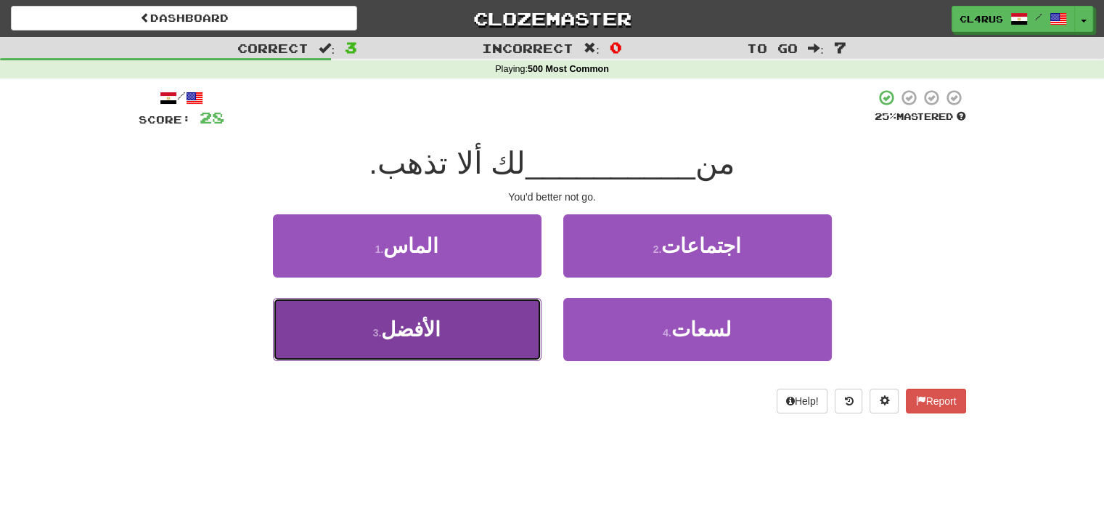
click at [469, 322] on button "3 . الأفضل" at bounding box center [407, 329] width 269 height 63
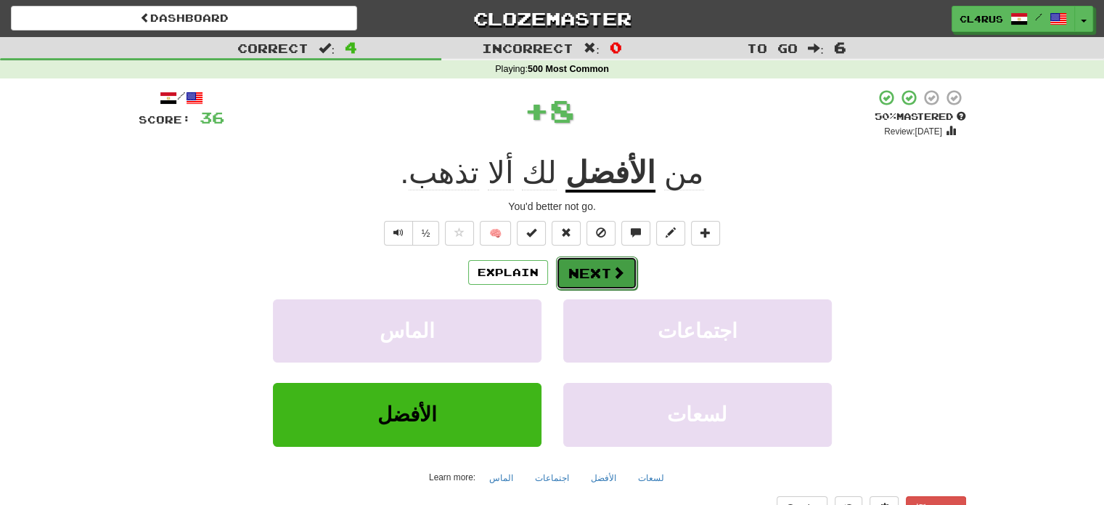
click at [593, 266] on button "Next" at bounding box center [596, 272] width 81 height 33
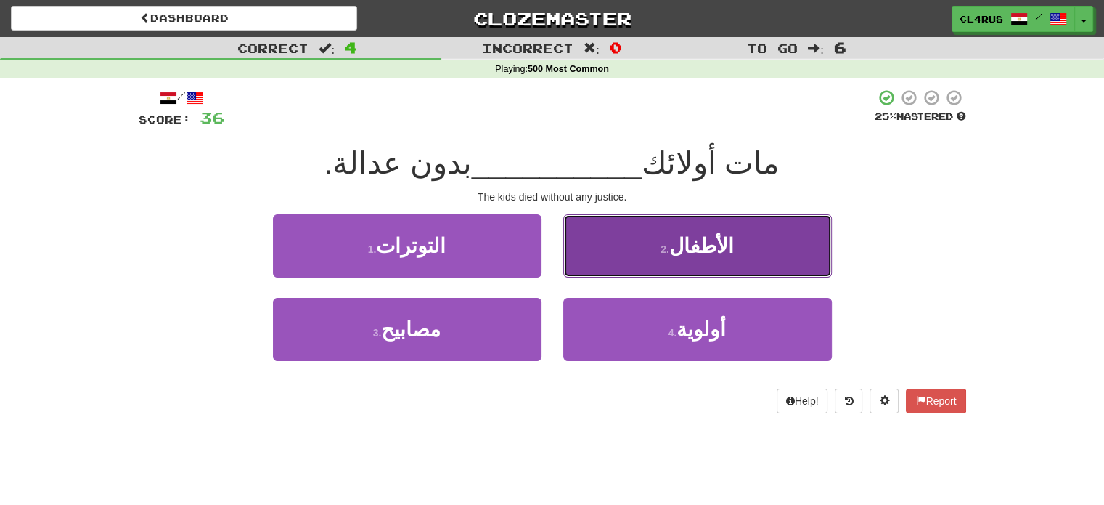
click at [611, 262] on button "2 . الأطفال" at bounding box center [697, 245] width 269 height 63
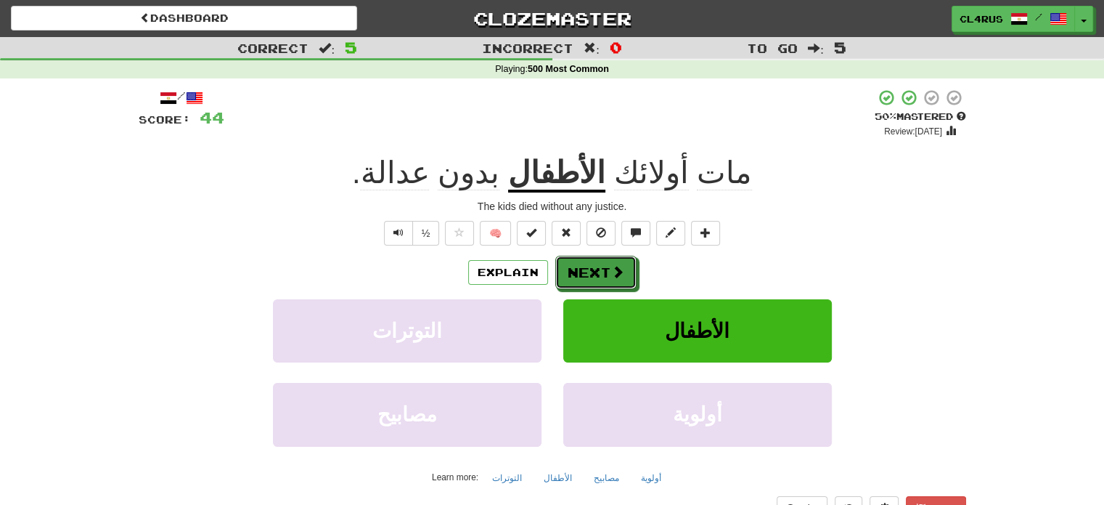
click at [611, 262] on button "Next" at bounding box center [596, 272] width 81 height 33
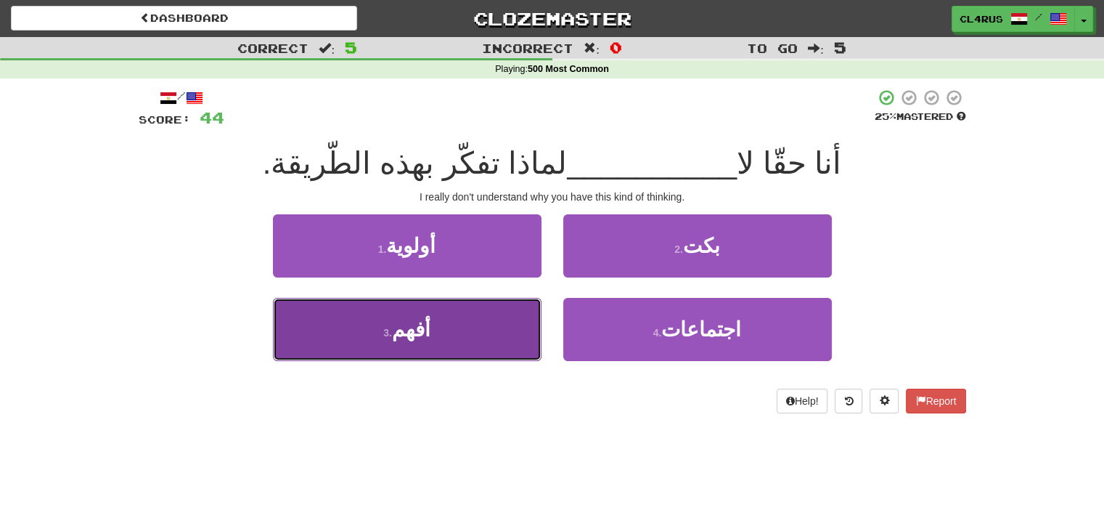
click at [487, 325] on button "3 . أفهم" at bounding box center [407, 329] width 269 height 63
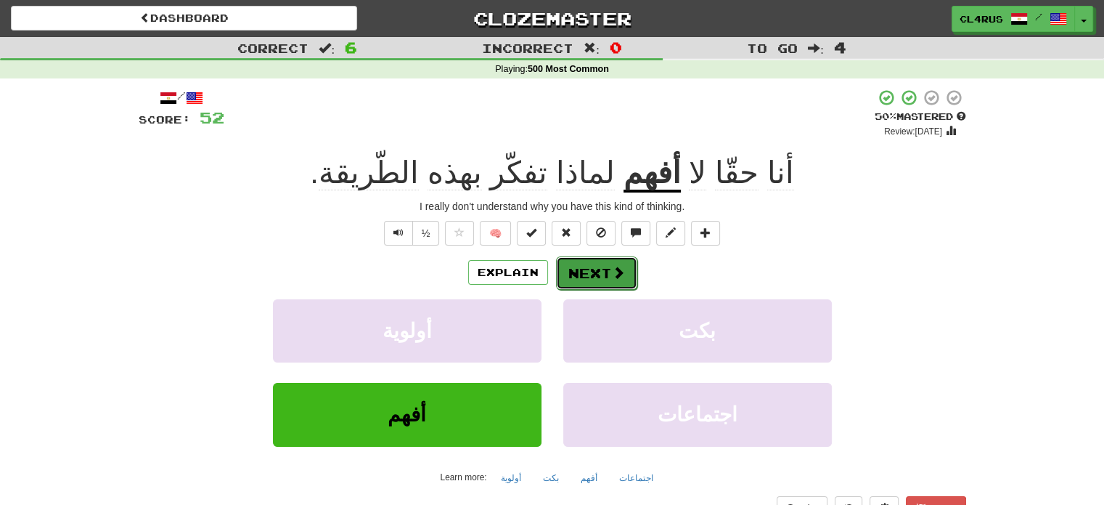
click at [604, 266] on button "Next" at bounding box center [596, 272] width 81 height 33
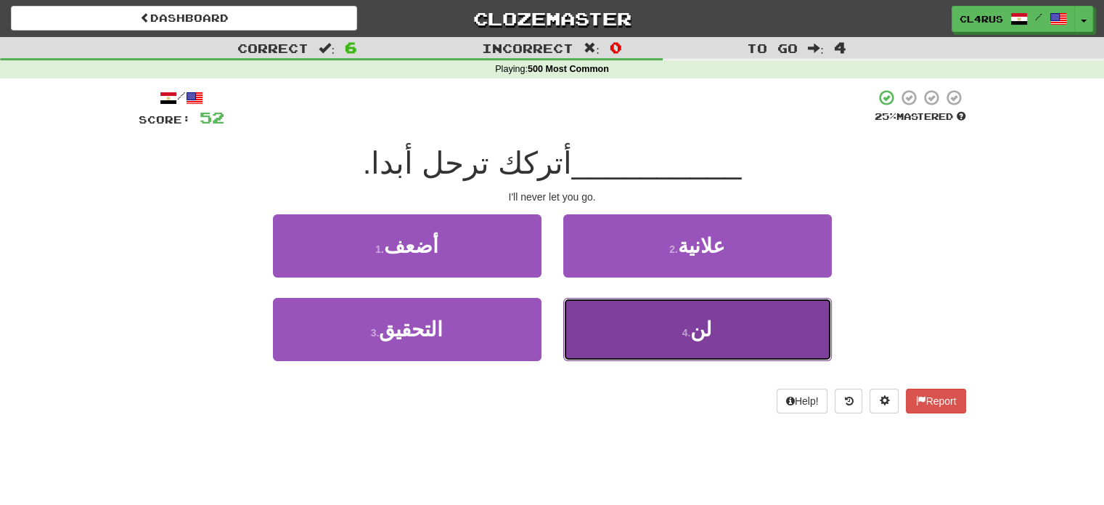
click at [640, 308] on button "4 . لن" at bounding box center [697, 329] width 269 height 63
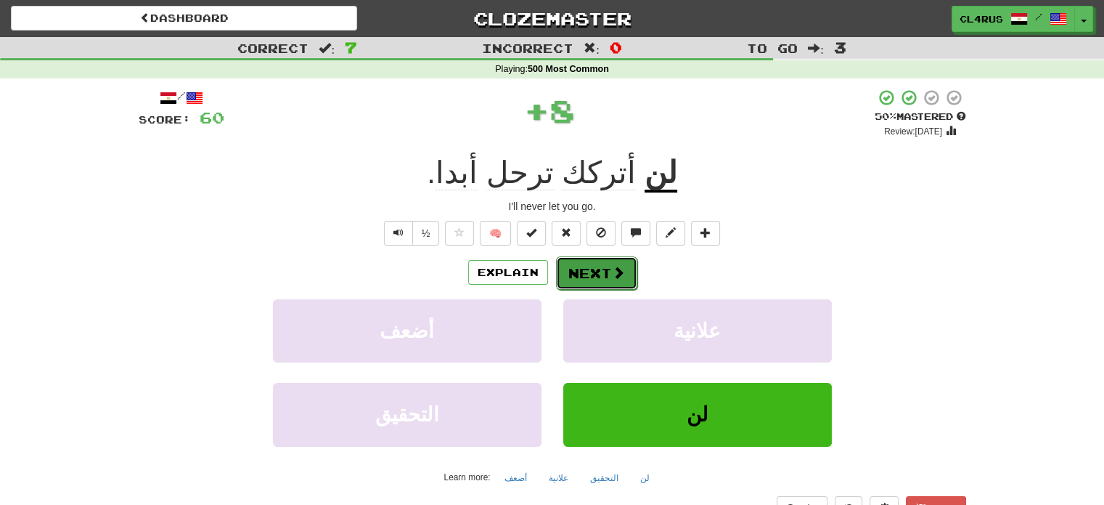
click at [606, 266] on button "Next" at bounding box center [596, 272] width 81 height 33
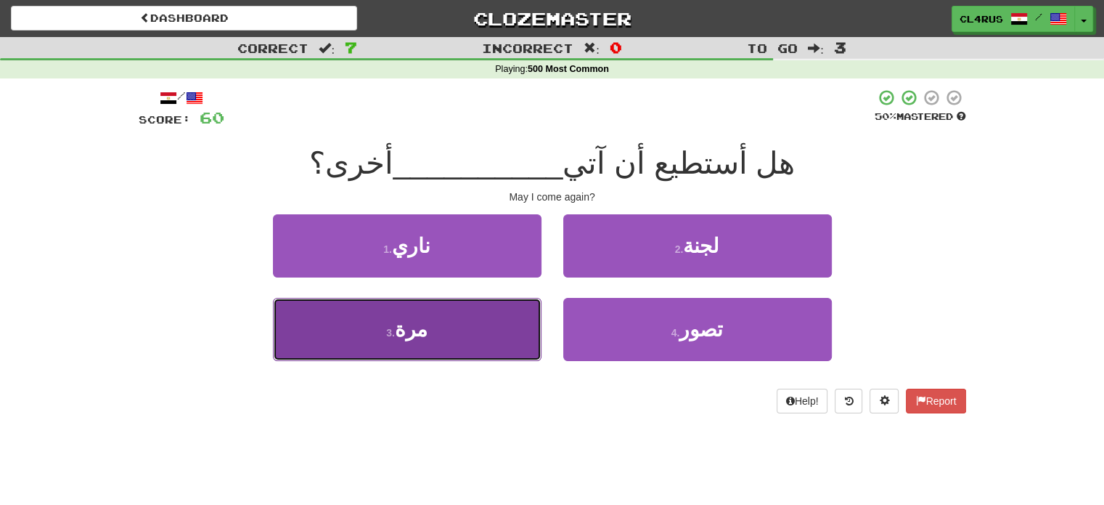
click at [449, 331] on button "3 . مرة" at bounding box center [407, 329] width 269 height 63
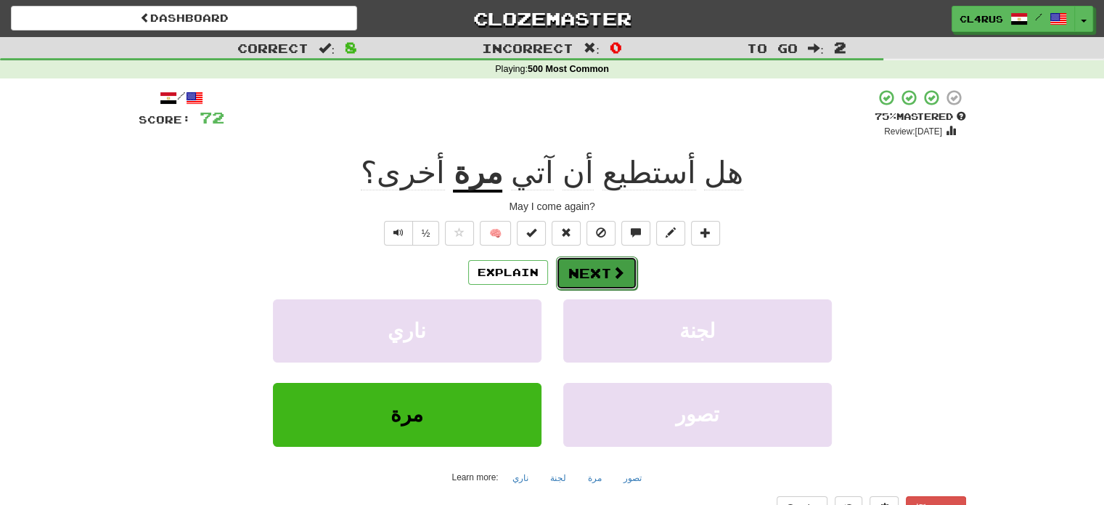
click at [601, 276] on button "Next" at bounding box center [596, 272] width 81 height 33
